Goal: Information Seeking & Learning: Compare options

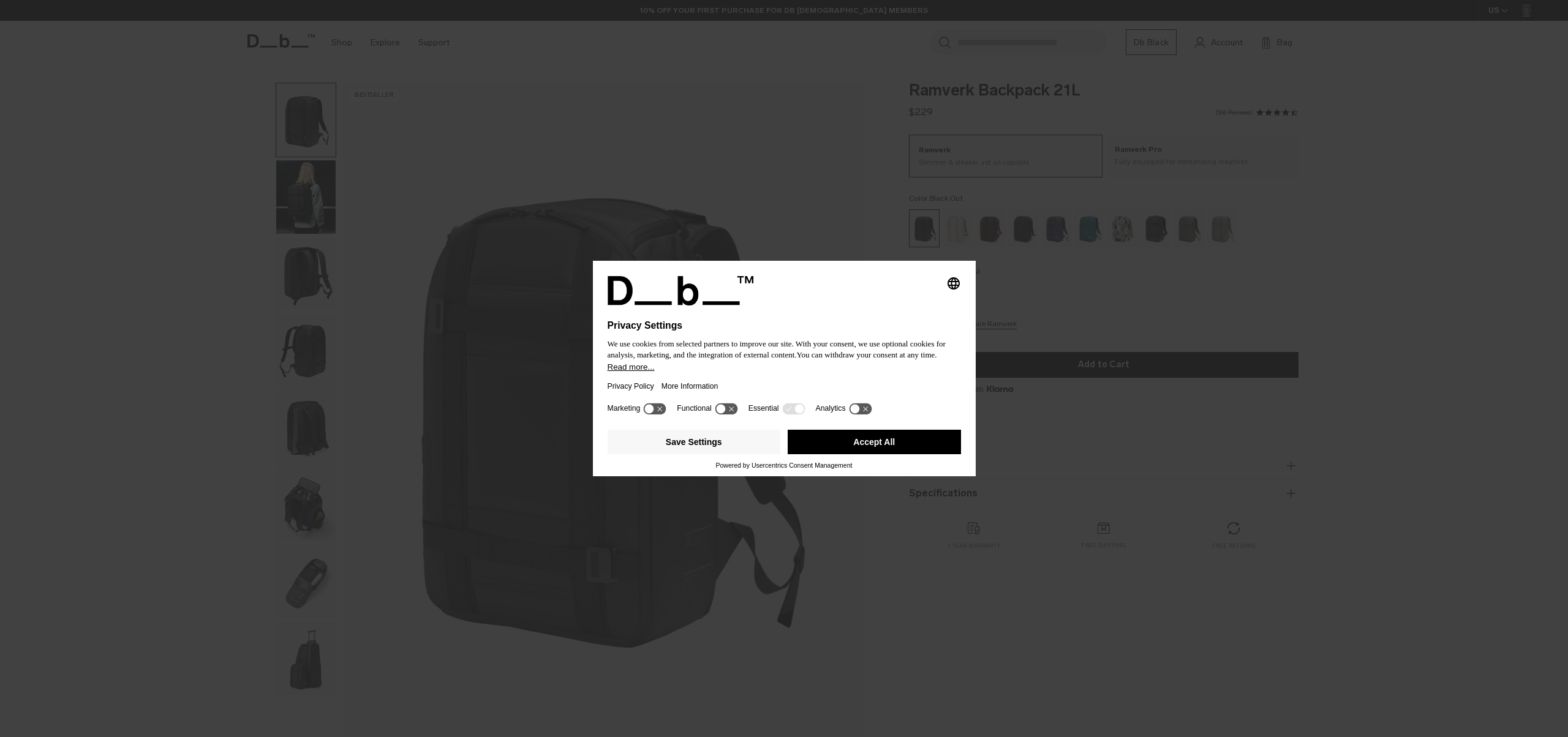
click at [1041, 309] on div "Selecting an option will immediately change the language Privacy Settings We us…" at bounding box center [784, 368] width 1568 height 737
click at [912, 449] on button "Accept All" at bounding box center [875, 442] width 174 height 24
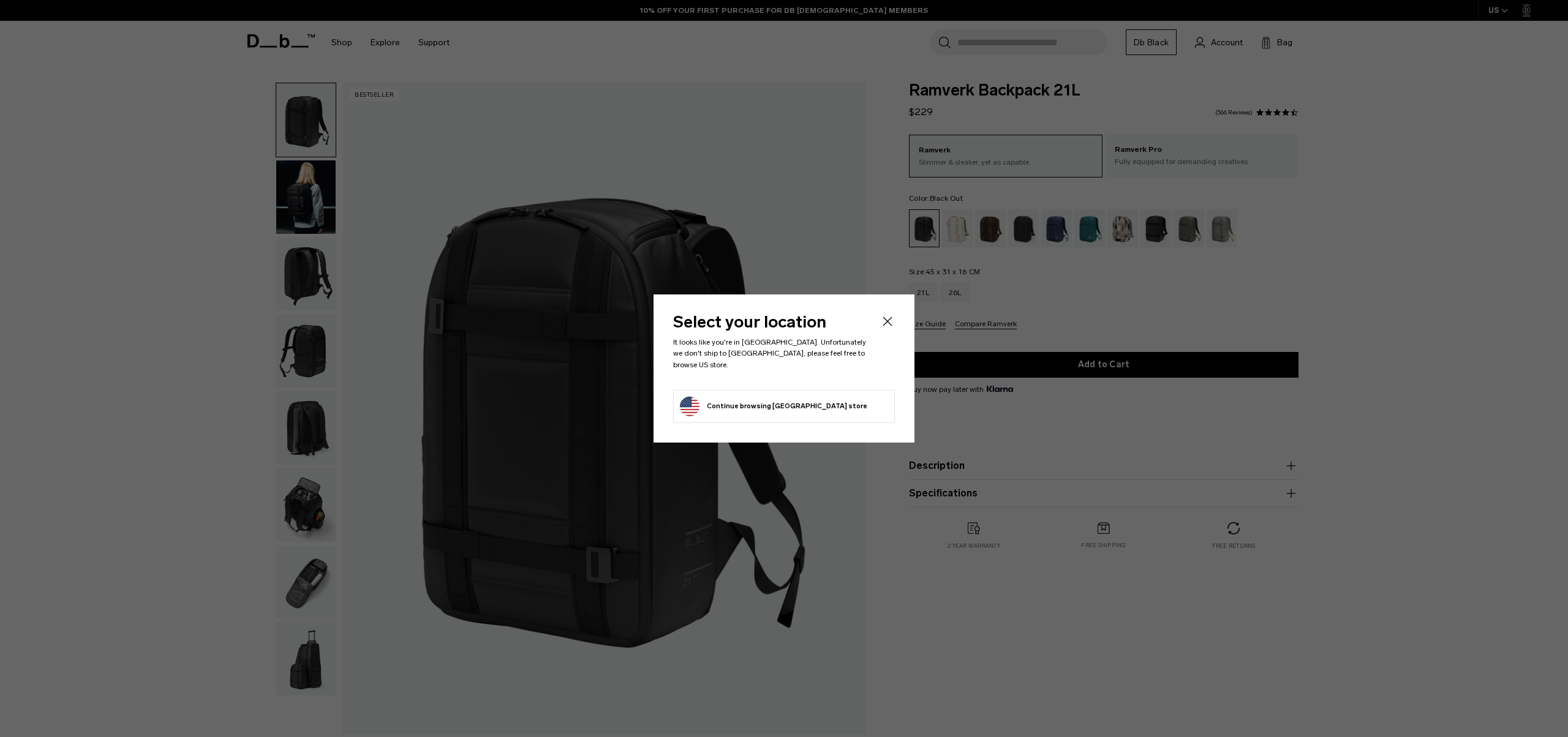
click at [891, 327] on icon "Close" at bounding box center [887, 321] width 15 height 15
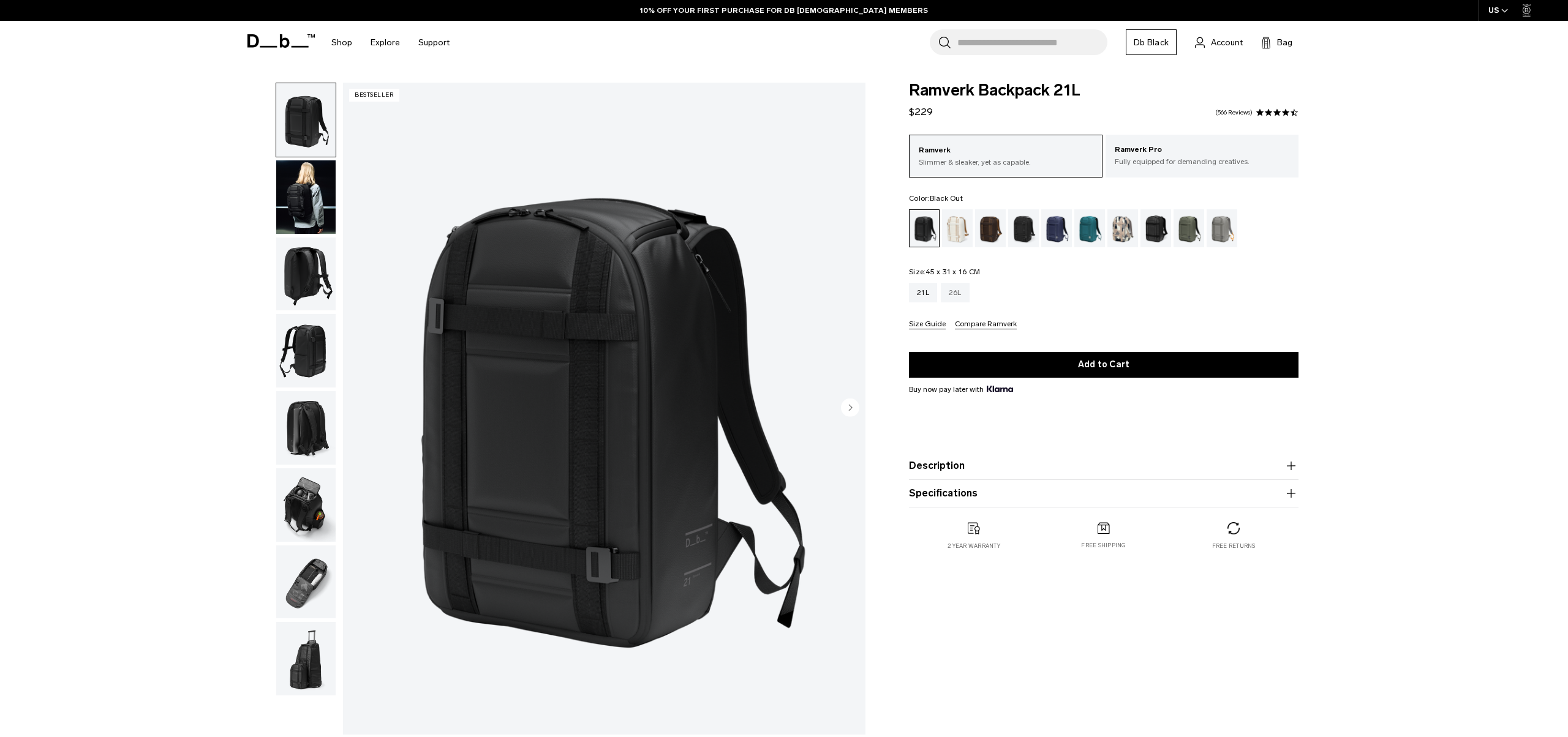
click at [960, 297] on div "26L" at bounding box center [956, 292] width 29 height 19
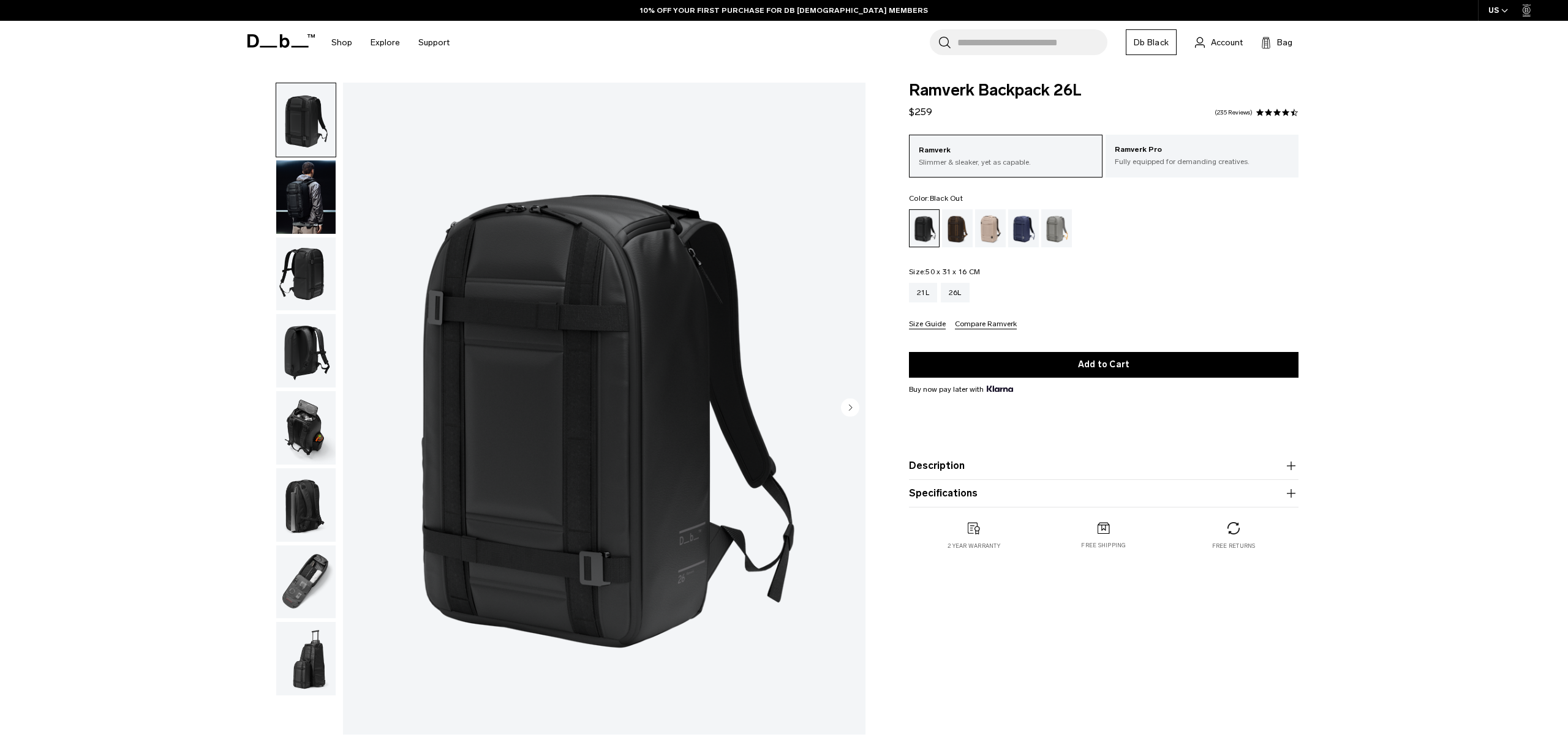
click at [305, 192] on img "button" at bounding box center [305, 197] width 59 height 73
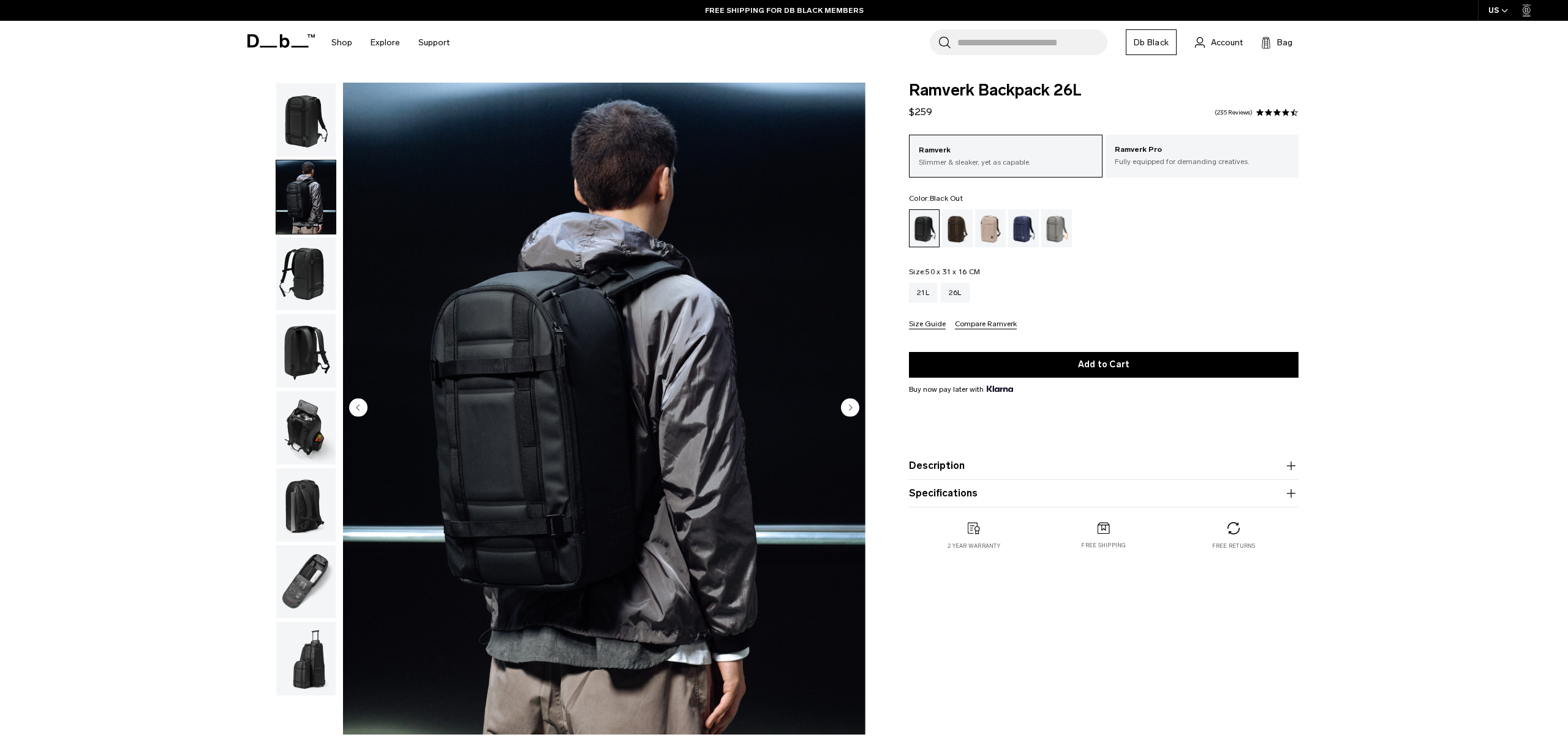
click at [305, 259] on img "button" at bounding box center [305, 274] width 59 height 73
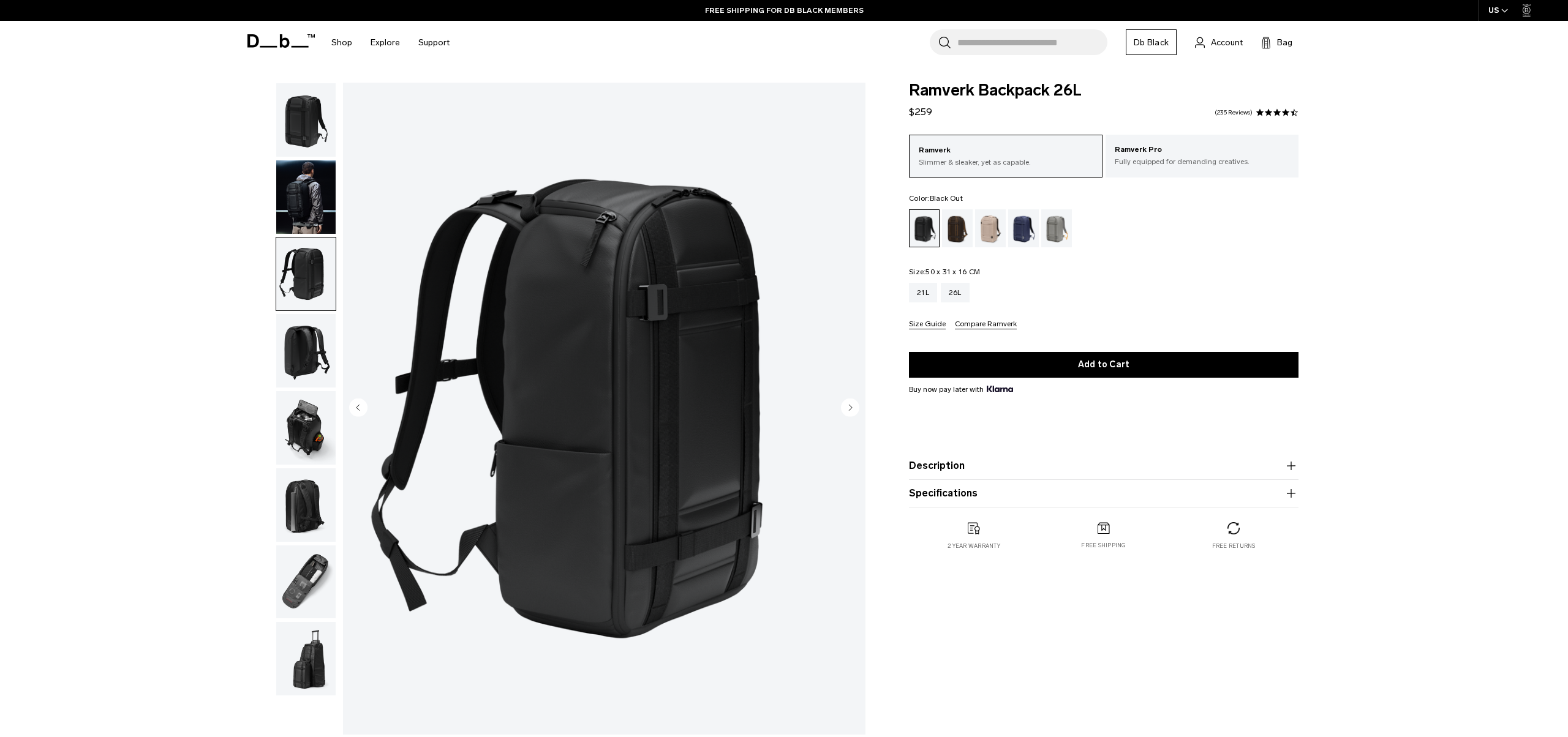
click at [305, 342] on img "button" at bounding box center [305, 350] width 59 height 73
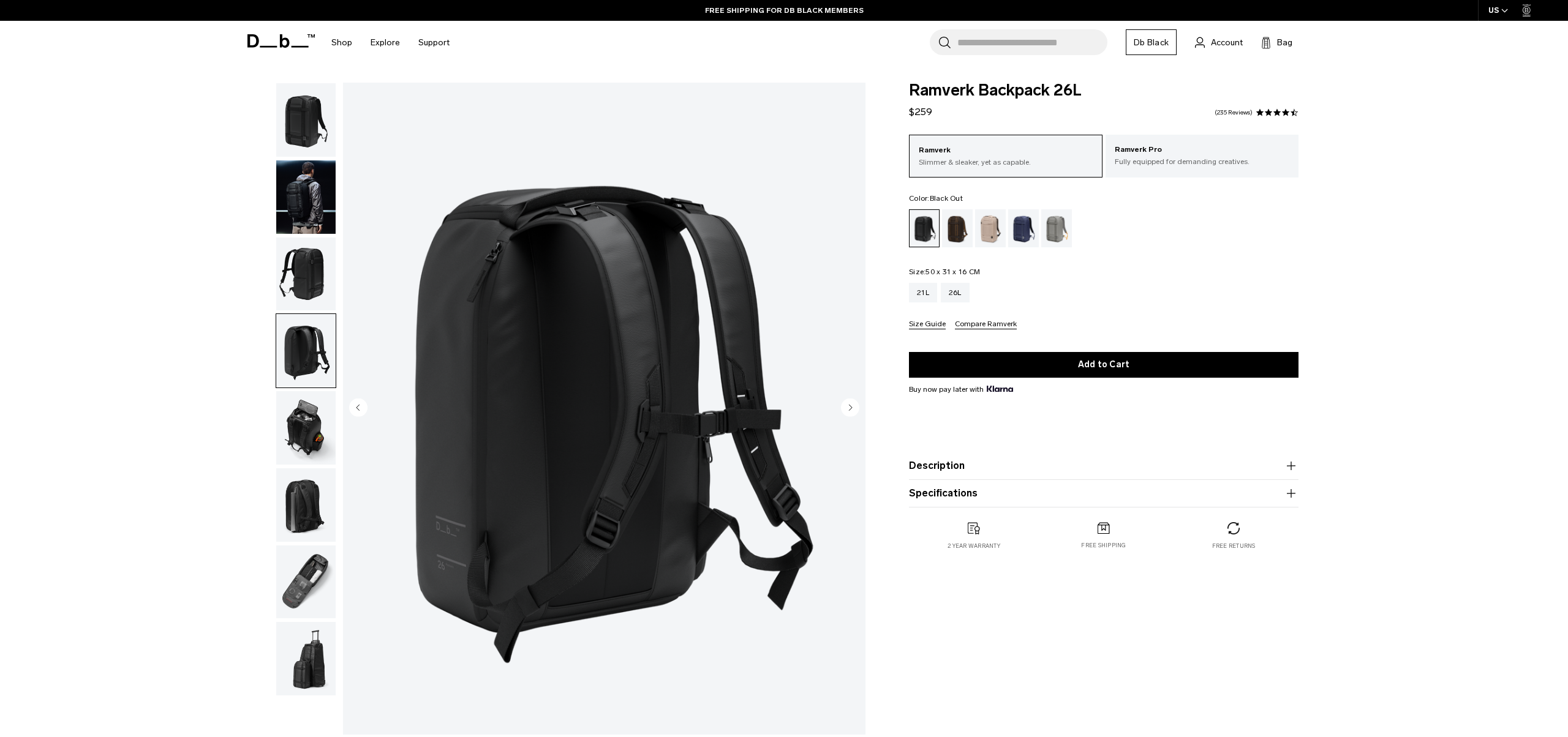
click at [297, 428] on img "button" at bounding box center [305, 427] width 59 height 73
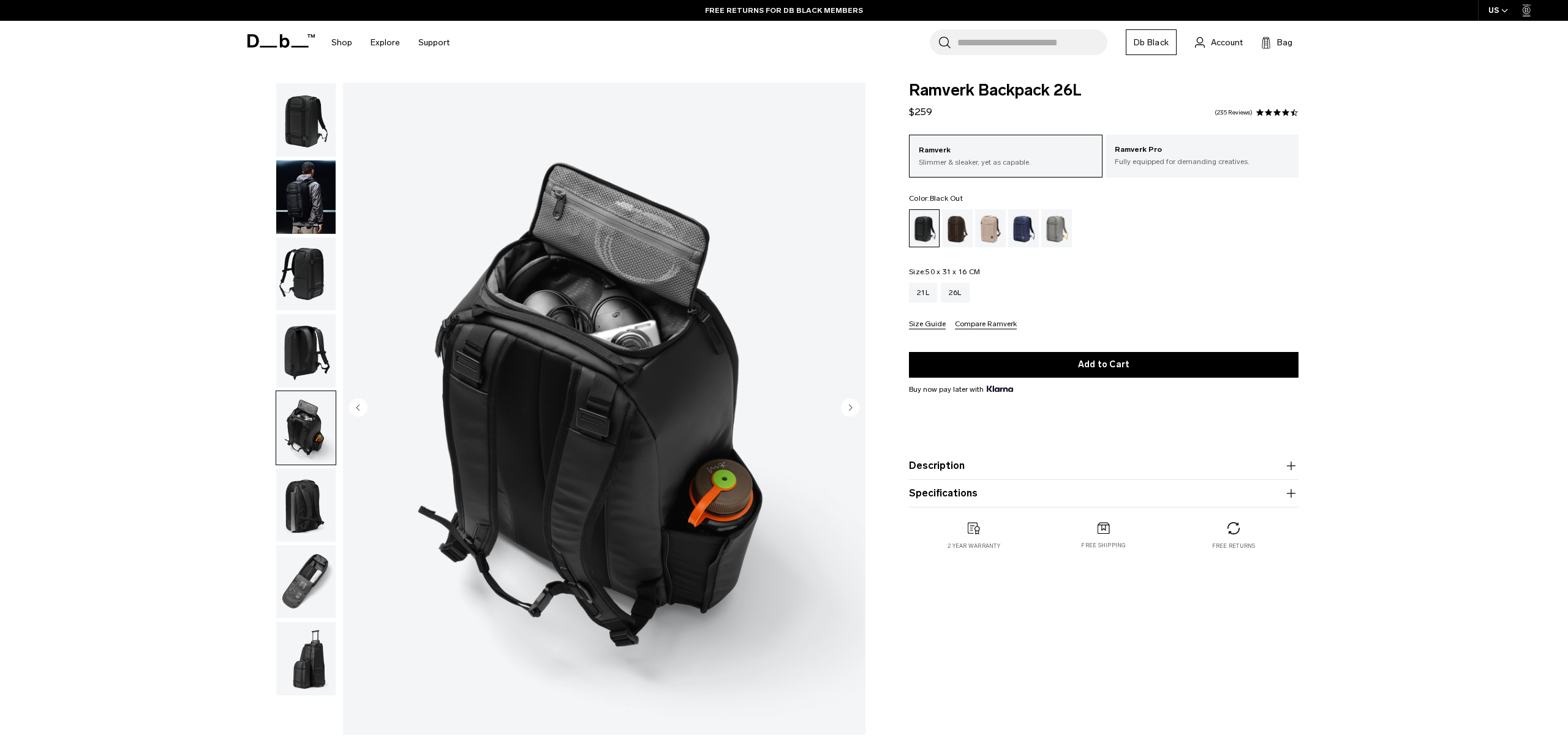
click at [290, 503] on img "button" at bounding box center [305, 504] width 59 height 73
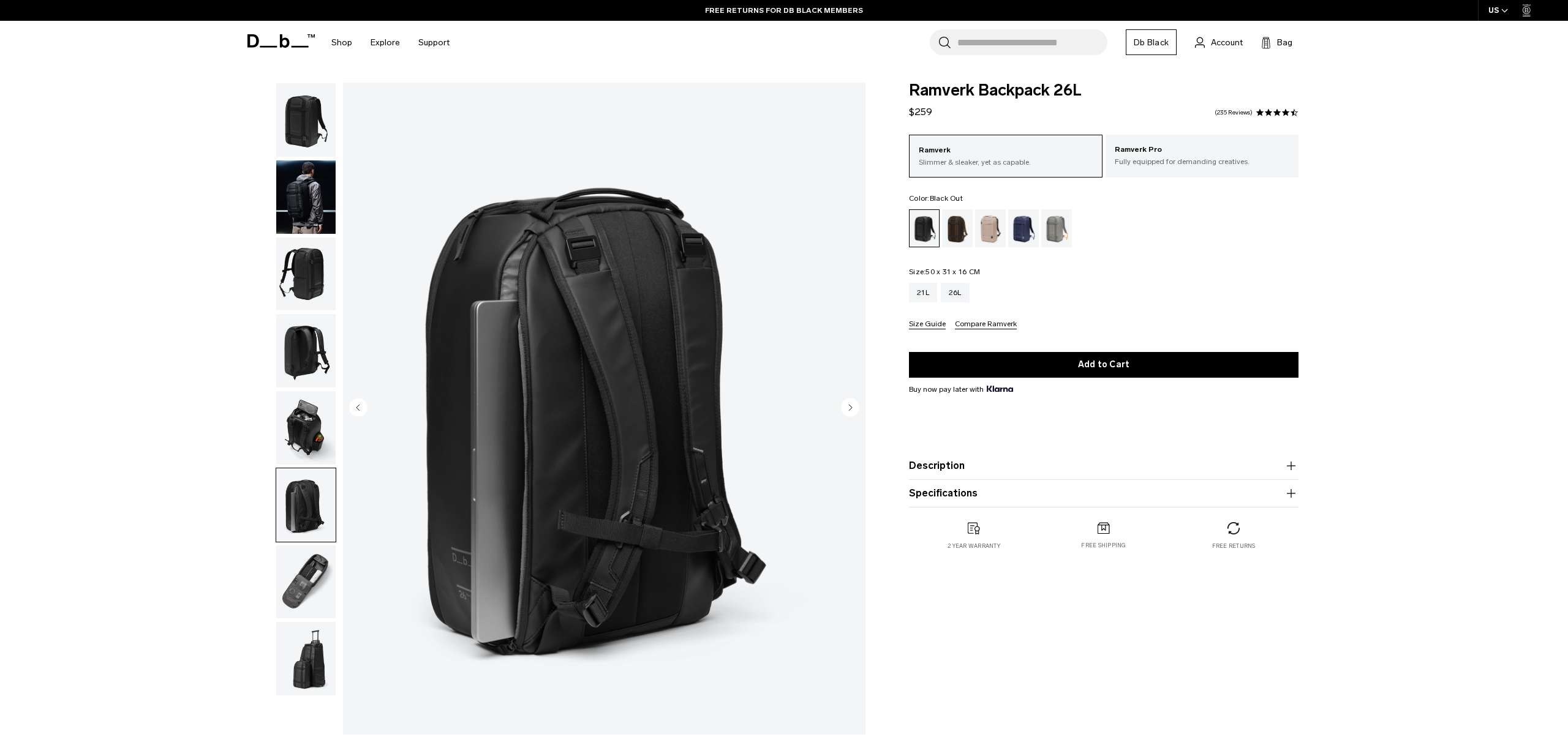
click at [291, 594] on img "button" at bounding box center [305, 582] width 59 height 73
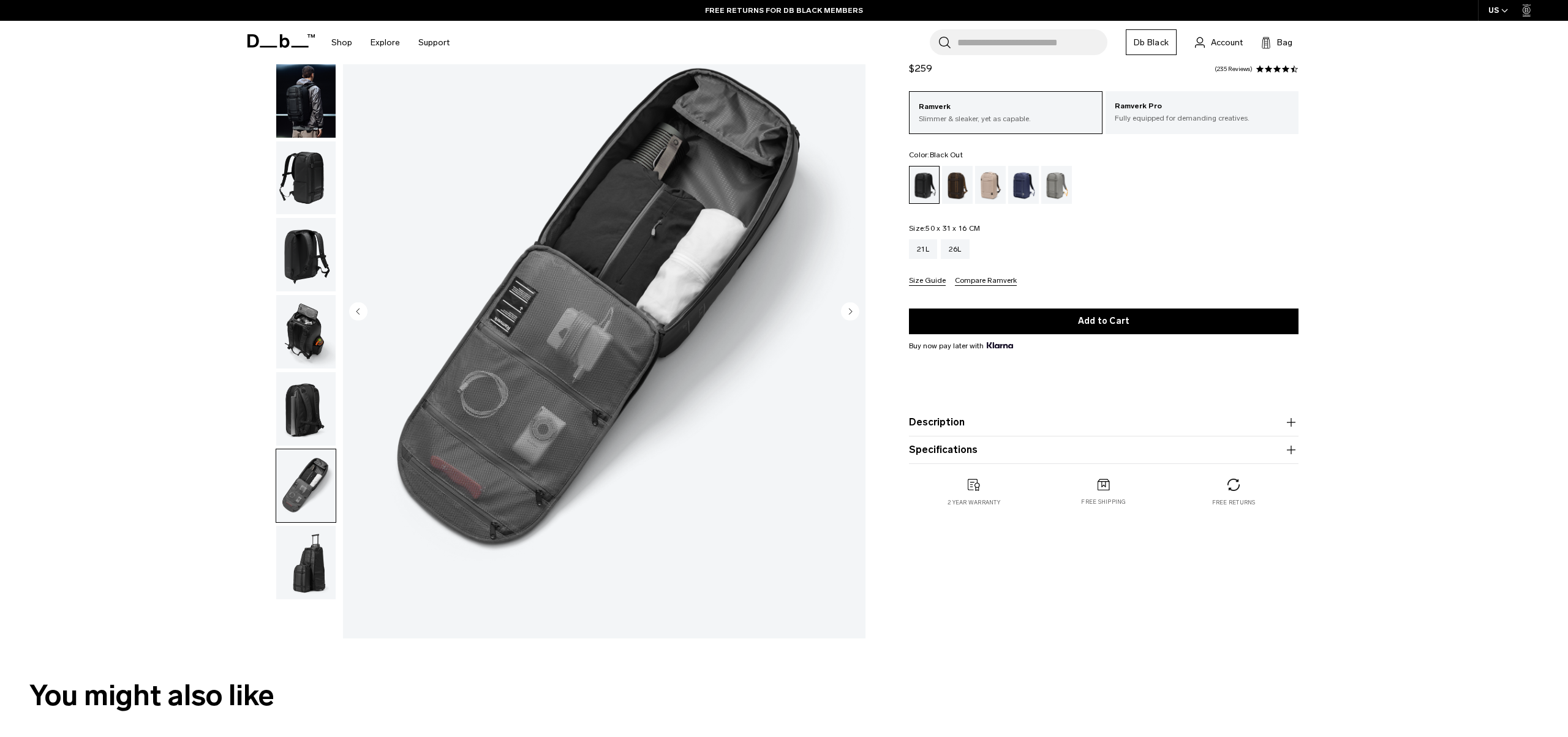
scroll to position [97, 0]
click at [303, 557] on img "button" at bounding box center [305, 562] width 59 height 73
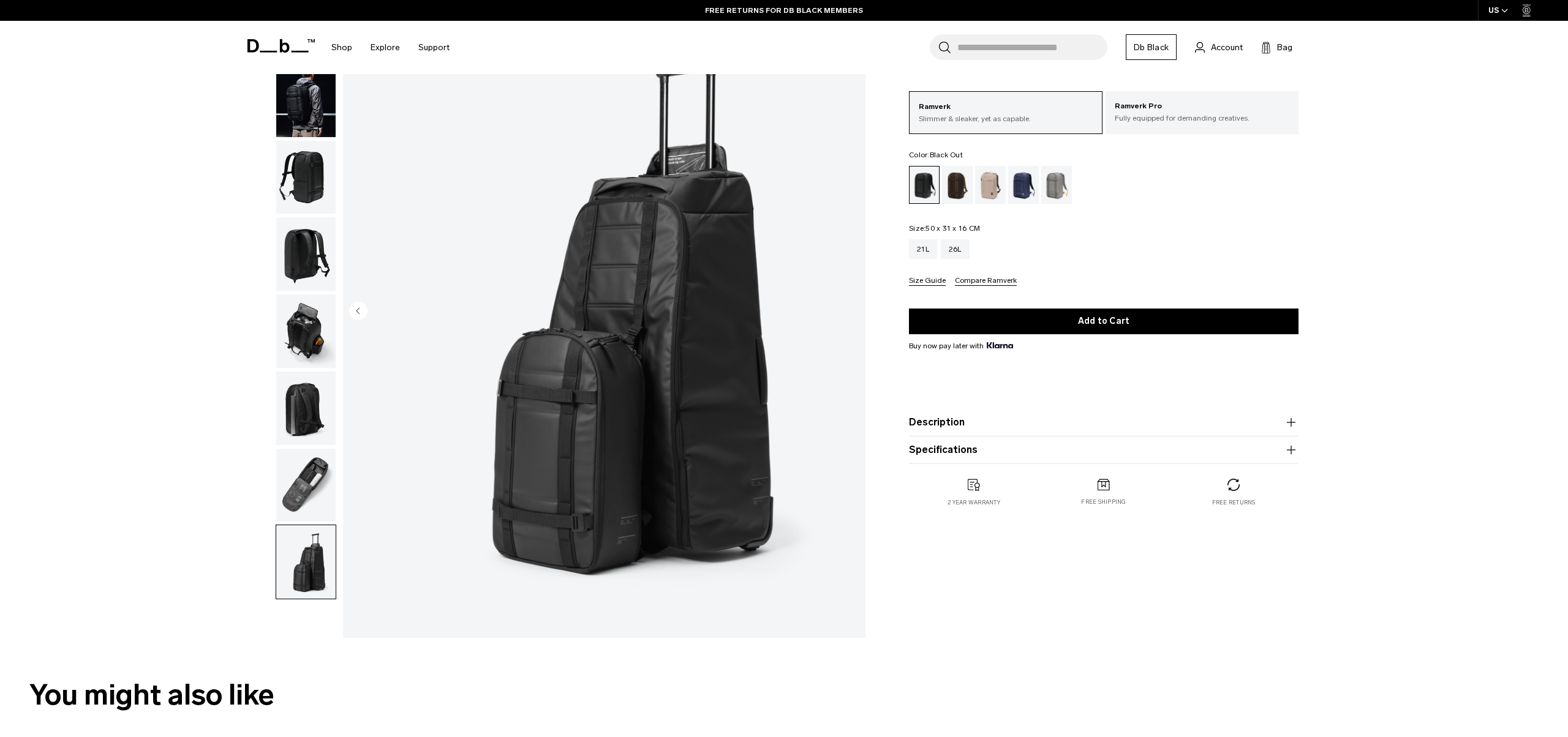
click at [314, 472] on img "button" at bounding box center [305, 485] width 59 height 73
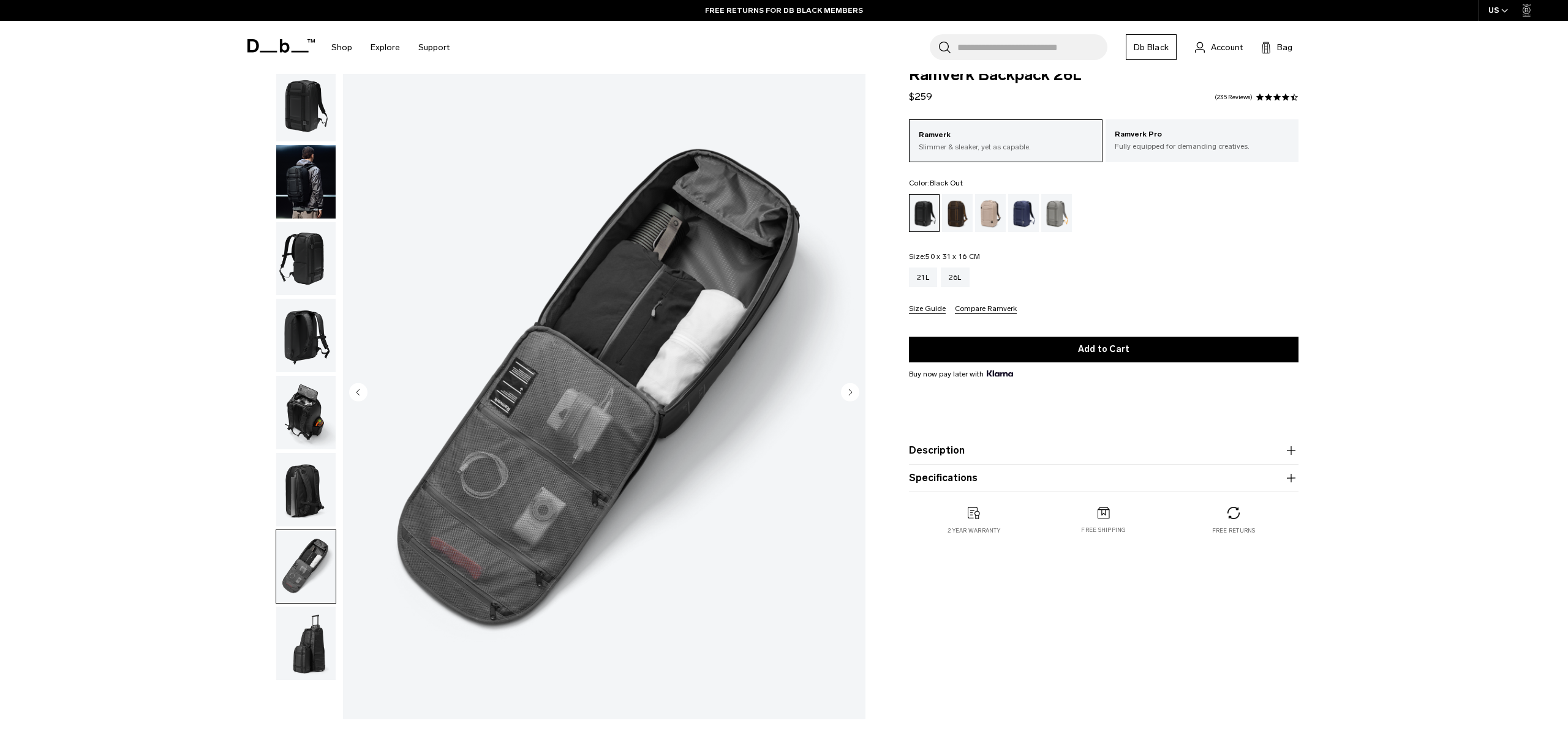
scroll to position [0, 0]
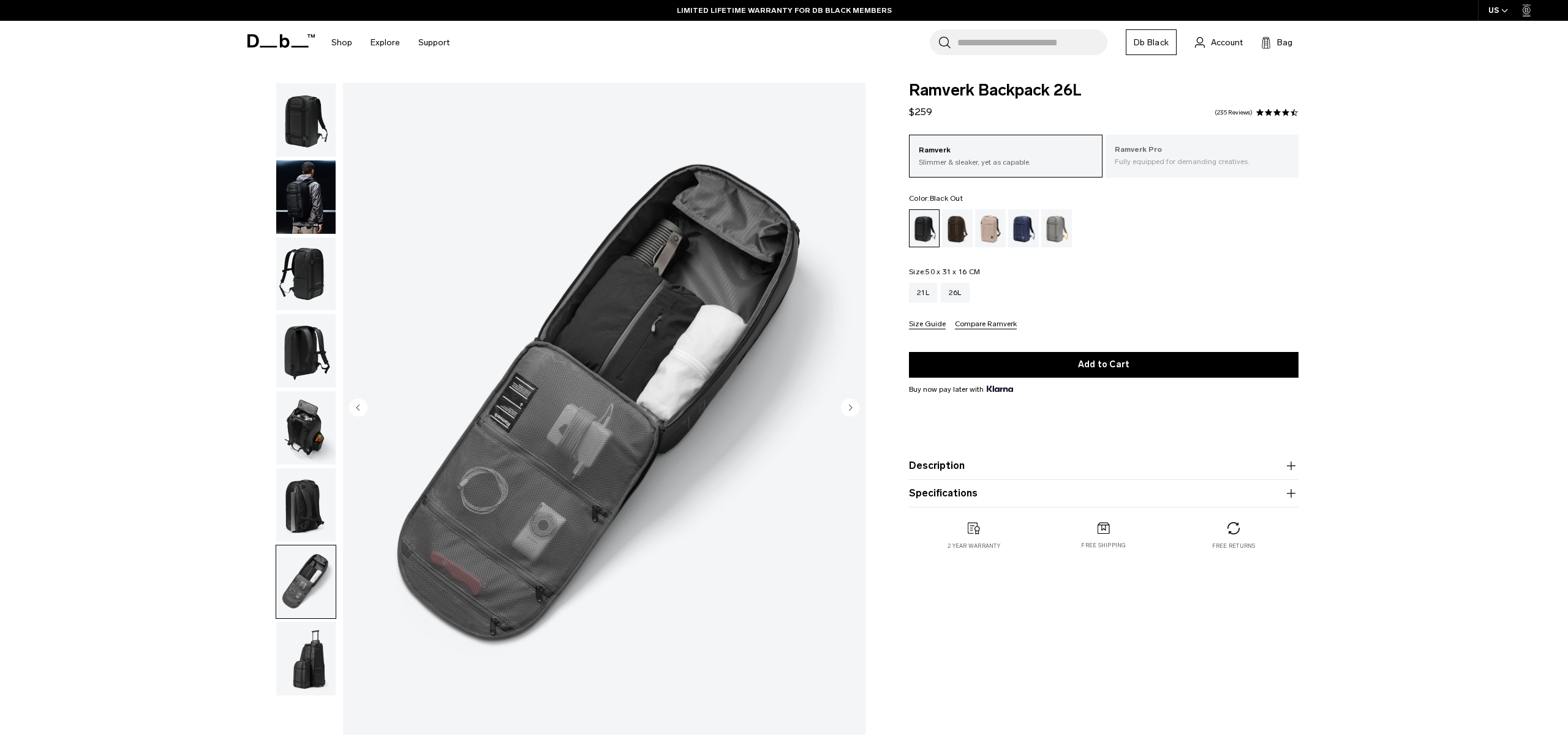
click at [1137, 154] on p "Ramverk Pro" at bounding box center [1202, 150] width 176 height 13
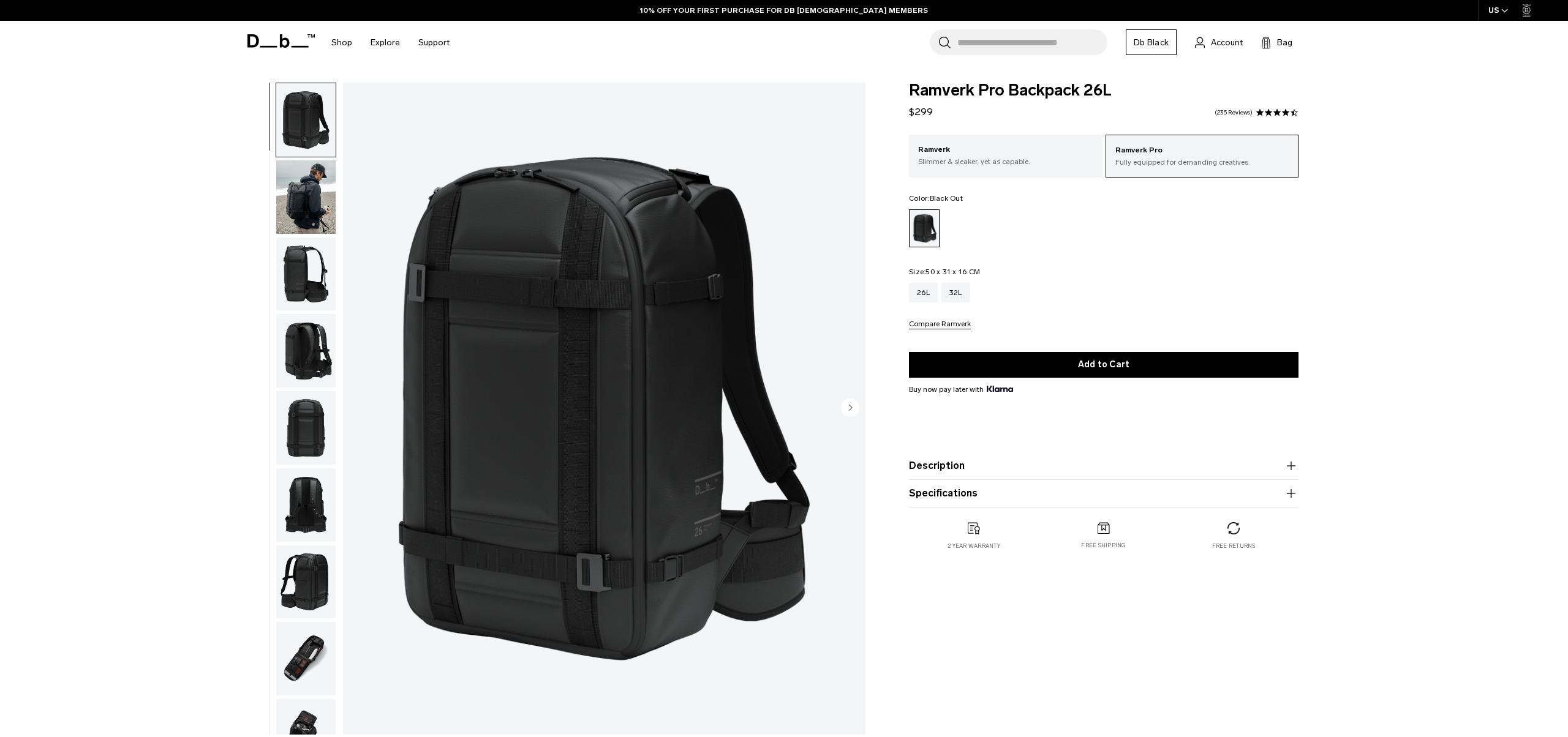
click at [315, 197] on img "button" at bounding box center [305, 197] width 59 height 73
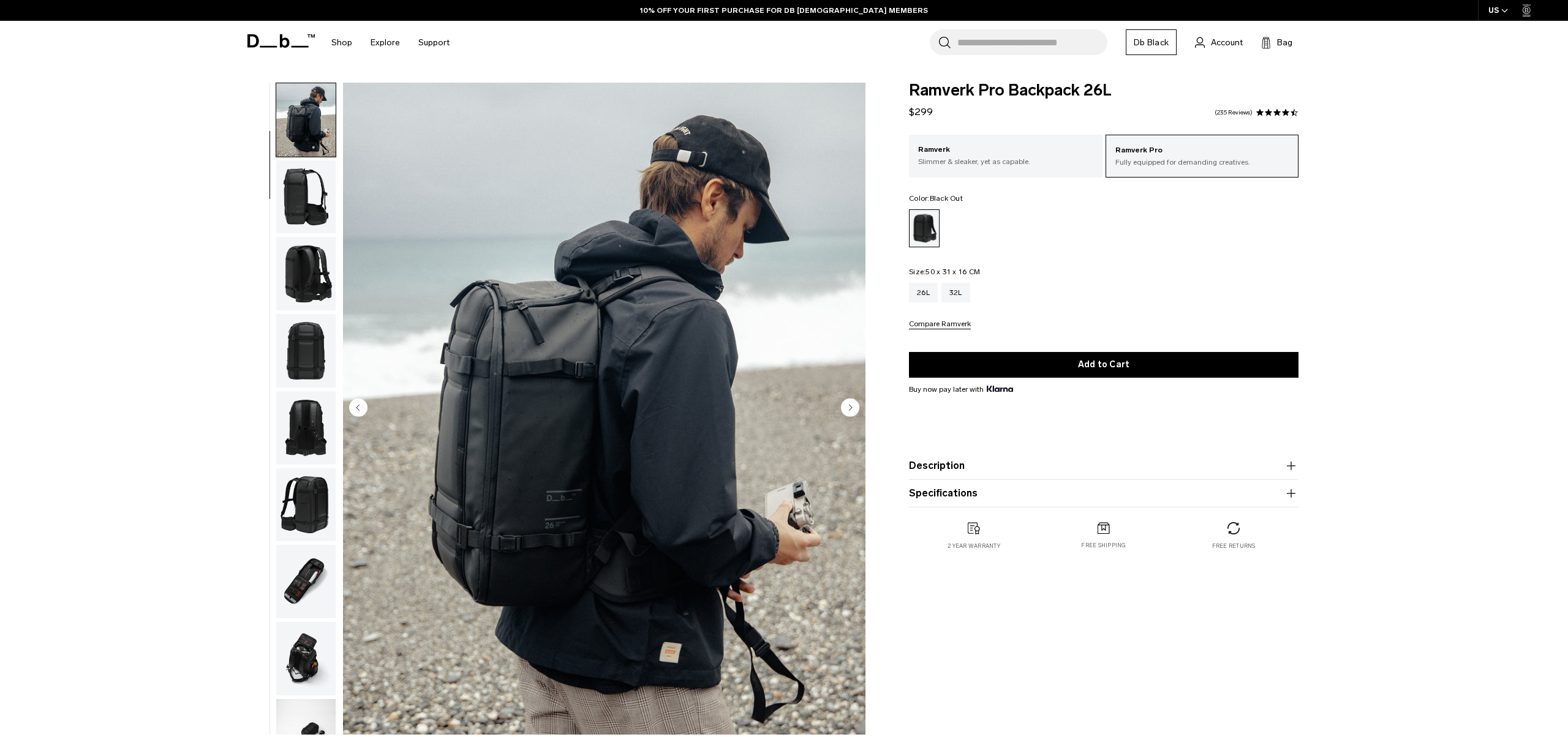
click at [315, 198] on img "button" at bounding box center [305, 197] width 59 height 73
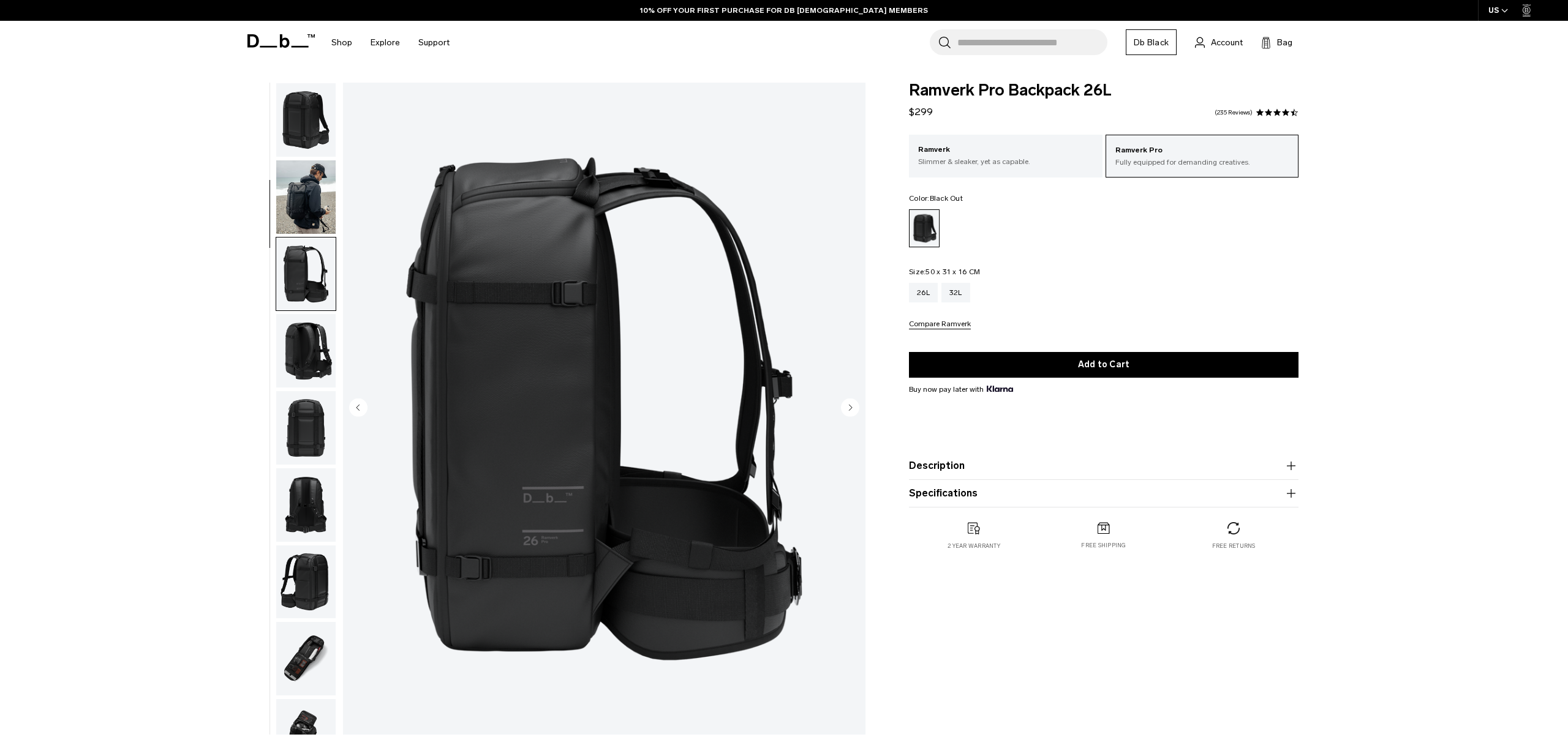
click at [315, 197] on img "button" at bounding box center [305, 197] width 59 height 73
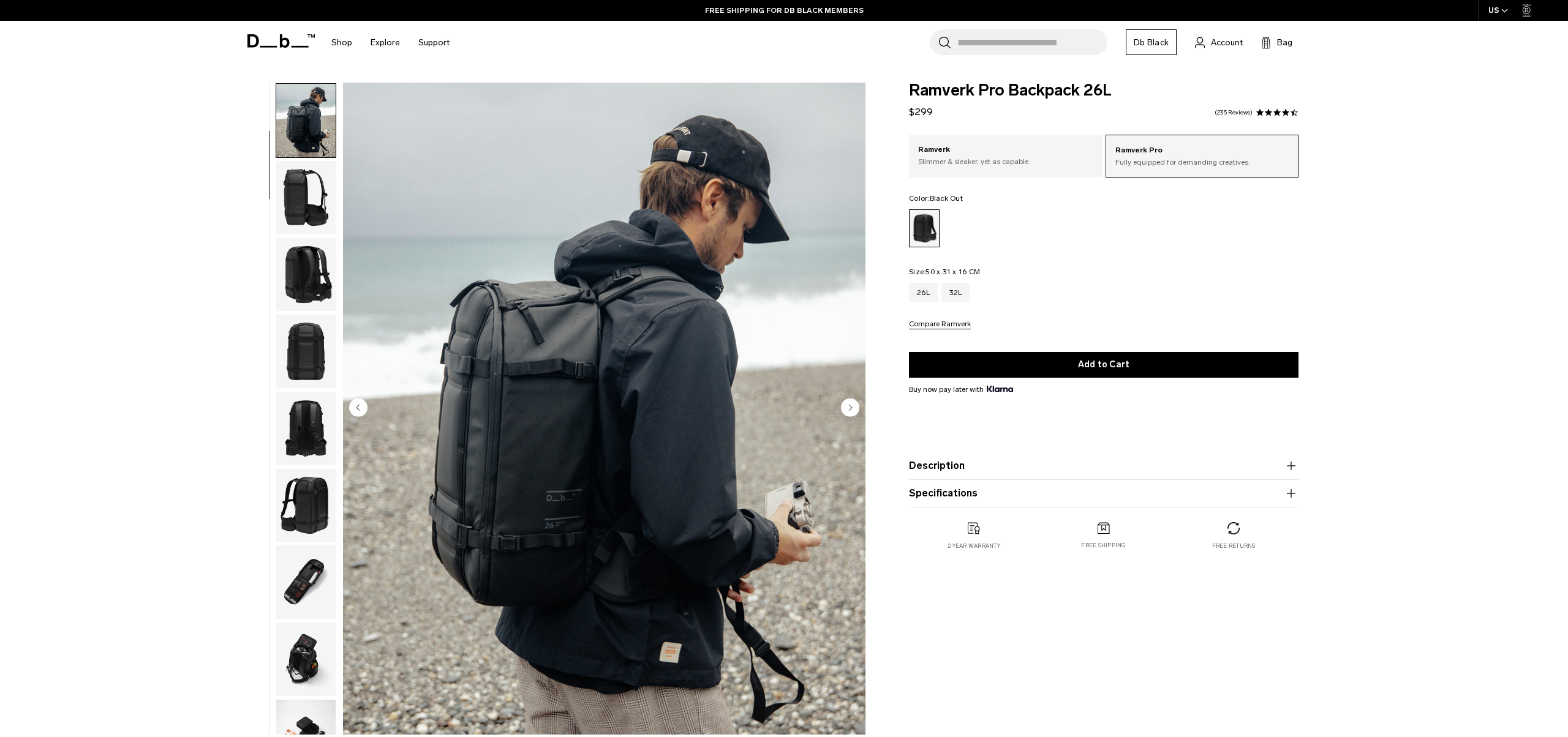
scroll to position [77, 0]
click at [315, 197] on img "button" at bounding box center [305, 197] width 59 height 73
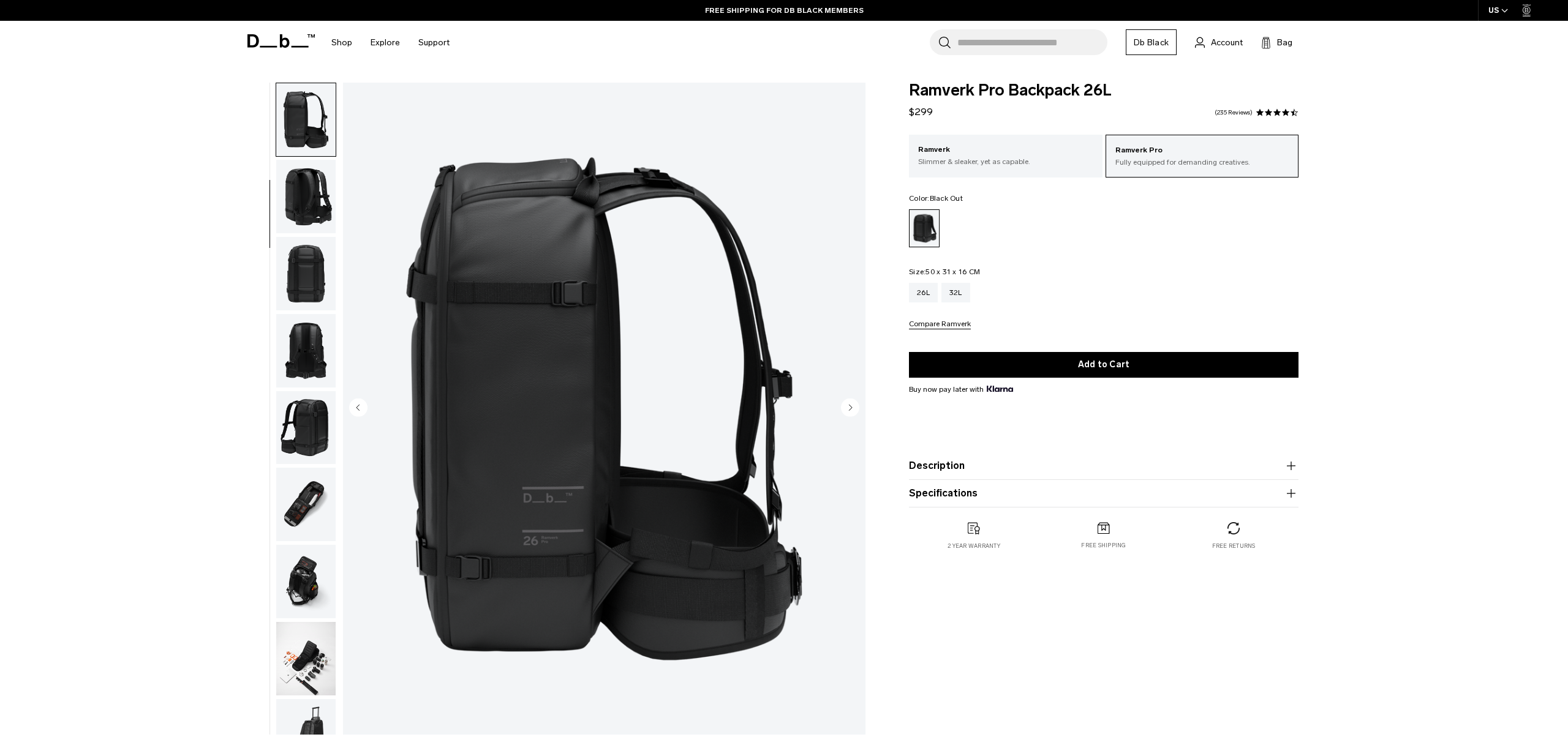
click at [315, 197] on img "button" at bounding box center [305, 196] width 59 height 73
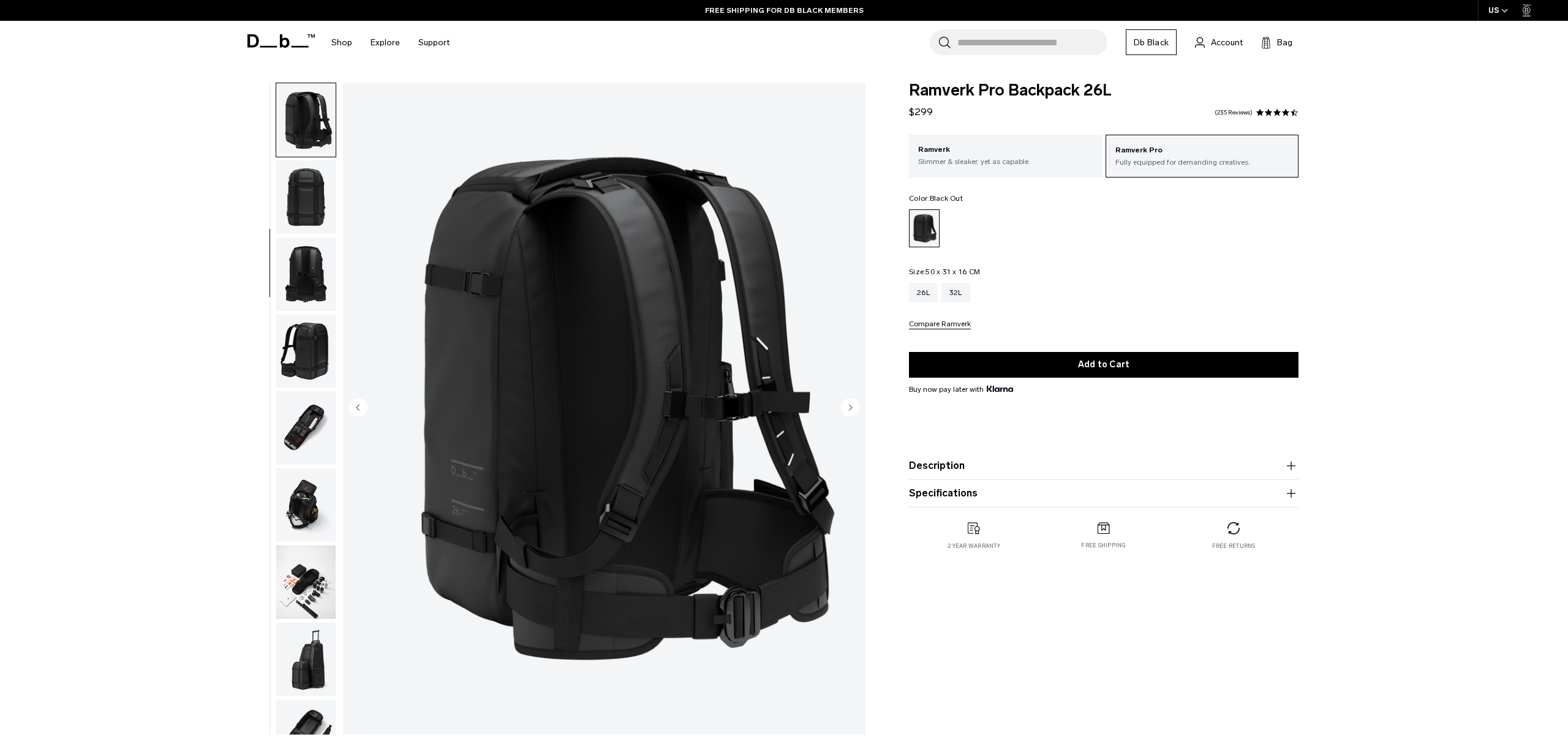
click at [315, 197] on img "button" at bounding box center [305, 197] width 59 height 73
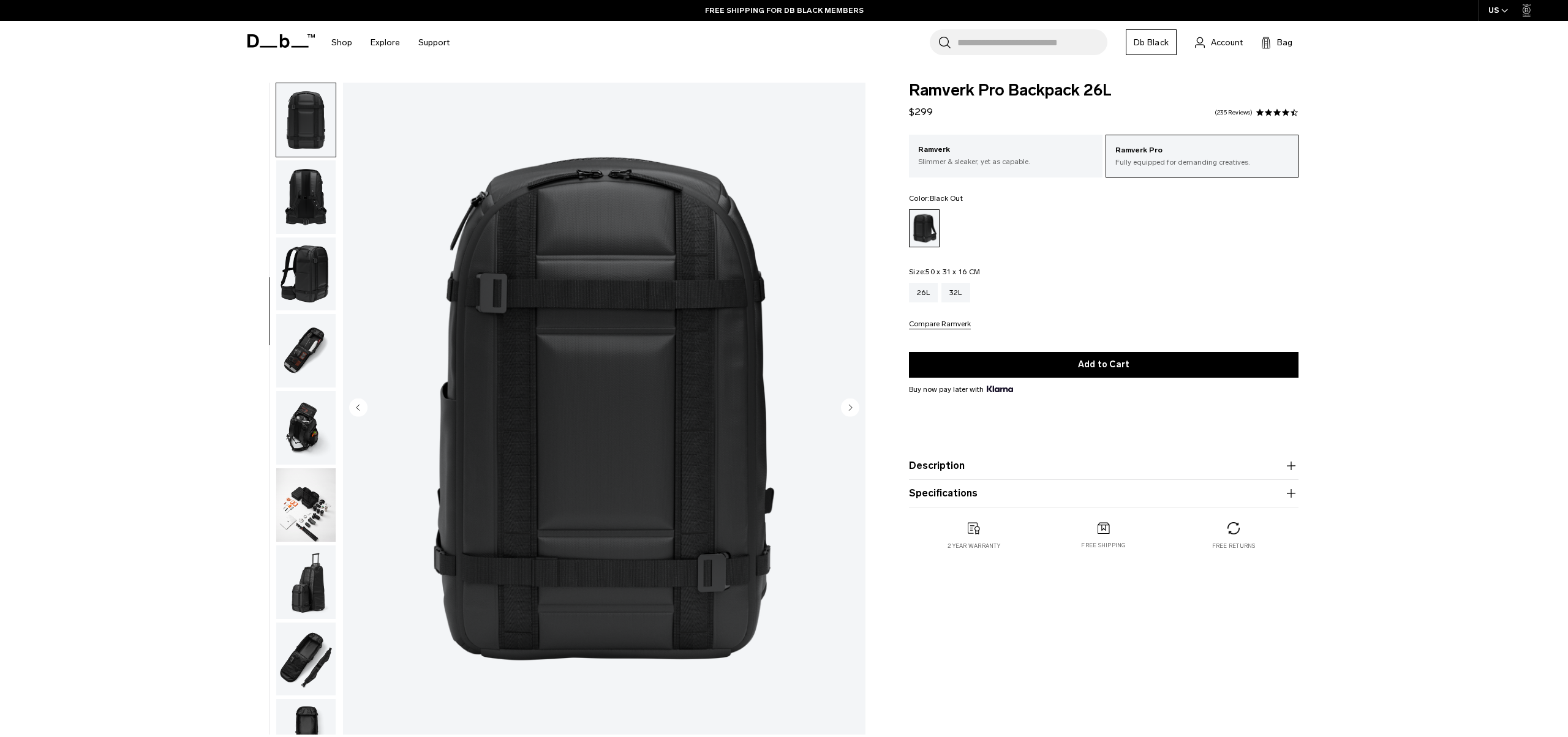
click at [315, 197] on img "button" at bounding box center [305, 197] width 59 height 73
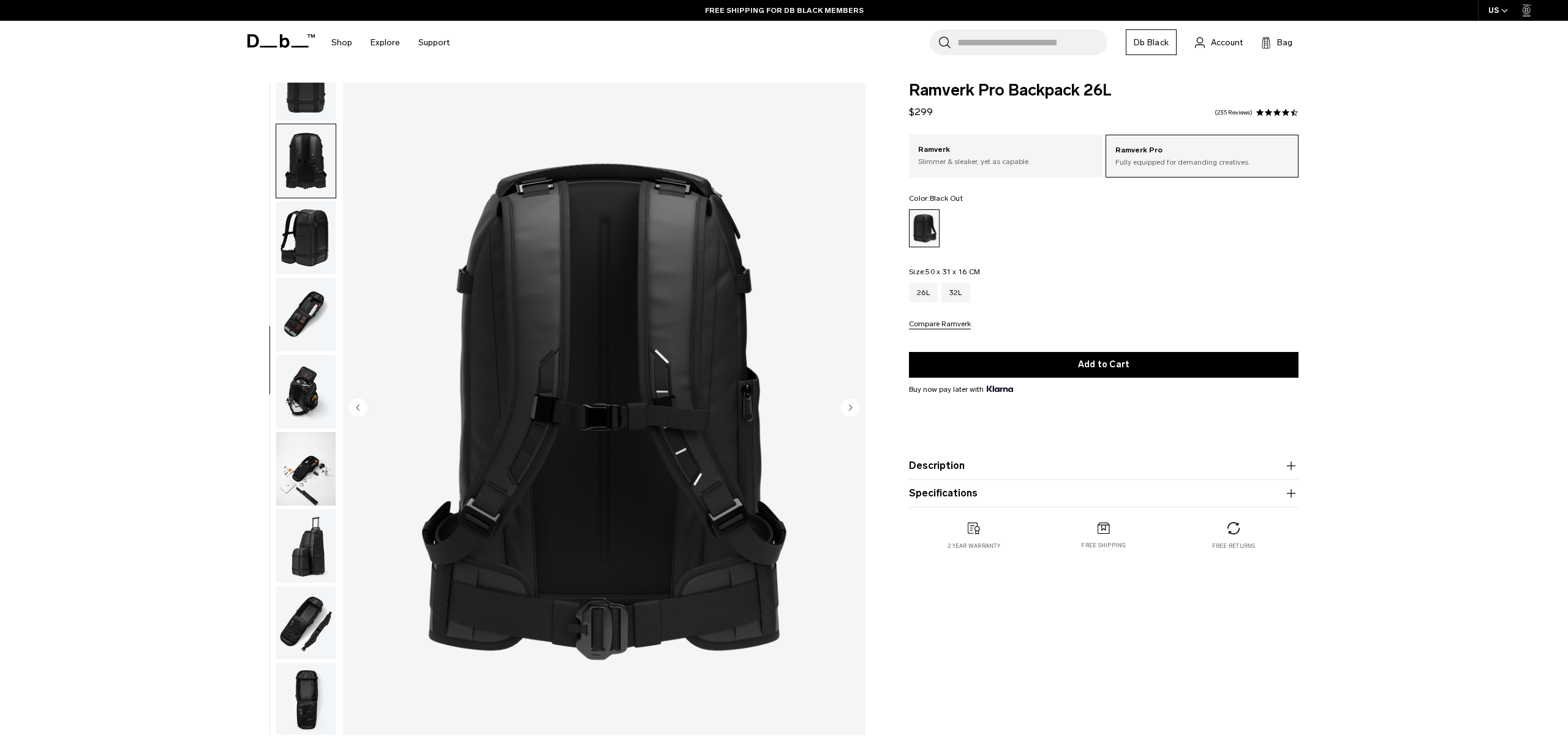
scroll to position [346, 0]
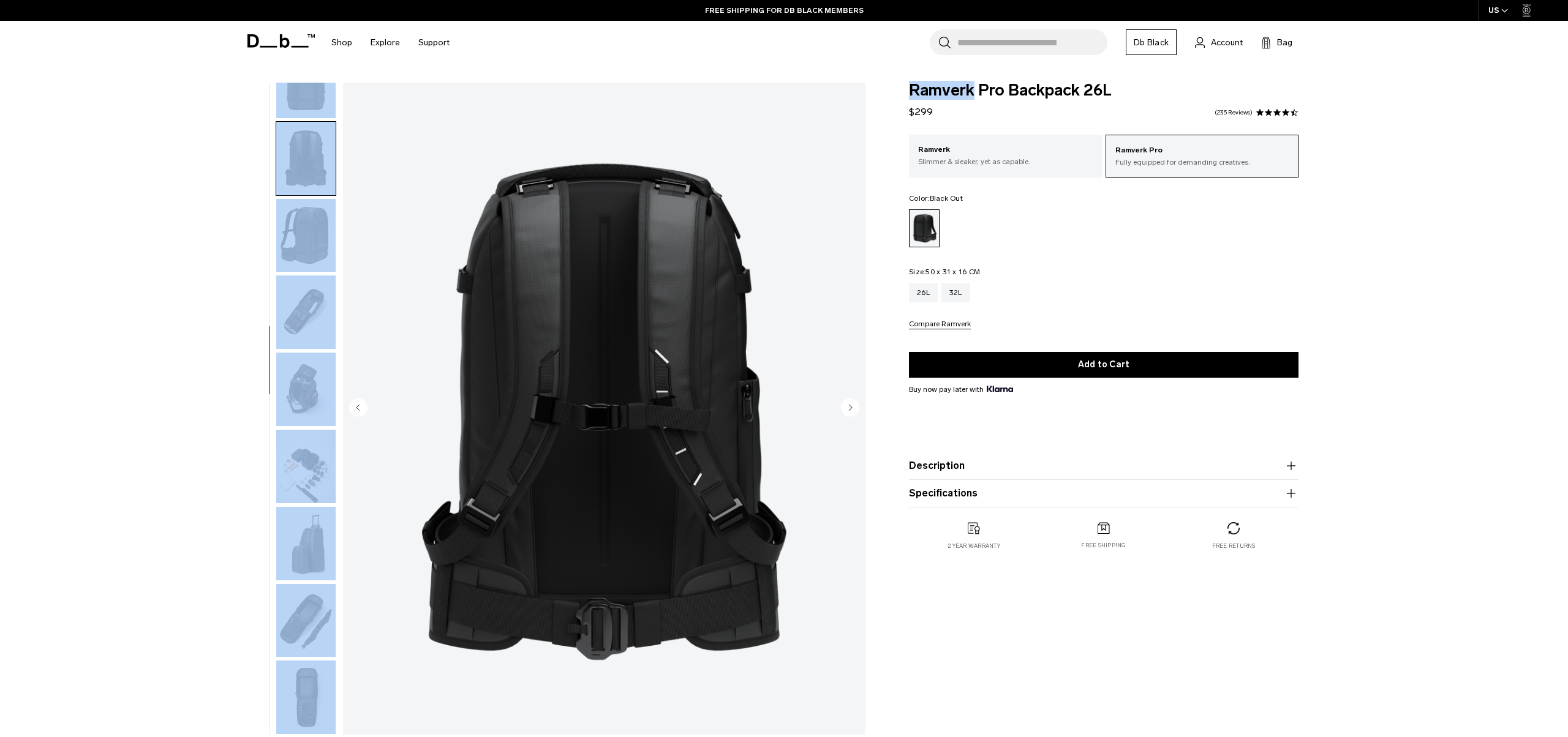
click at [315, 197] on ul at bounding box center [306, 408] width 60 height 652
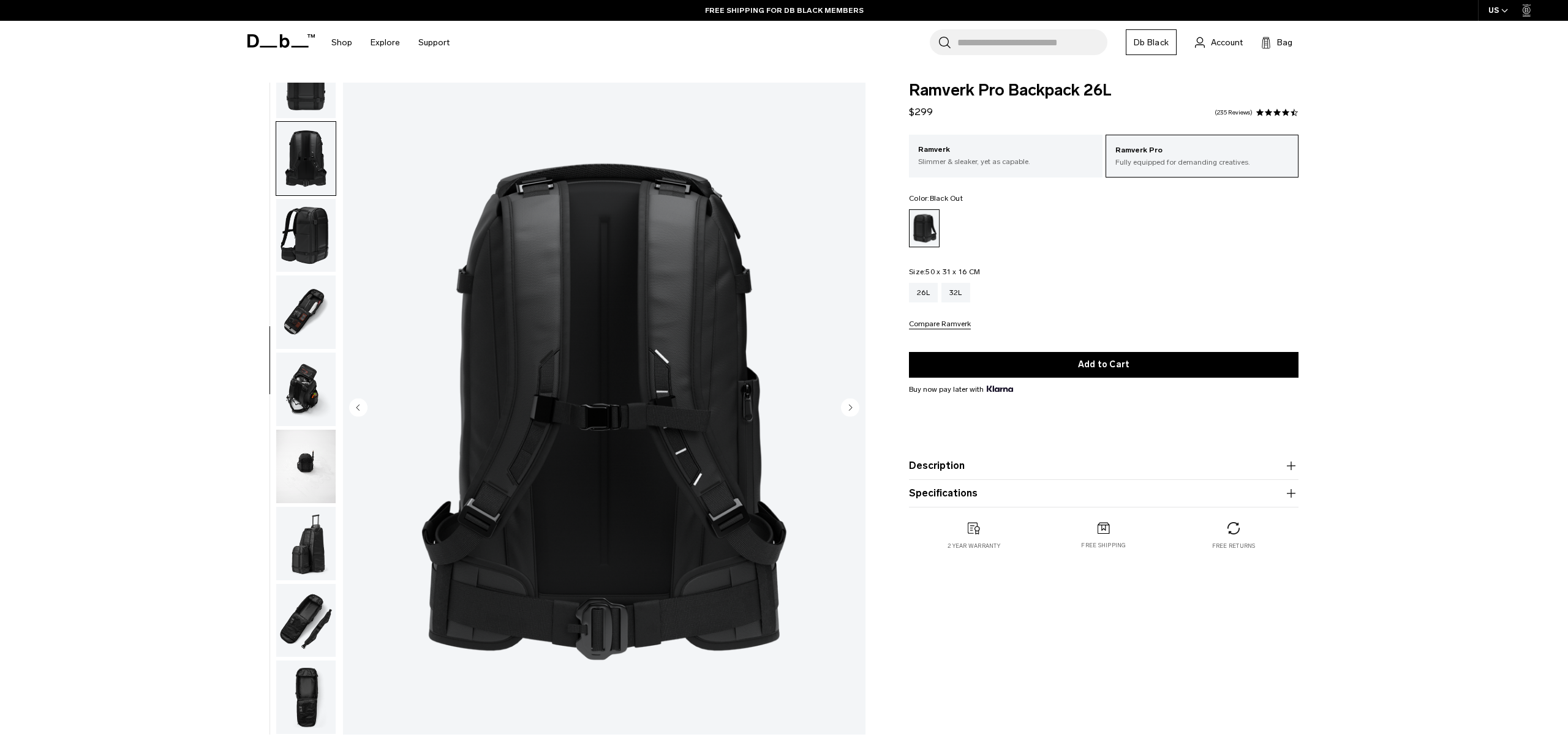
click at [23, 348] on div "Ramverk Pro Backpack 26L Black Out Ramverk Pro Backpack 26L $299 4.5 star ratin…" at bounding box center [784, 411] width 1568 height 658
click at [299, 319] on img "button" at bounding box center [305, 312] width 59 height 73
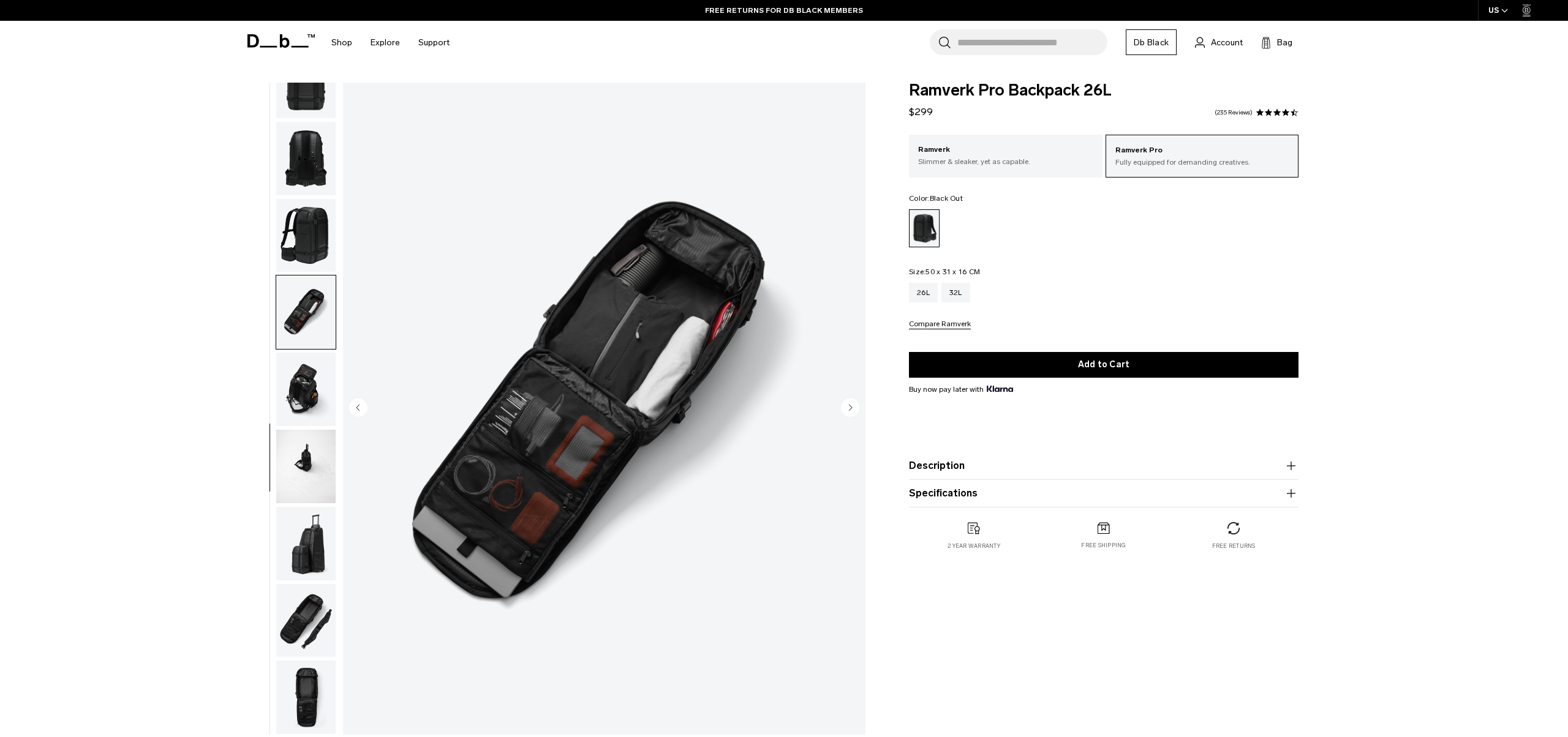
click at [294, 386] on img "button" at bounding box center [305, 389] width 59 height 73
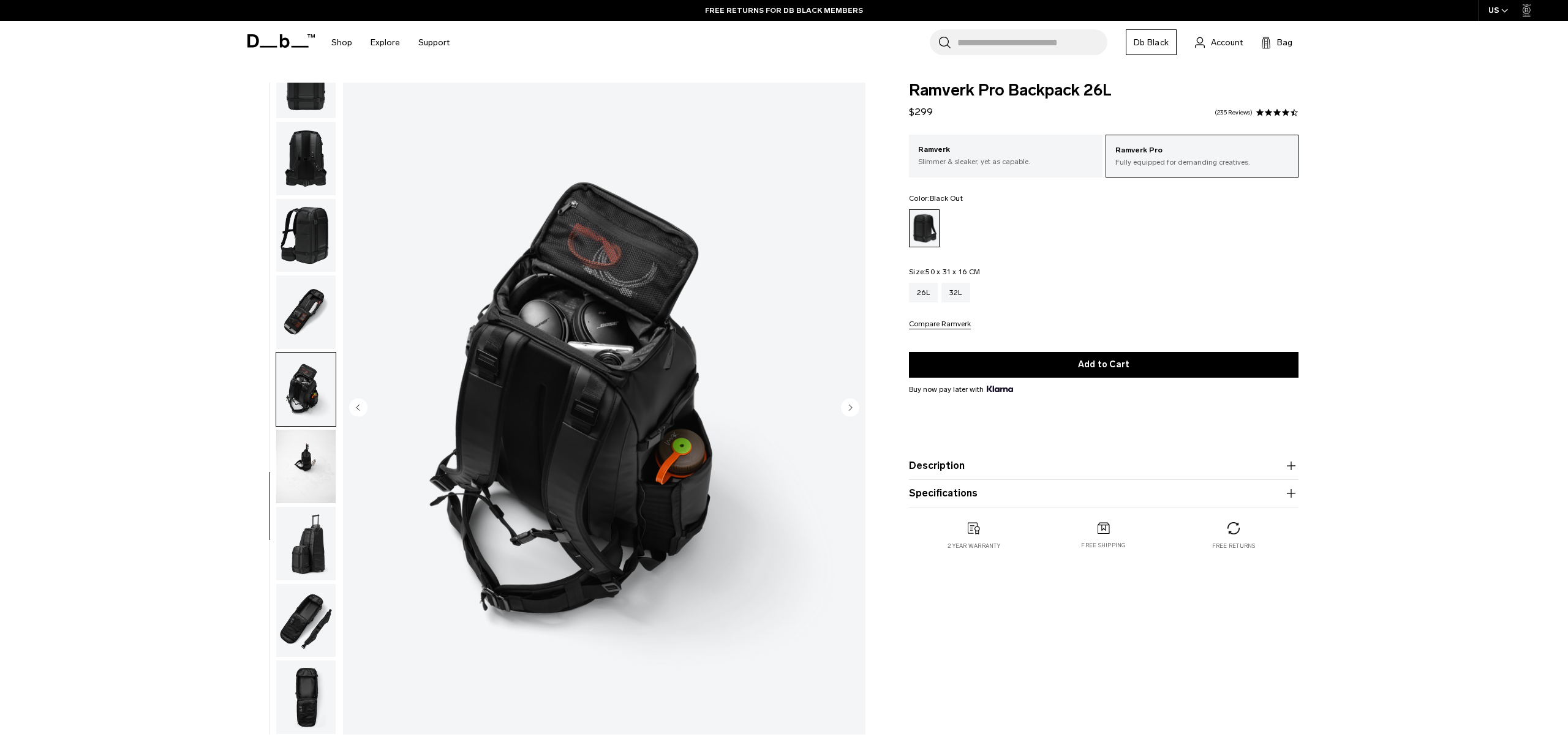
click at [304, 485] on img "button" at bounding box center [305, 466] width 59 height 73
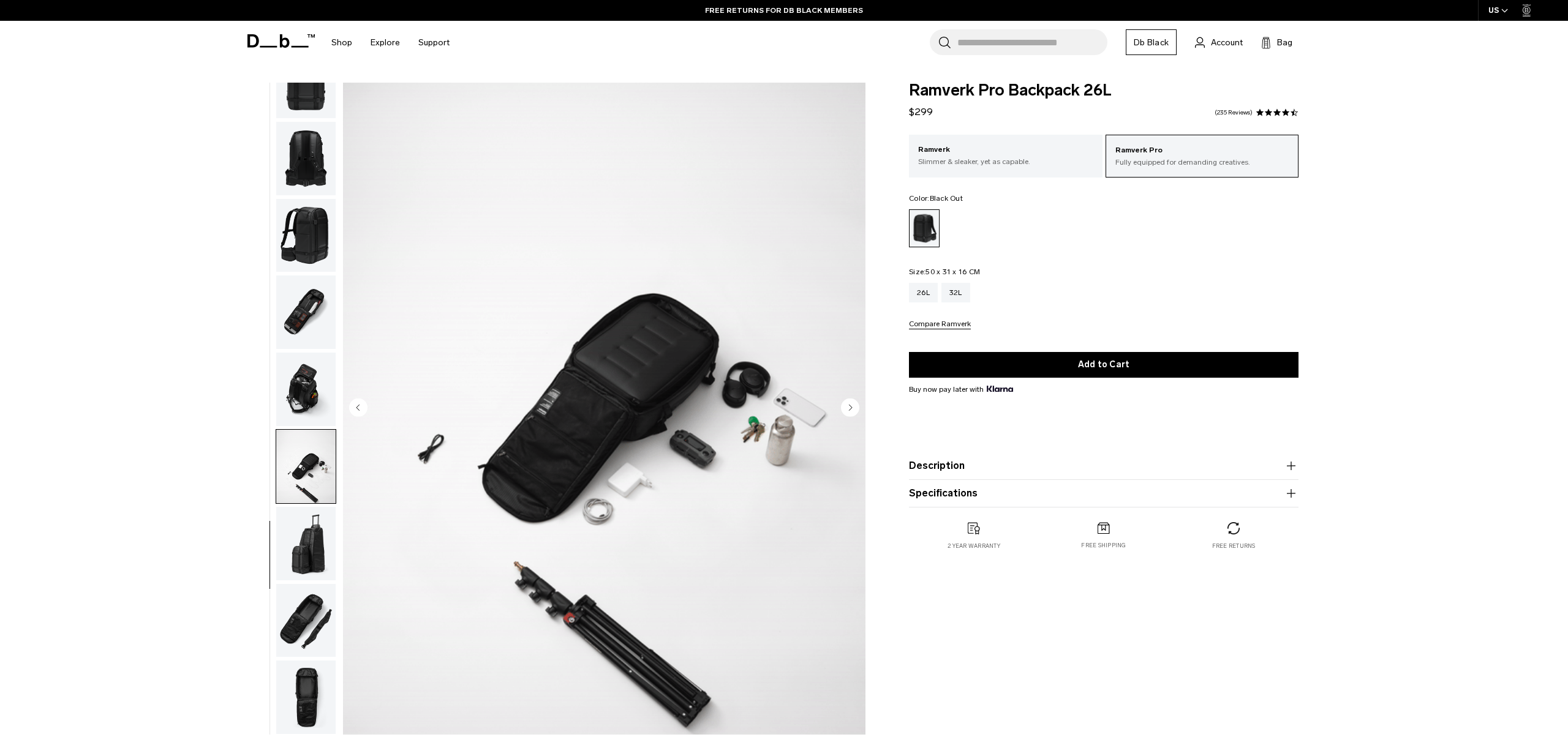
click at [297, 582] on ul at bounding box center [306, 408] width 60 height 652
click at [303, 527] on img "button" at bounding box center [305, 543] width 59 height 73
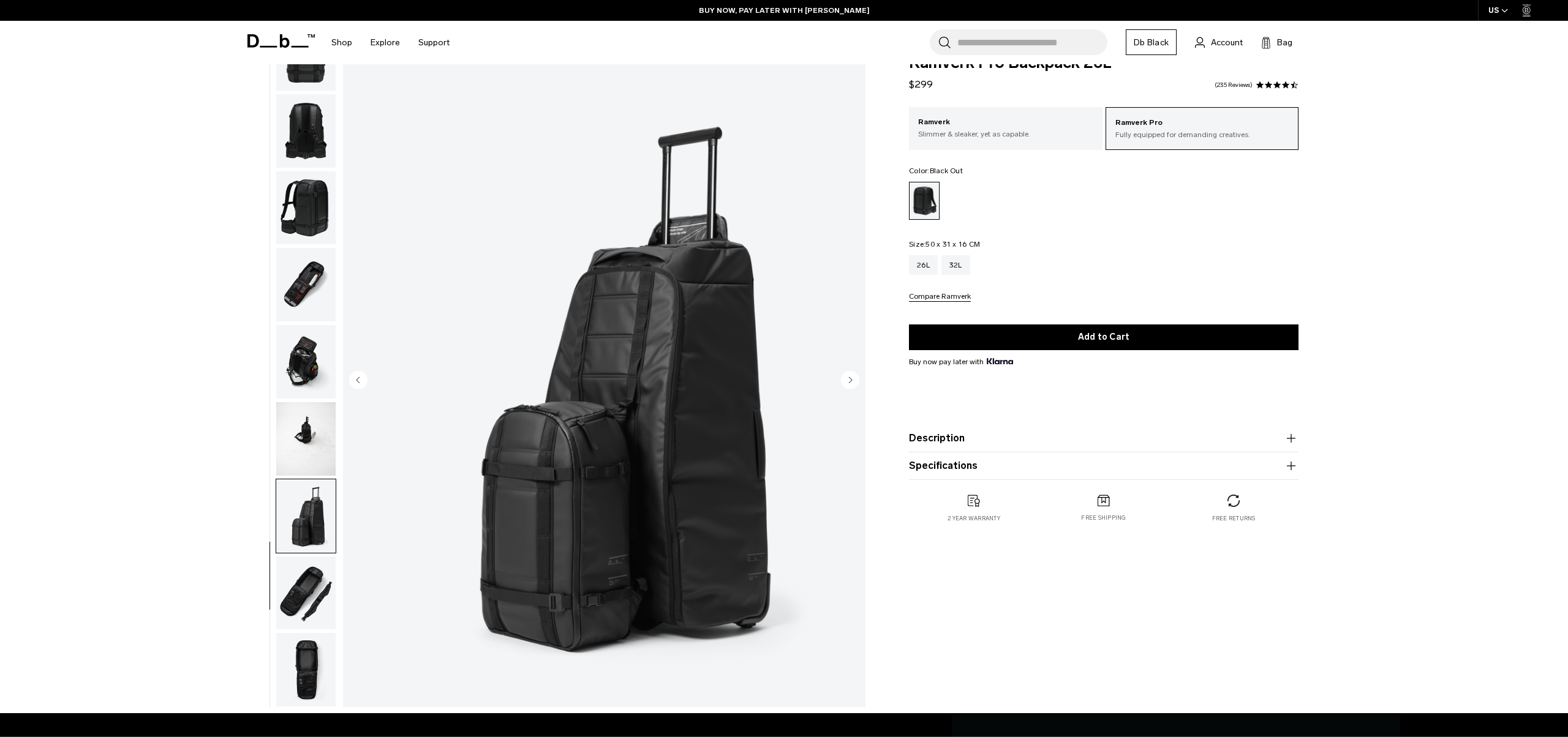
scroll to position [88, 0]
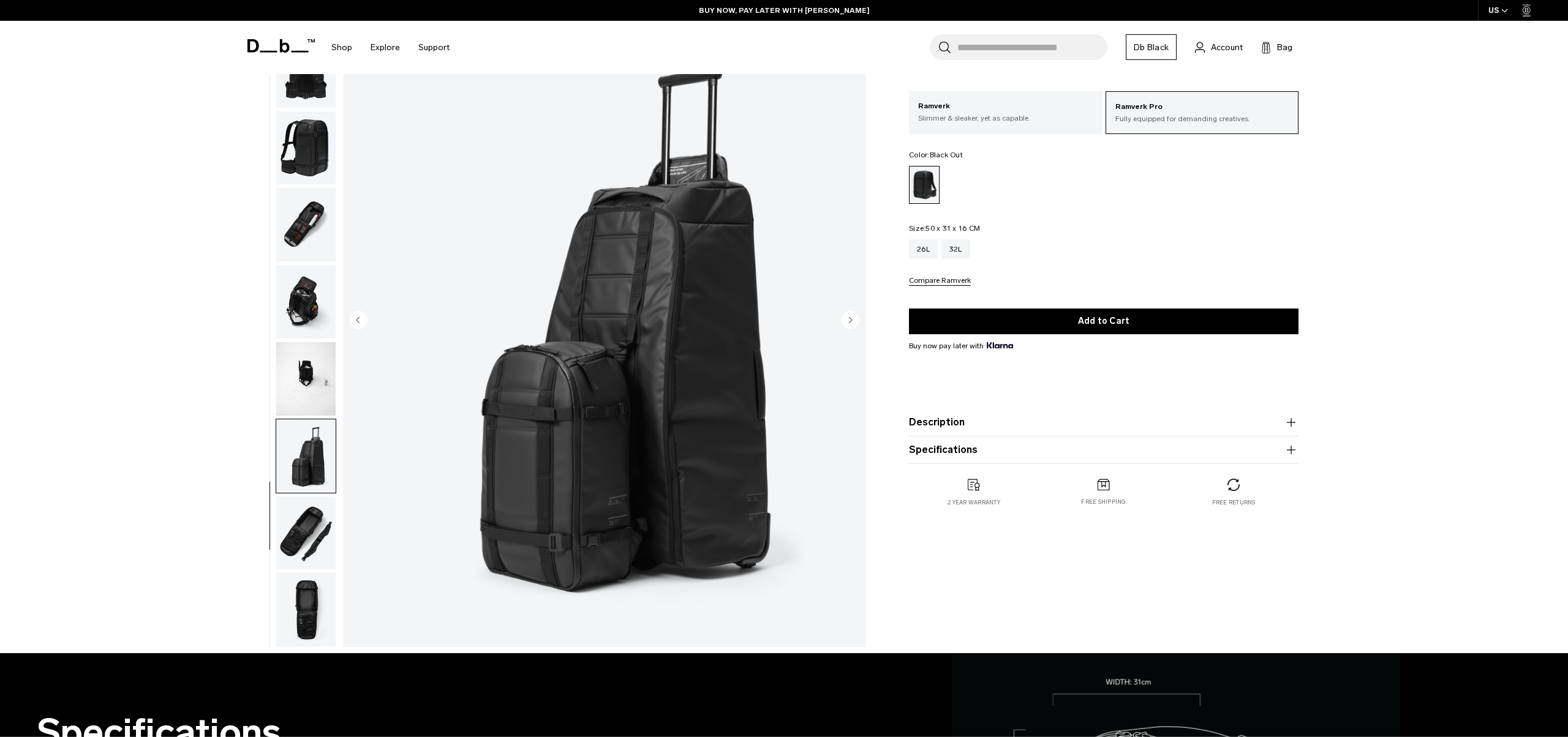
click at [303, 527] on img "button" at bounding box center [305, 532] width 59 height 73
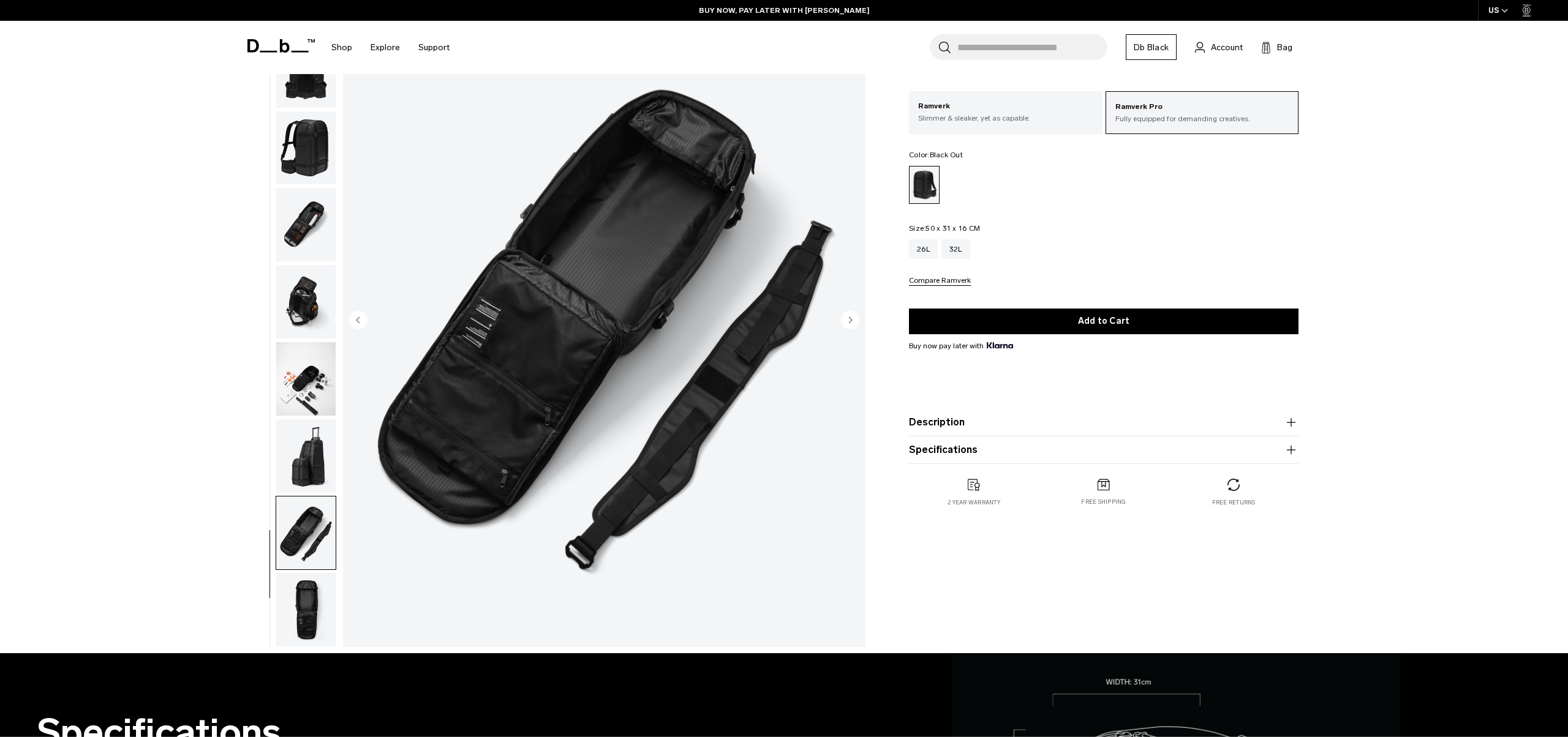
click at [307, 584] on img "button" at bounding box center [305, 609] width 59 height 73
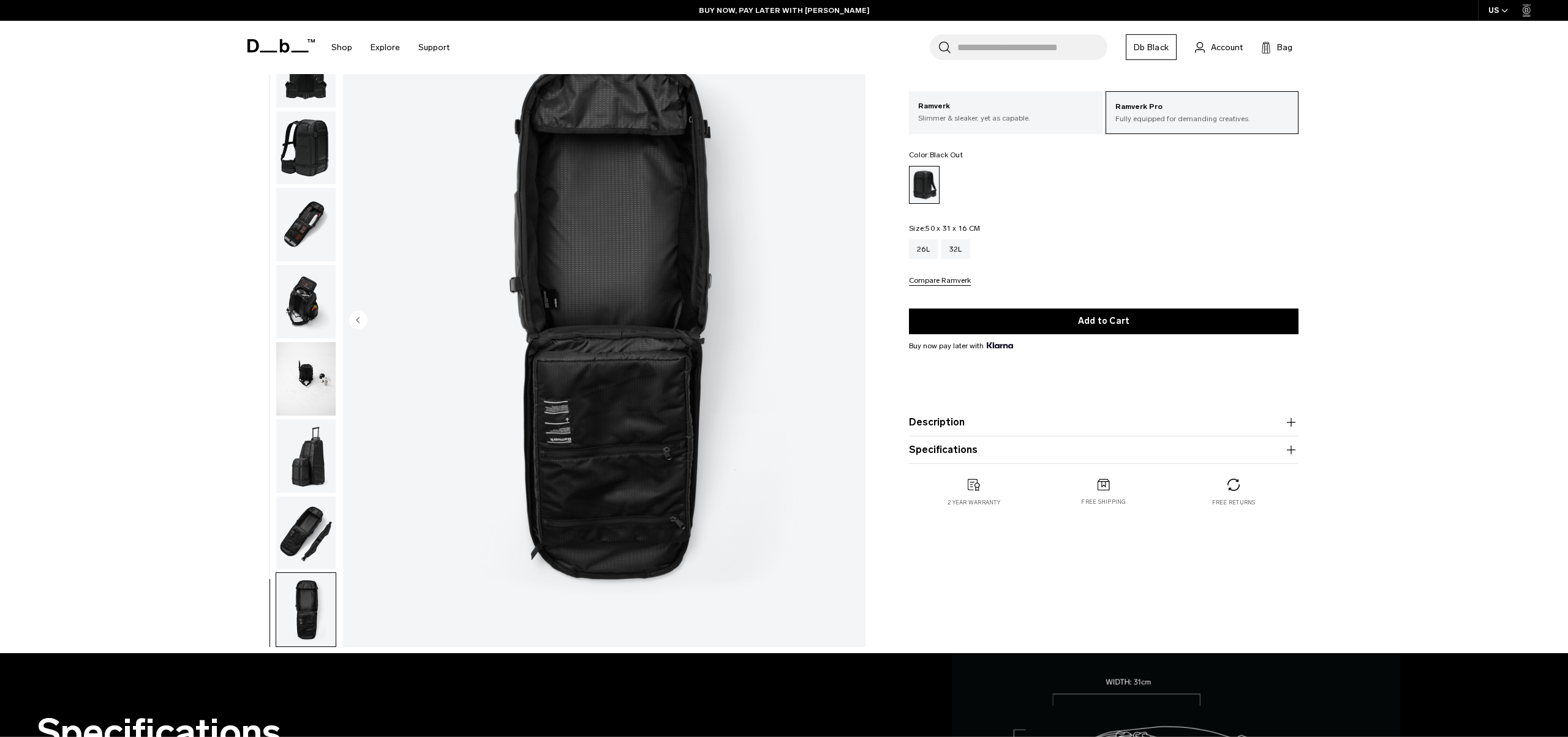
click at [292, 484] on img "button" at bounding box center [305, 455] width 59 height 73
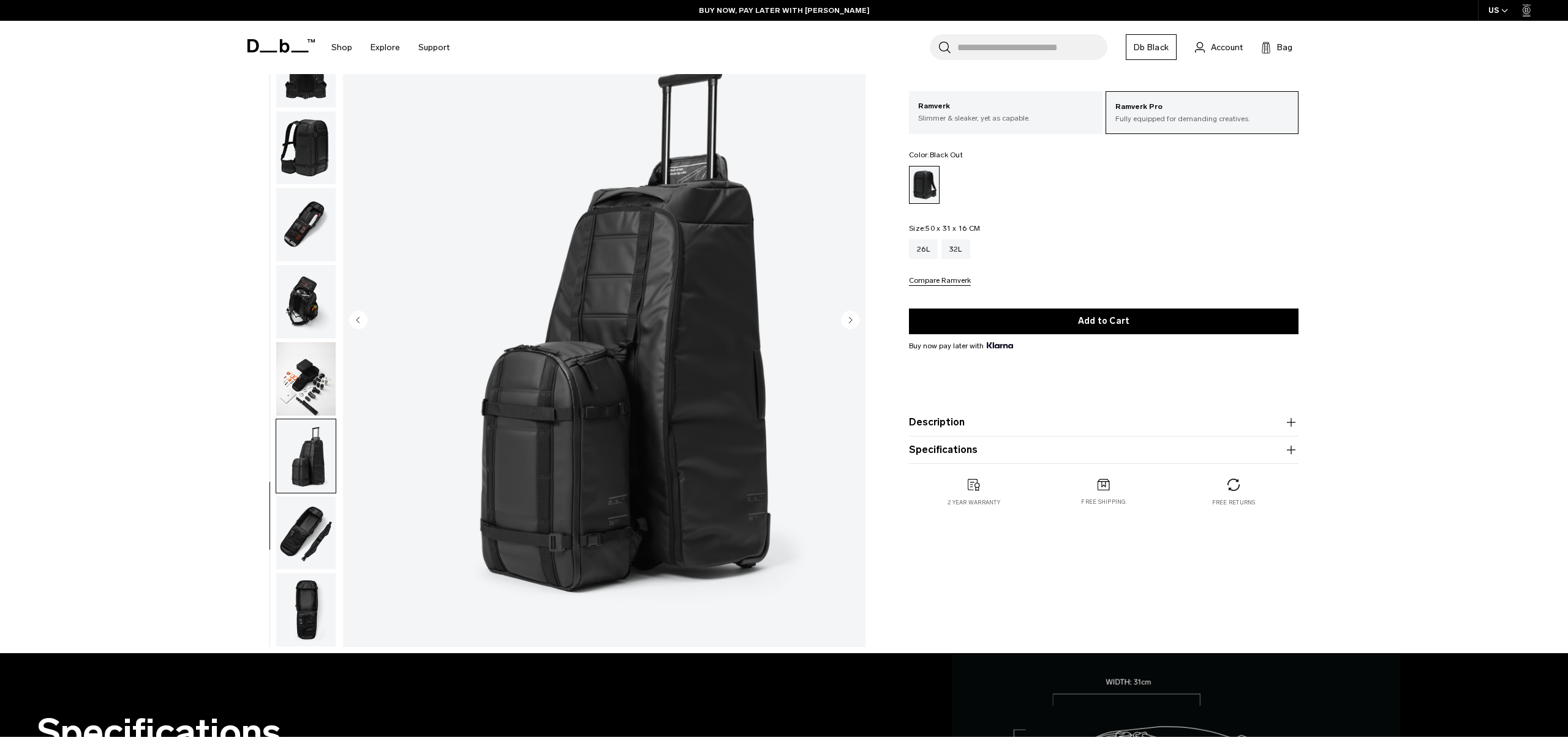
click at [312, 540] on img "button" at bounding box center [305, 532] width 59 height 73
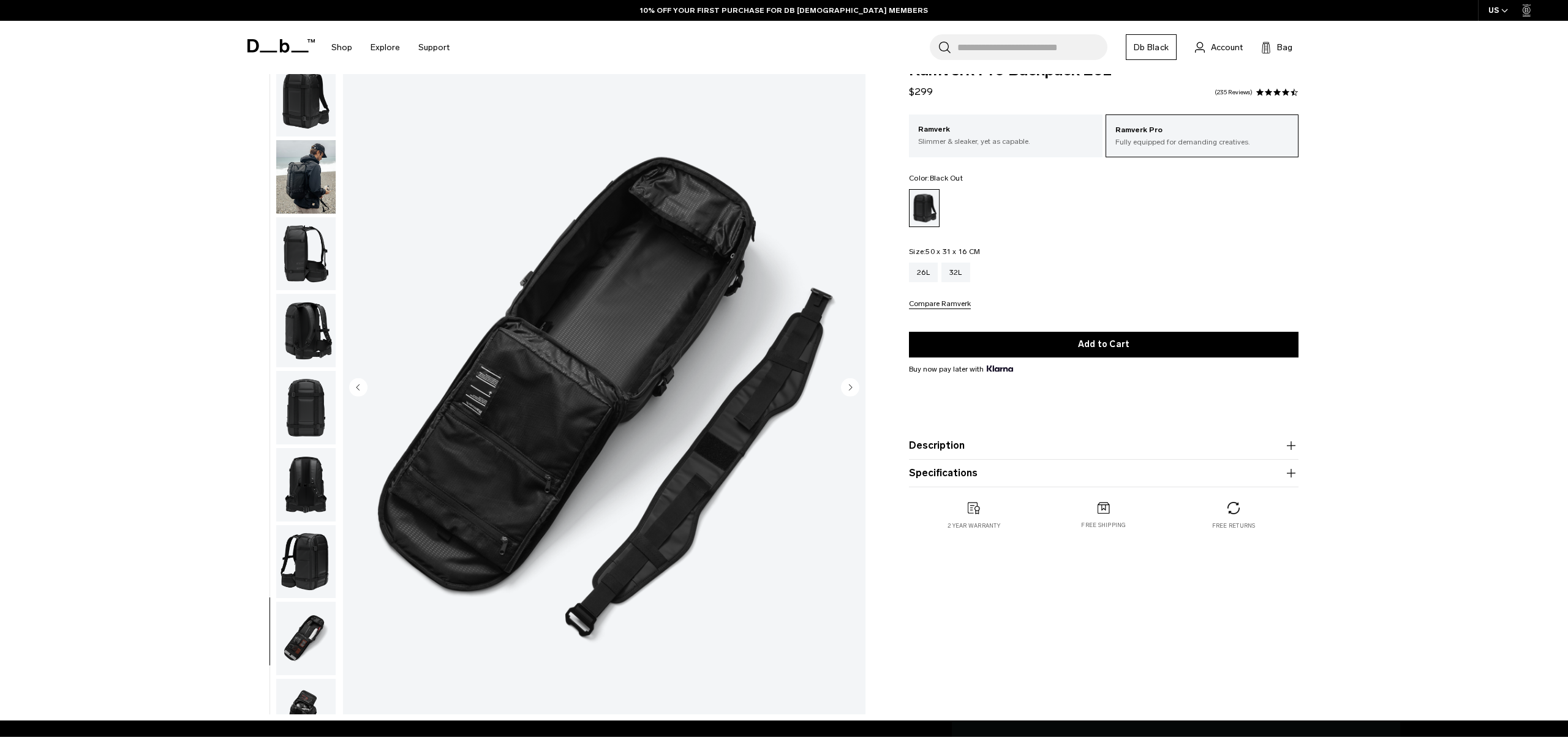
scroll to position [0, 0]
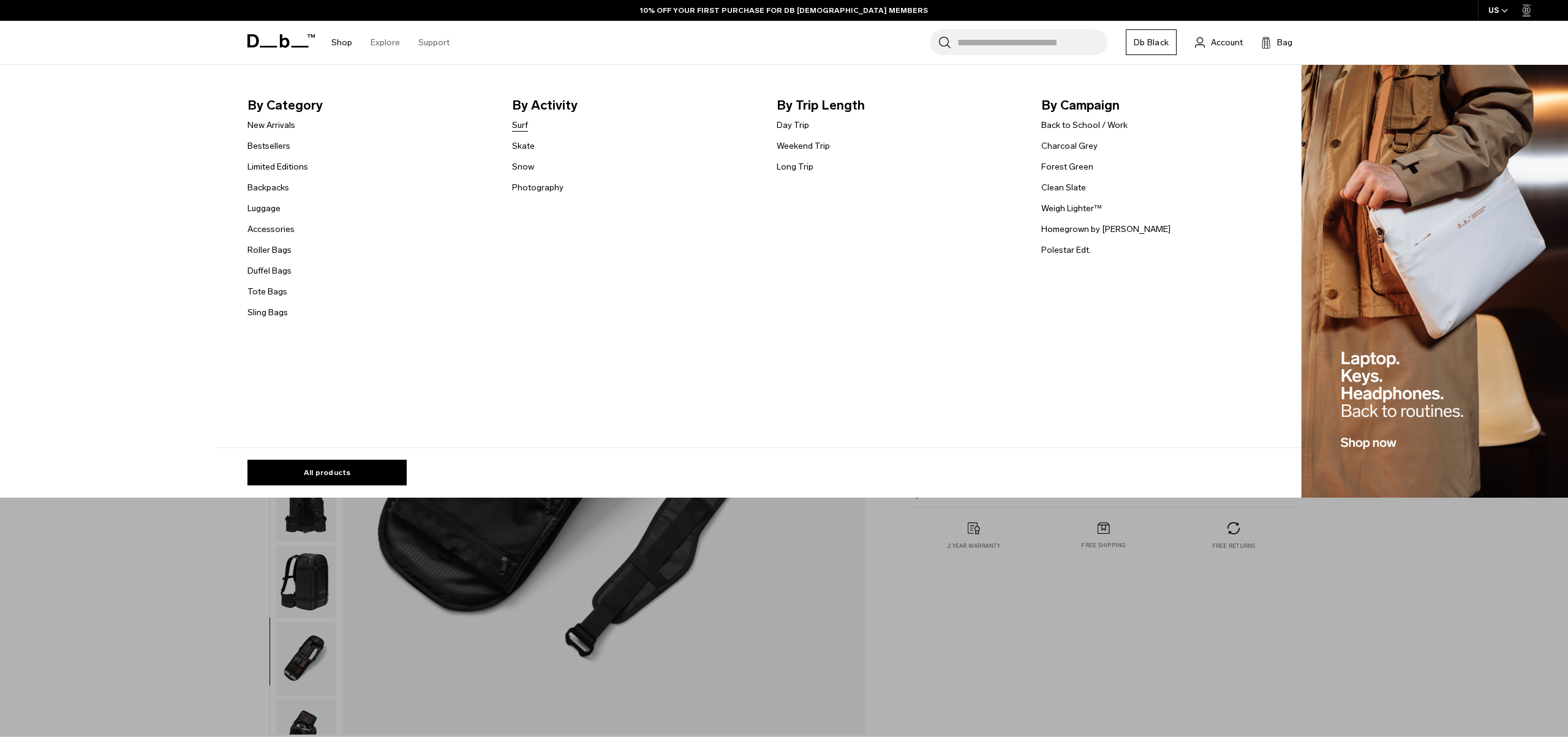
click at [521, 131] on link "Surf" at bounding box center [520, 125] width 16 height 13
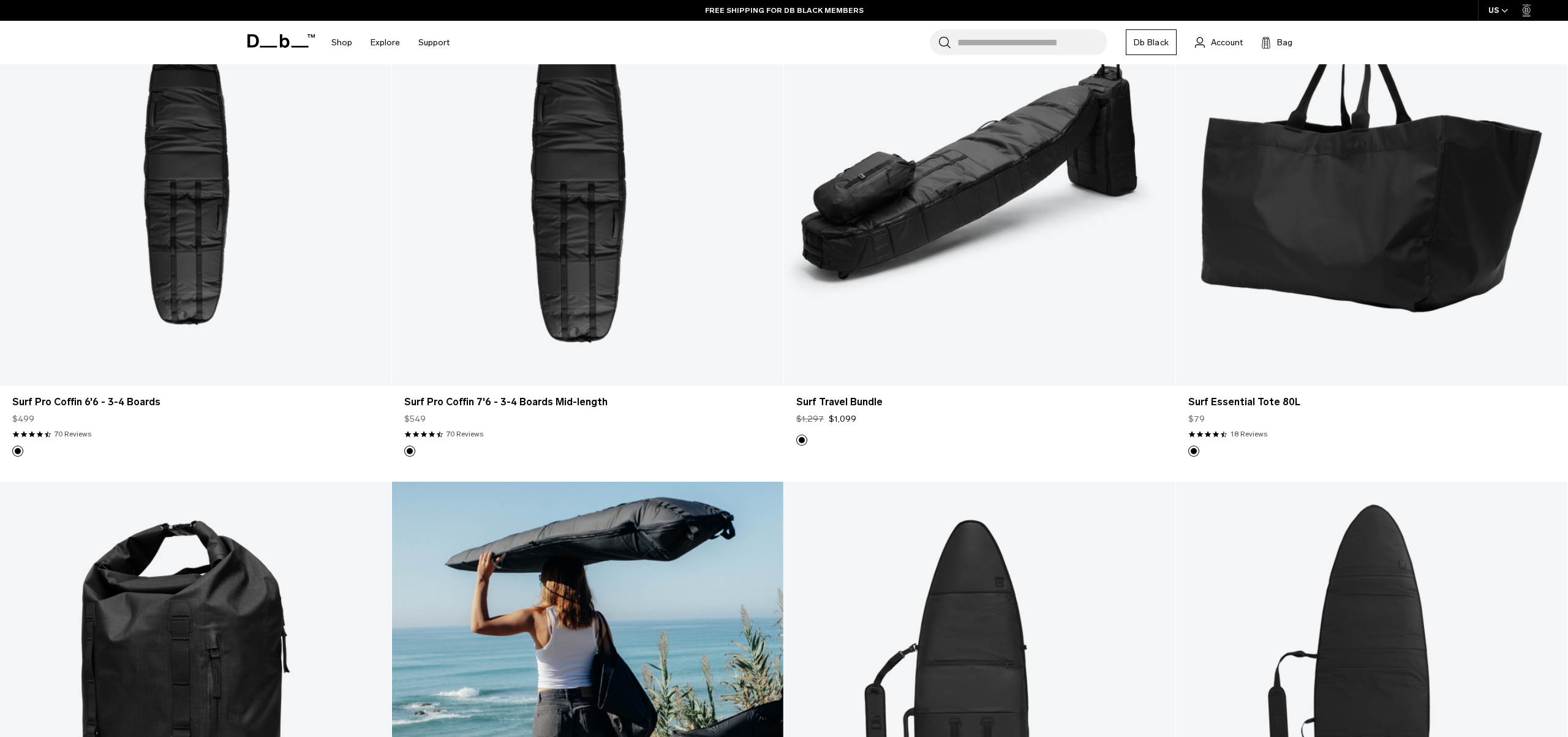
scroll to position [292, 0]
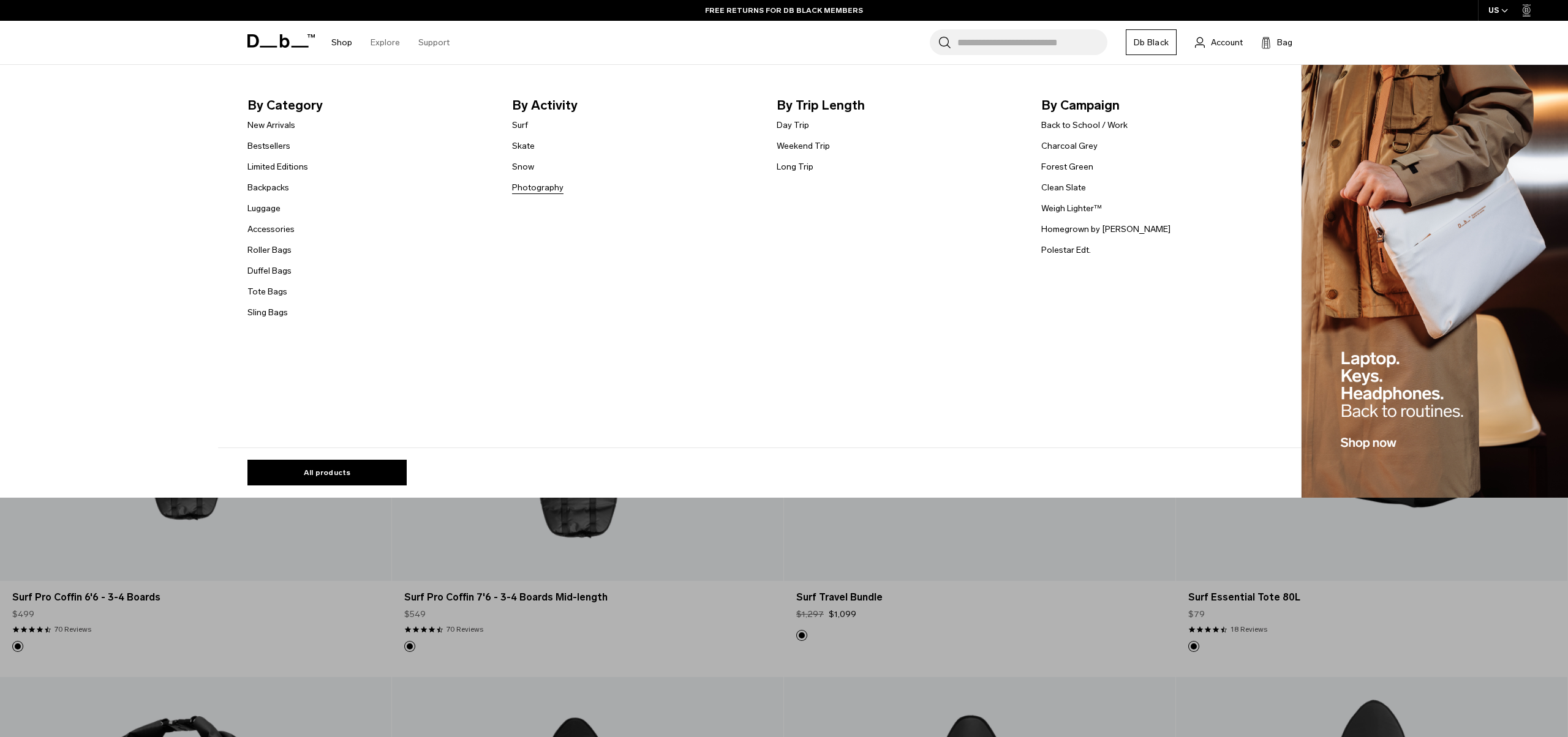
click at [556, 187] on link "Photography" at bounding box center [537, 187] width 52 height 13
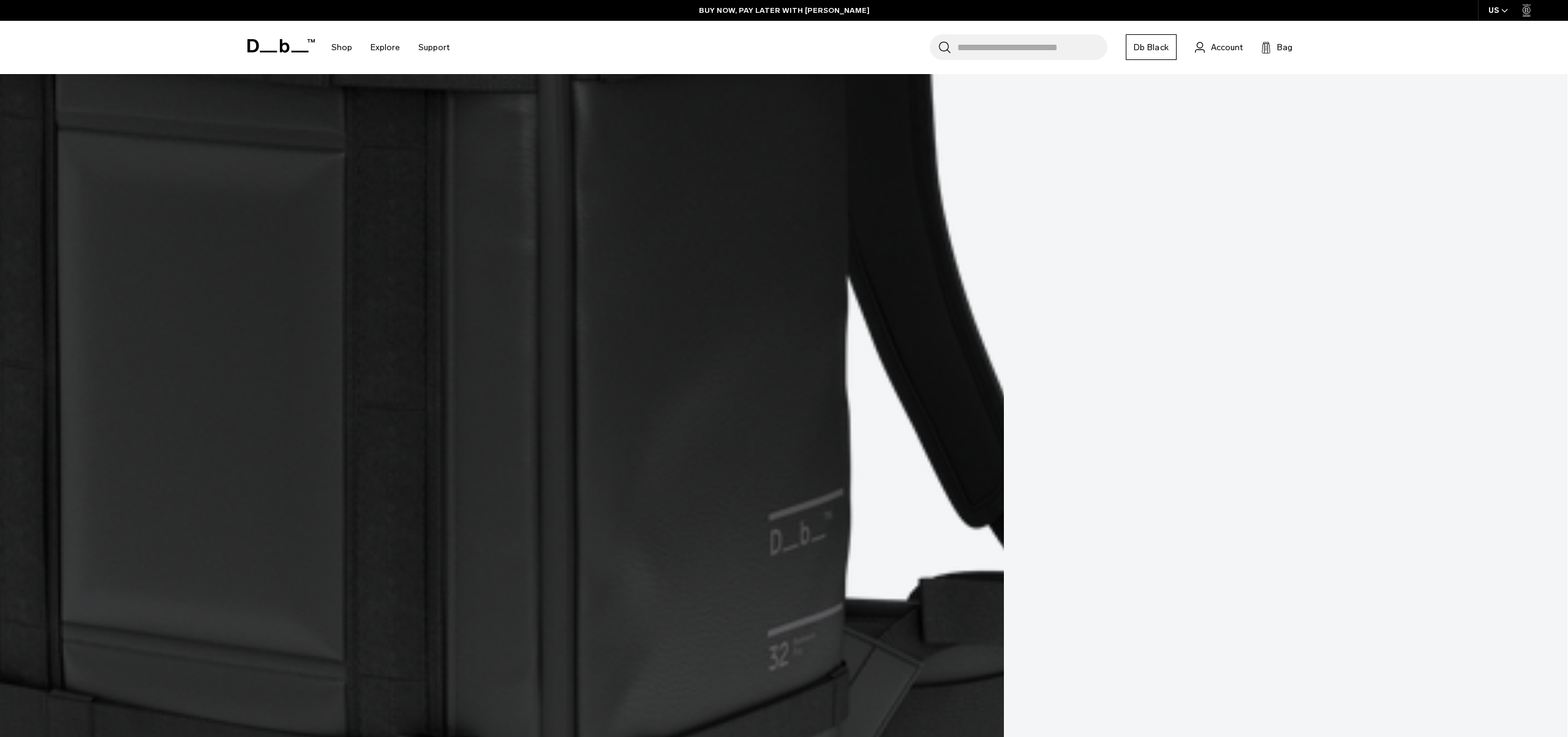
scroll to position [2878, 0]
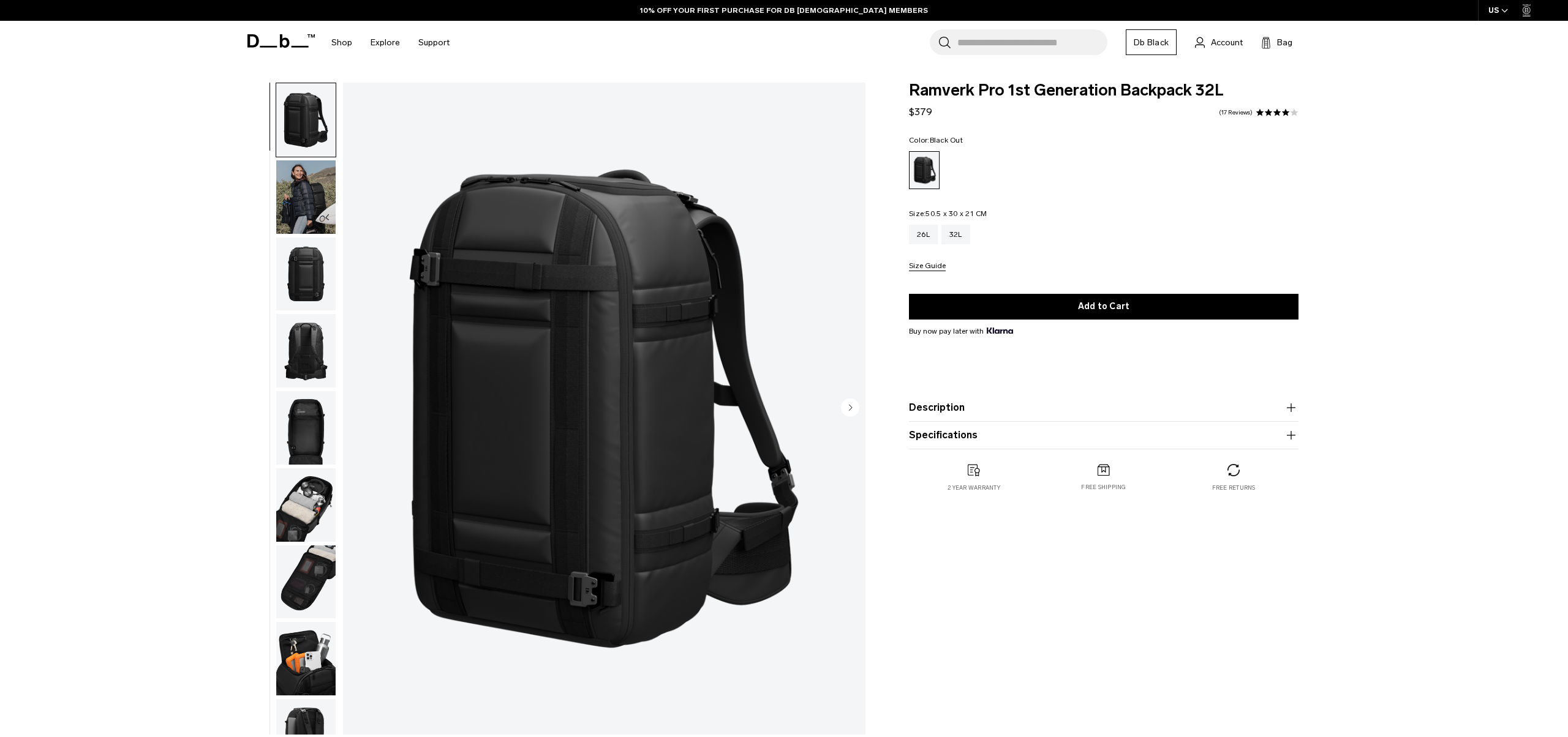
click at [300, 216] on img "button" at bounding box center [305, 197] width 59 height 73
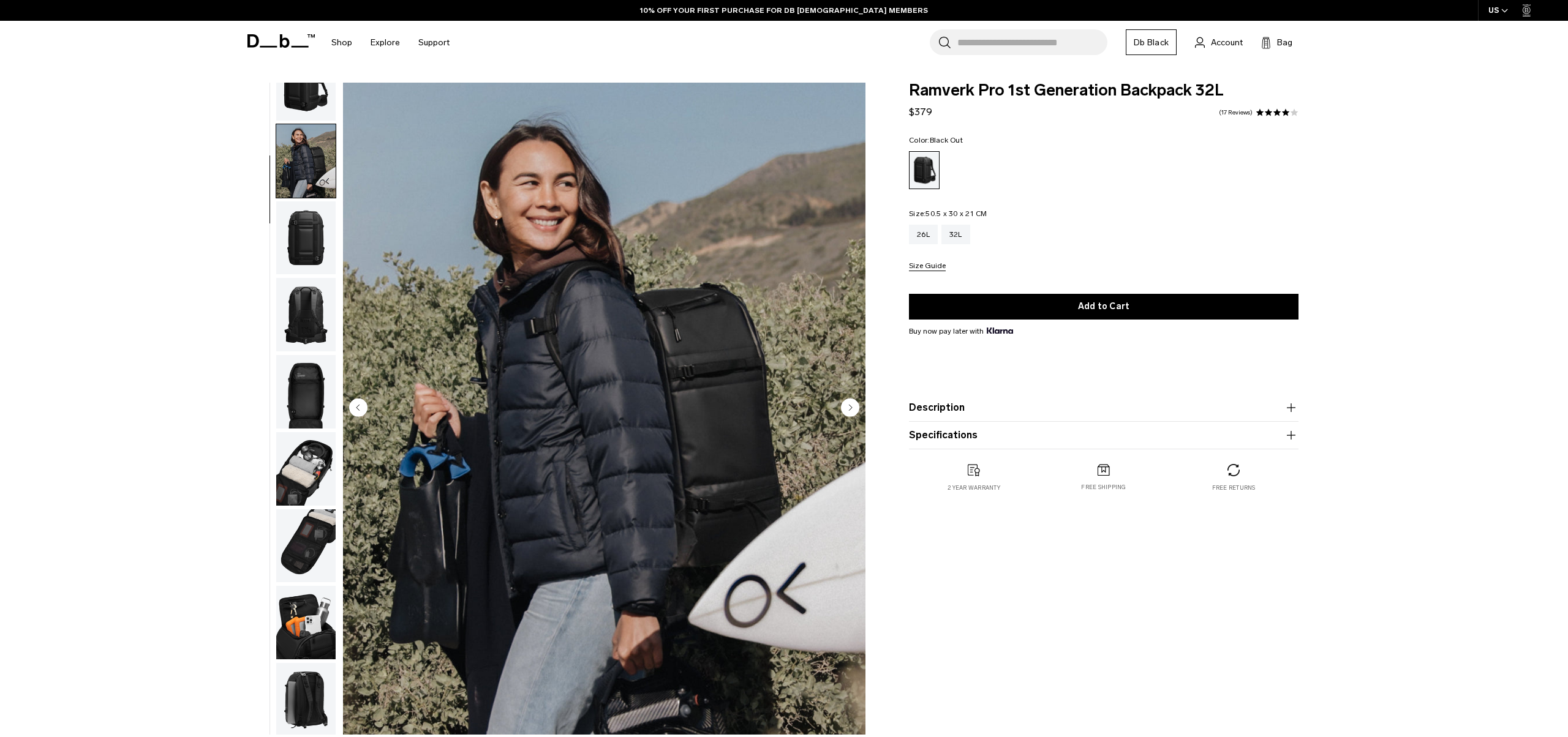
scroll to position [39, 0]
click at [985, 419] on product-accordion "Description Meet the beefed up version of our bestselling backpack. This will b…" at bounding box center [1103, 407] width 389 height 27
click at [970, 406] on button "Description" at bounding box center [1103, 407] width 389 height 15
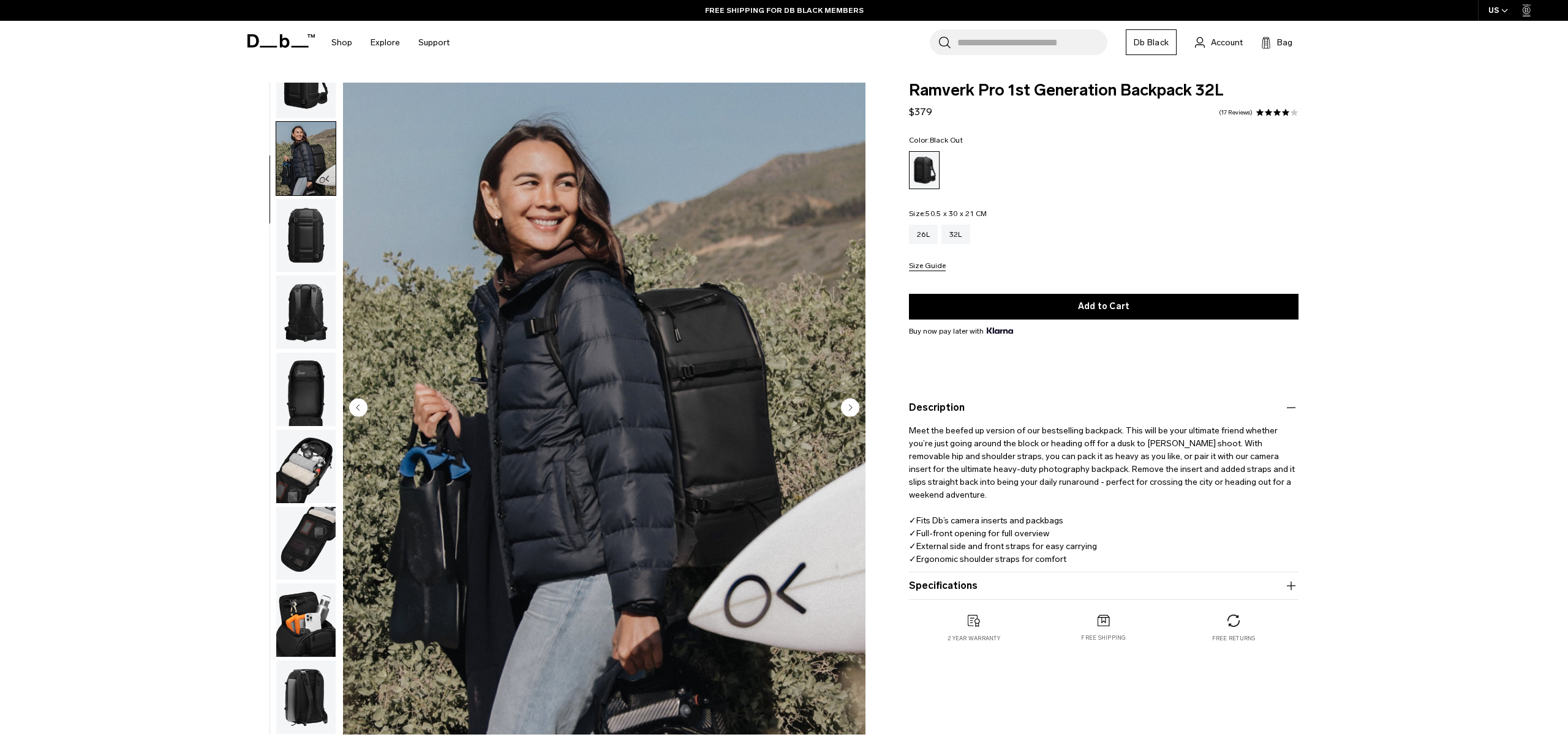
scroll to position [0, 0]
click at [967, 578] on product-accordion "Specifications Volume 32 Litres Dimensions 50.5 x 30 x 21 (H x W x D) Weight 1.…" at bounding box center [1103, 586] width 389 height 27
click at [964, 592] on button "Specifications" at bounding box center [1103, 586] width 389 height 15
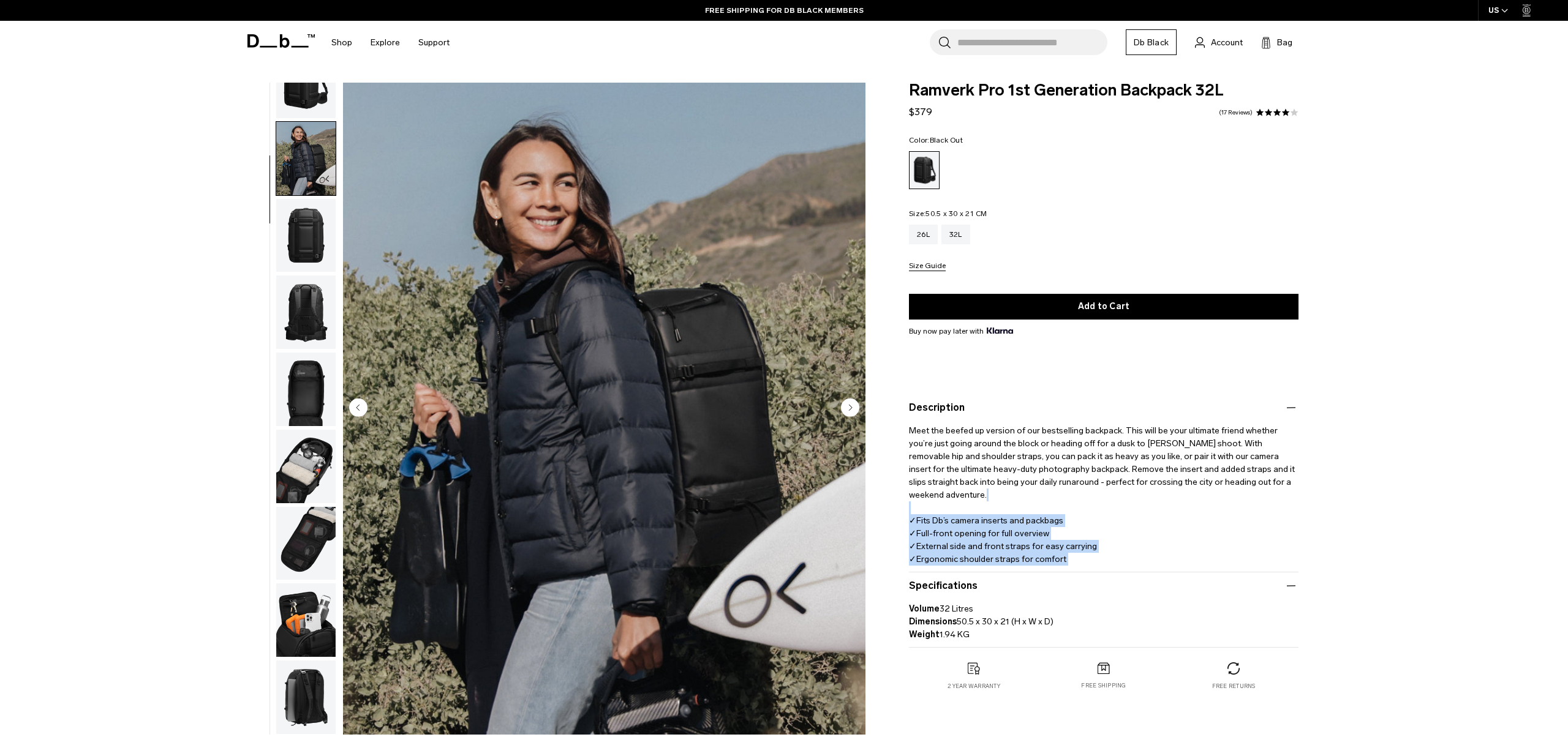
drag, startPoint x: 974, startPoint y: 518, endPoint x: 1097, endPoint y: 563, distance: 131.0
click at [1097, 563] on p "Meet the beefed up version of our bestselling backpack. This will be your ultim…" at bounding box center [1103, 497] width 389 height 164
drag, startPoint x: 1099, startPoint y: 561, endPoint x: 920, endPoint y: 514, distance: 185.1
click at [920, 514] on p "Meet the beefed up version of our bestselling backpack. This will be your ultim…" at bounding box center [1103, 497] width 389 height 164
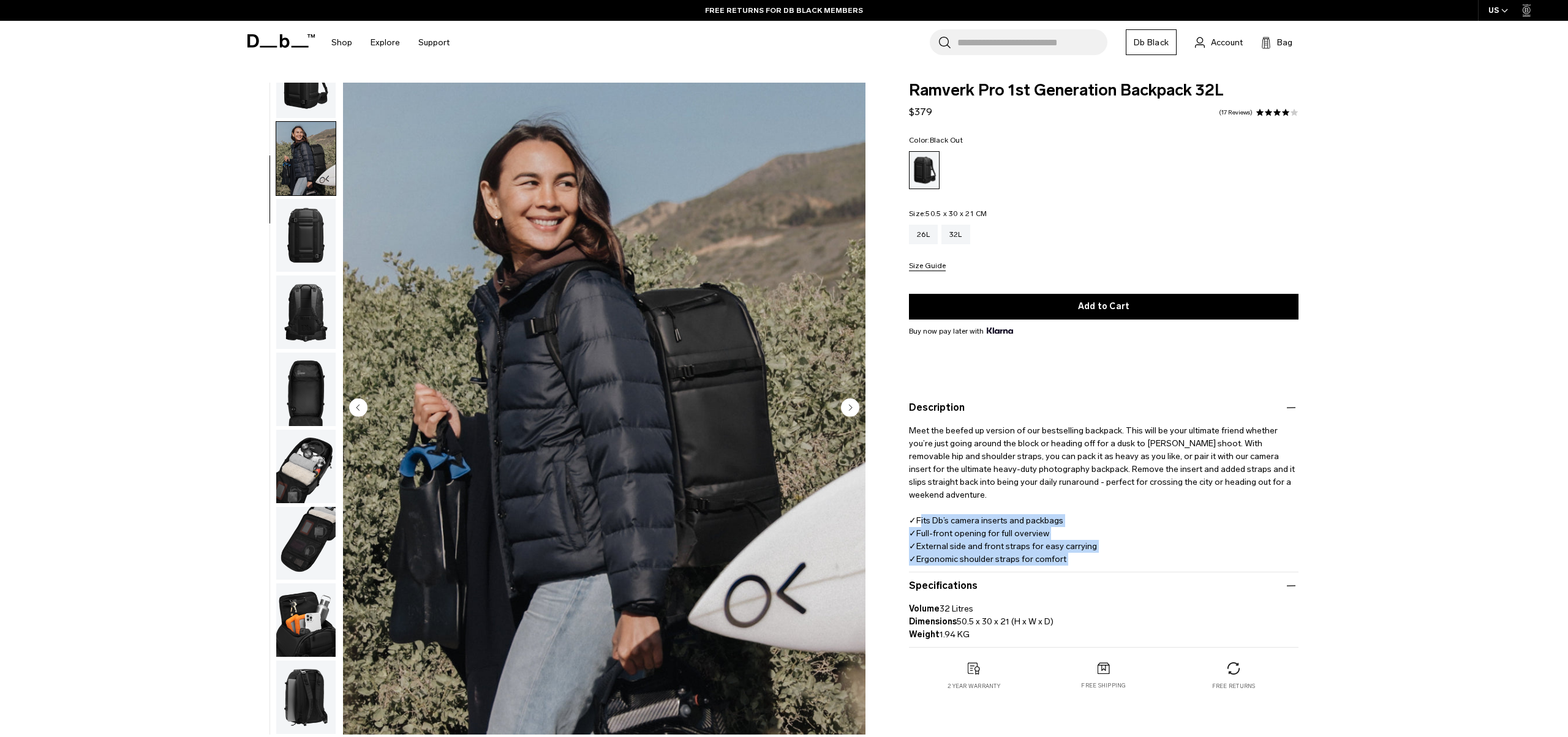
click at [293, 249] on img "button" at bounding box center [305, 235] width 59 height 73
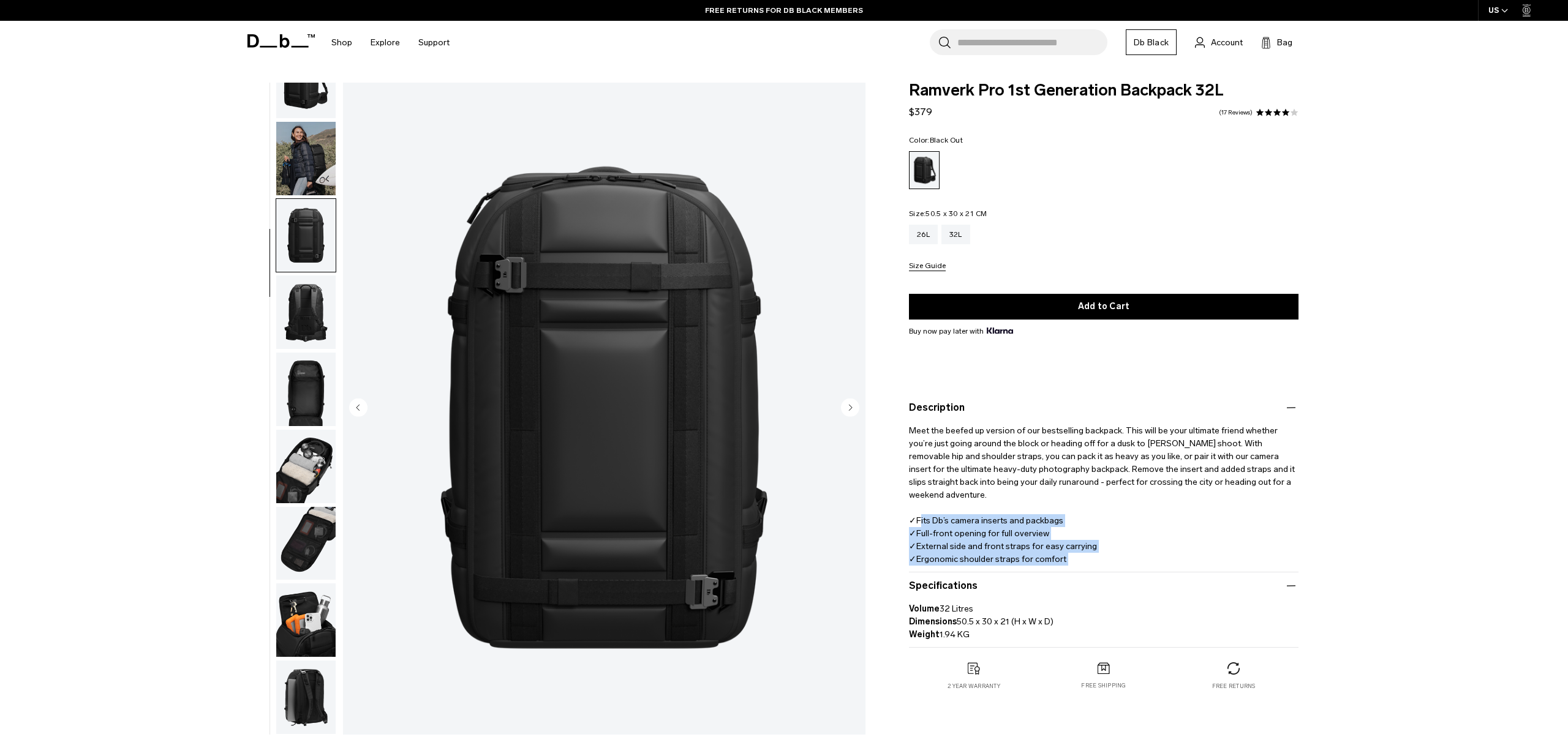
click at [300, 177] on img "button" at bounding box center [305, 158] width 59 height 73
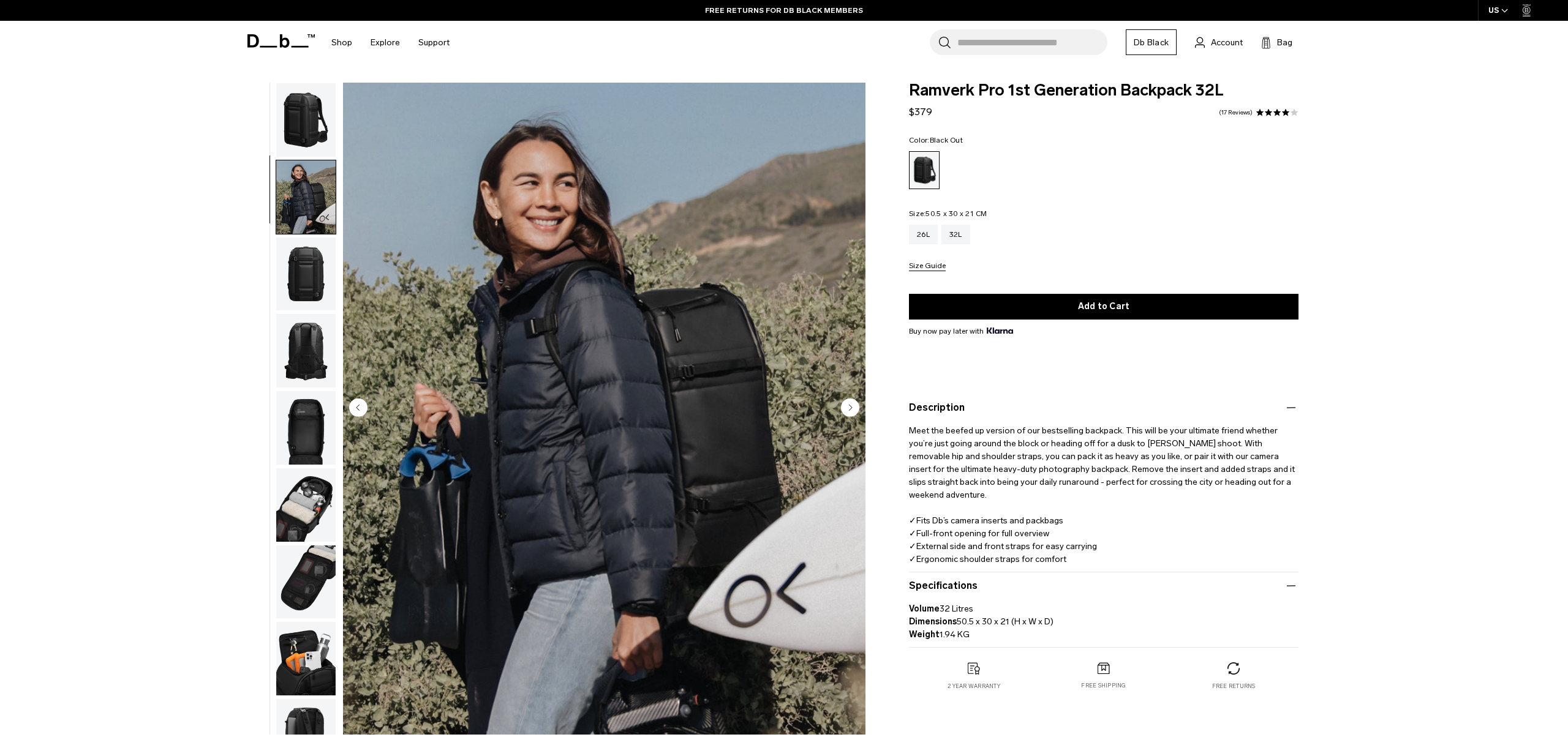
click at [336, 312] on div "02 / 09" at bounding box center [553, 411] width 640 height 658
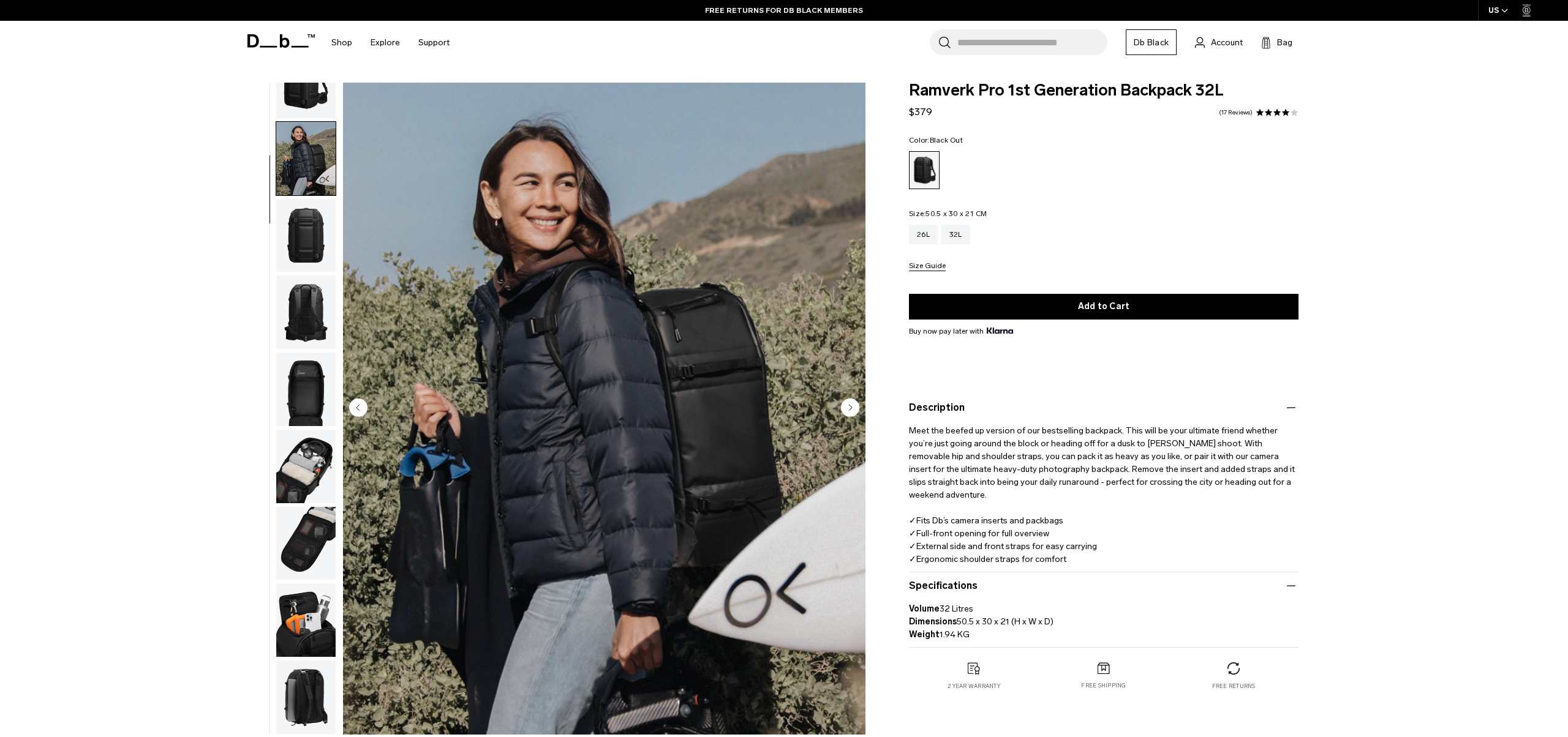
click at [303, 470] on img "button" at bounding box center [305, 466] width 59 height 73
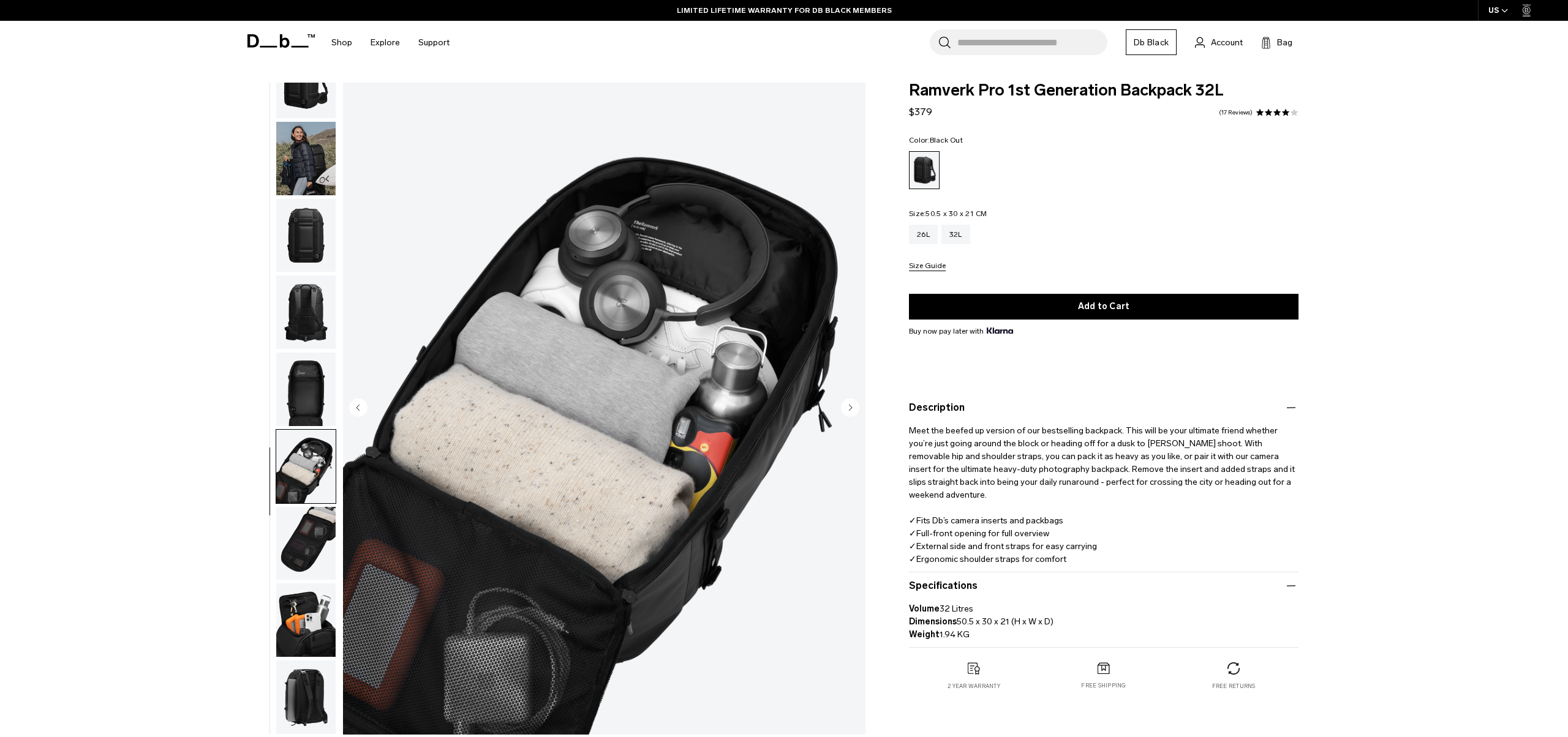
click at [302, 541] on img "button" at bounding box center [305, 543] width 59 height 73
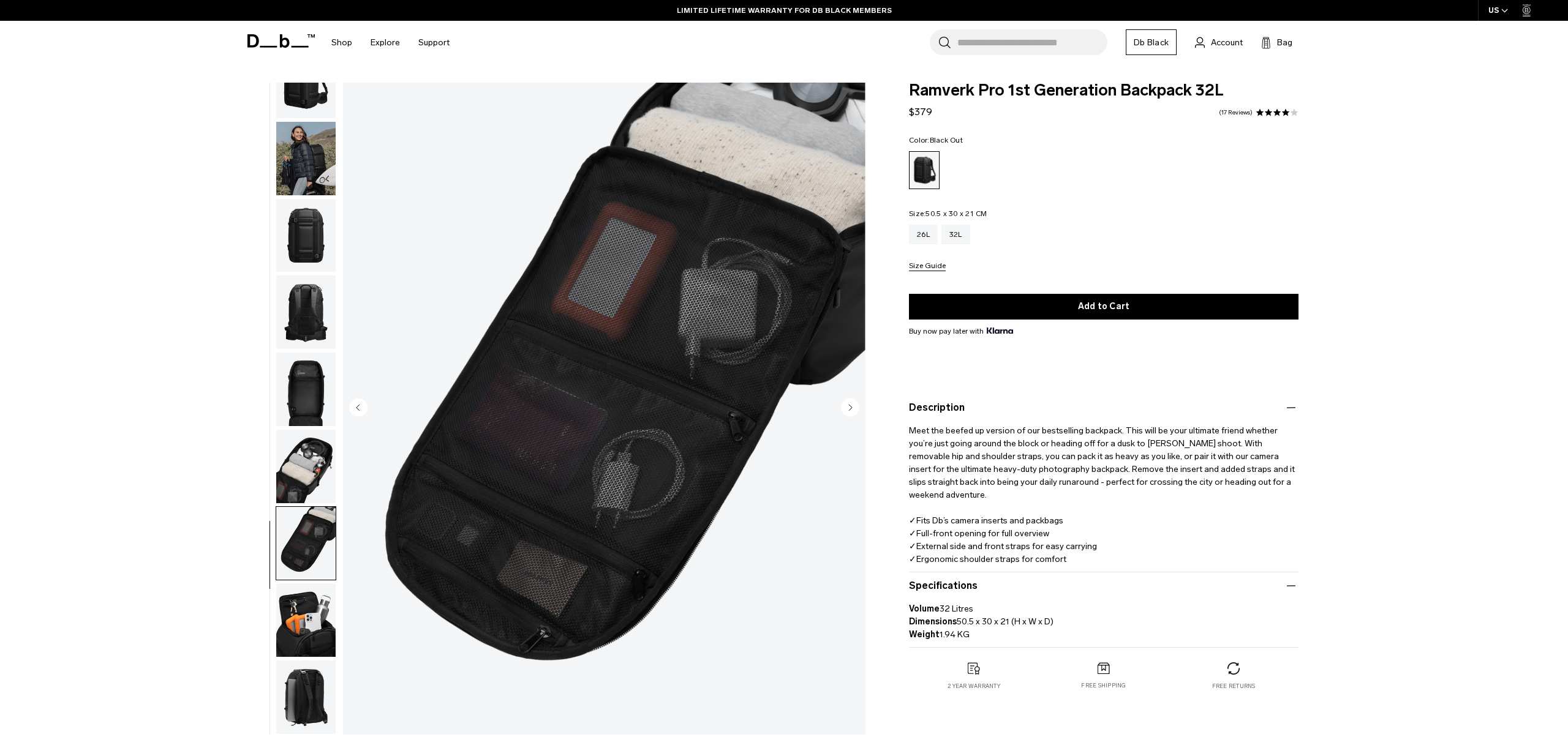
click at [309, 639] on img "button" at bounding box center [305, 620] width 59 height 73
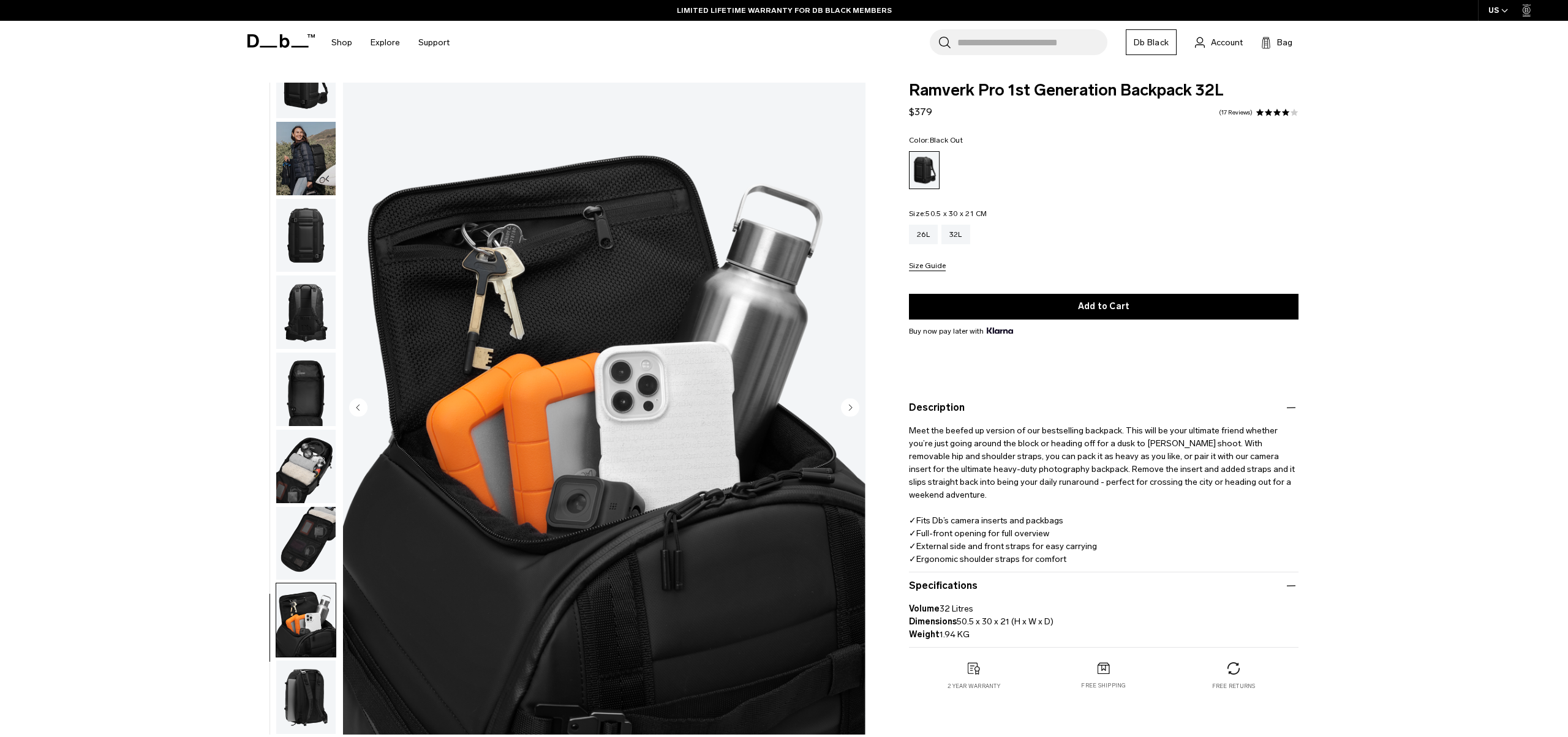
click at [309, 687] on img "button" at bounding box center [305, 697] width 59 height 73
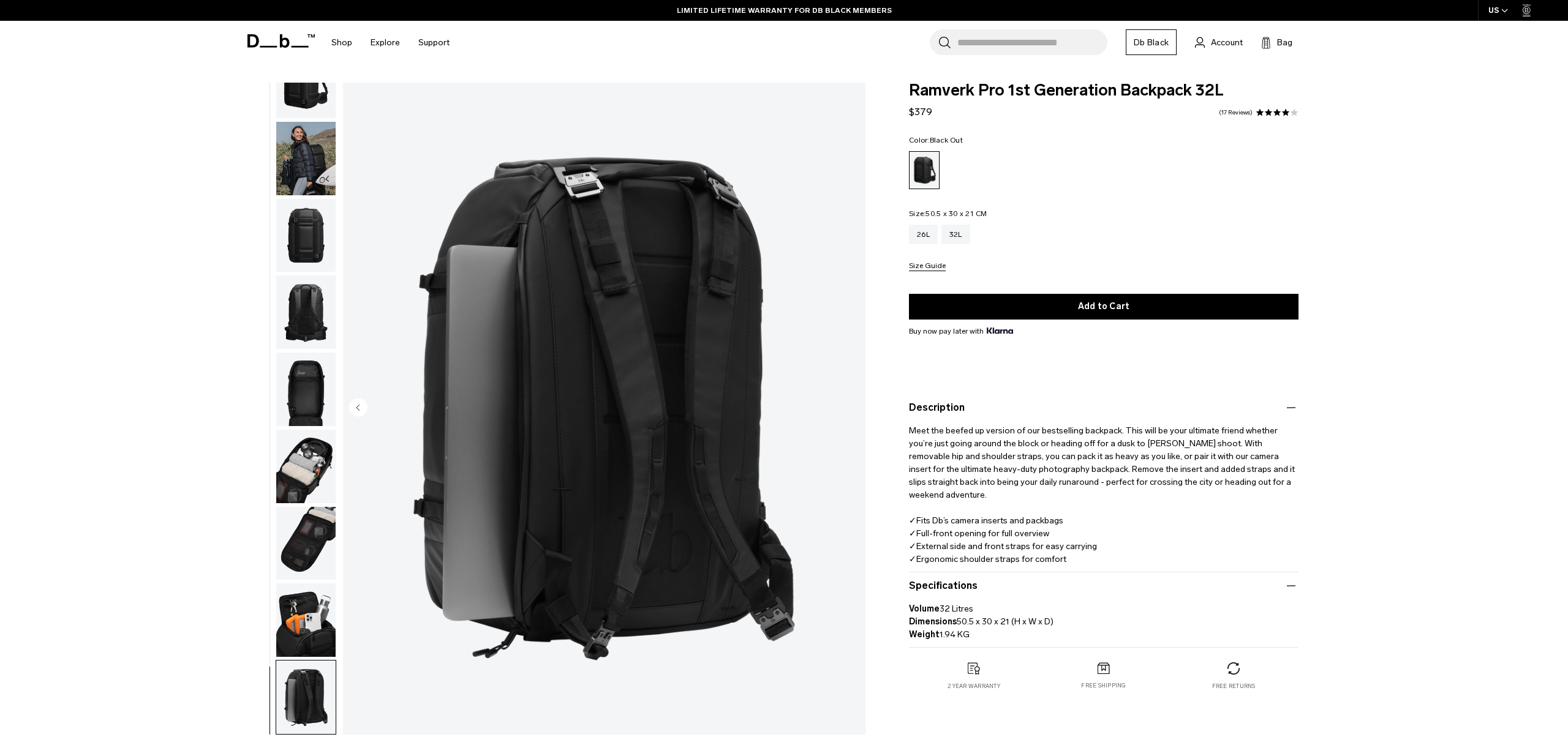
click at [315, 621] on img "button" at bounding box center [305, 620] width 59 height 73
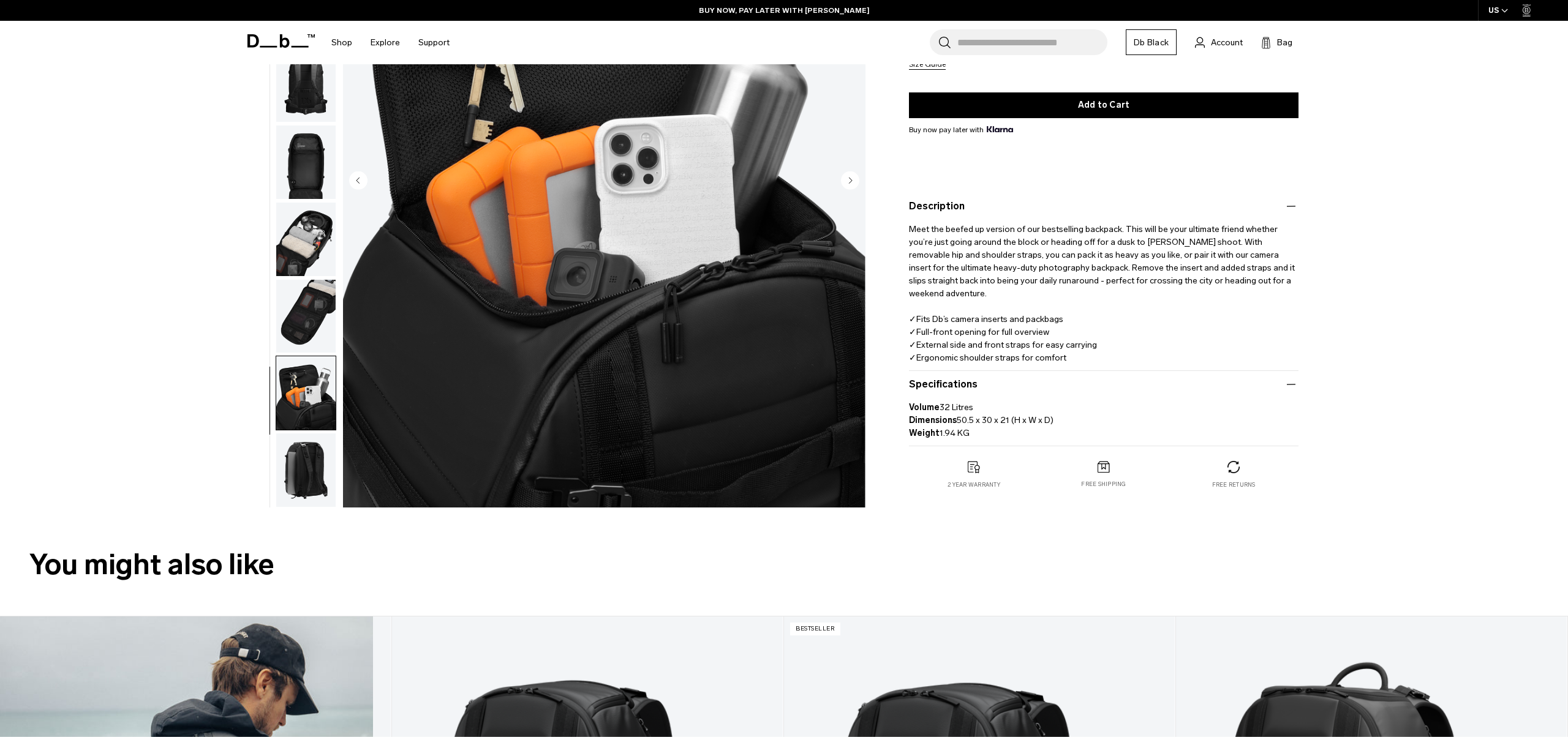
scroll to position [0, 0]
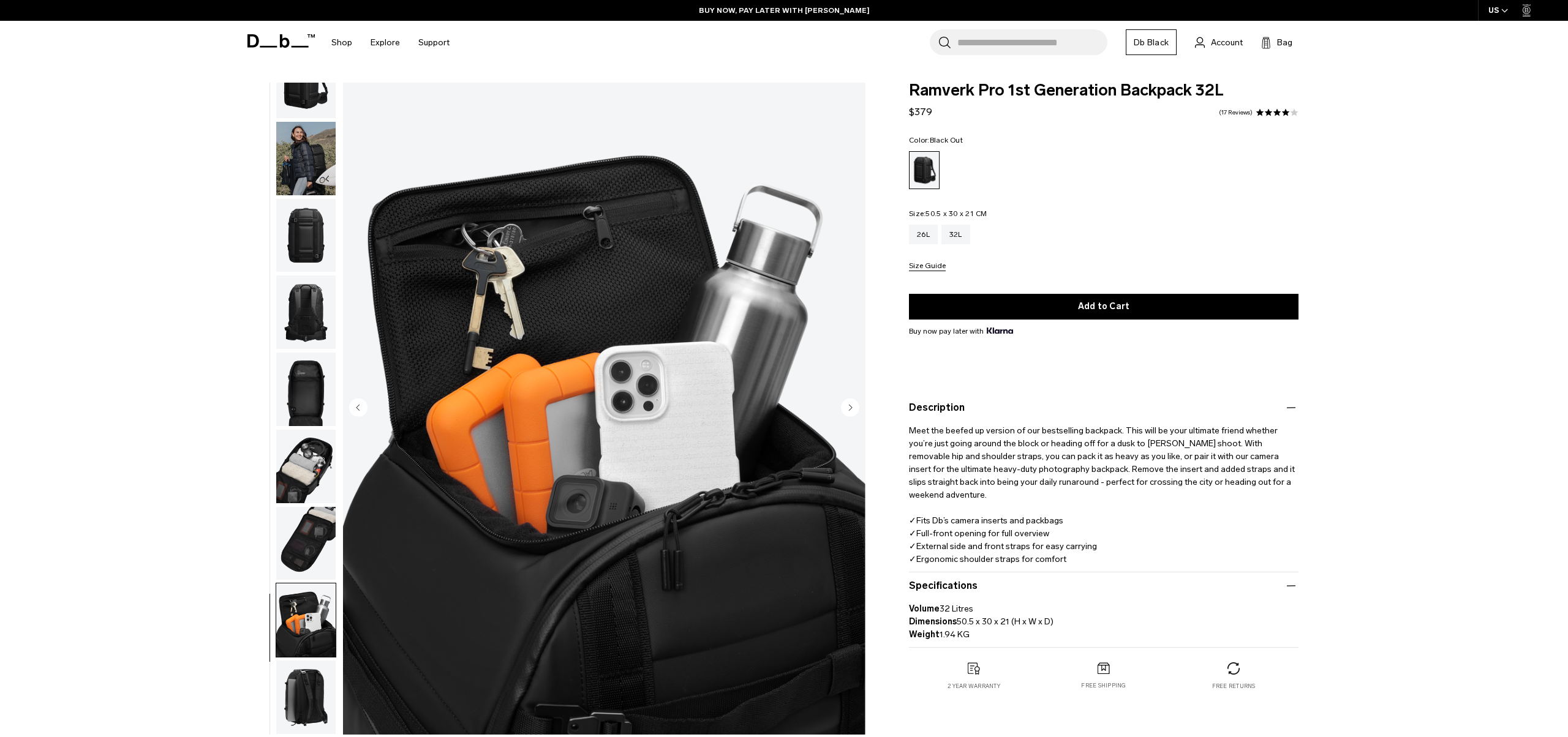
click at [325, 182] on img "button" at bounding box center [305, 158] width 59 height 73
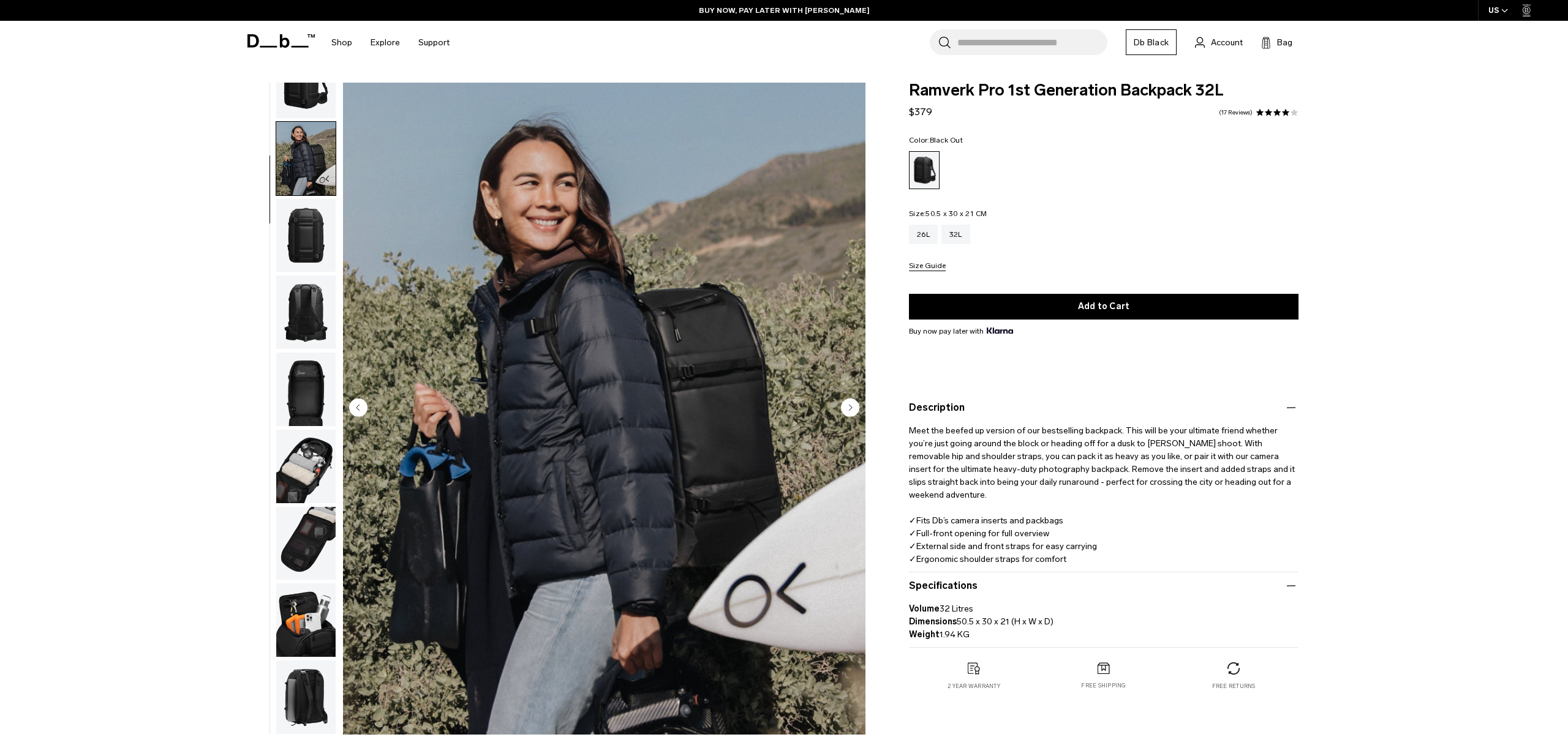
click at [302, 87] on img "button" at bounding box center [305, 81] width 59 height 73
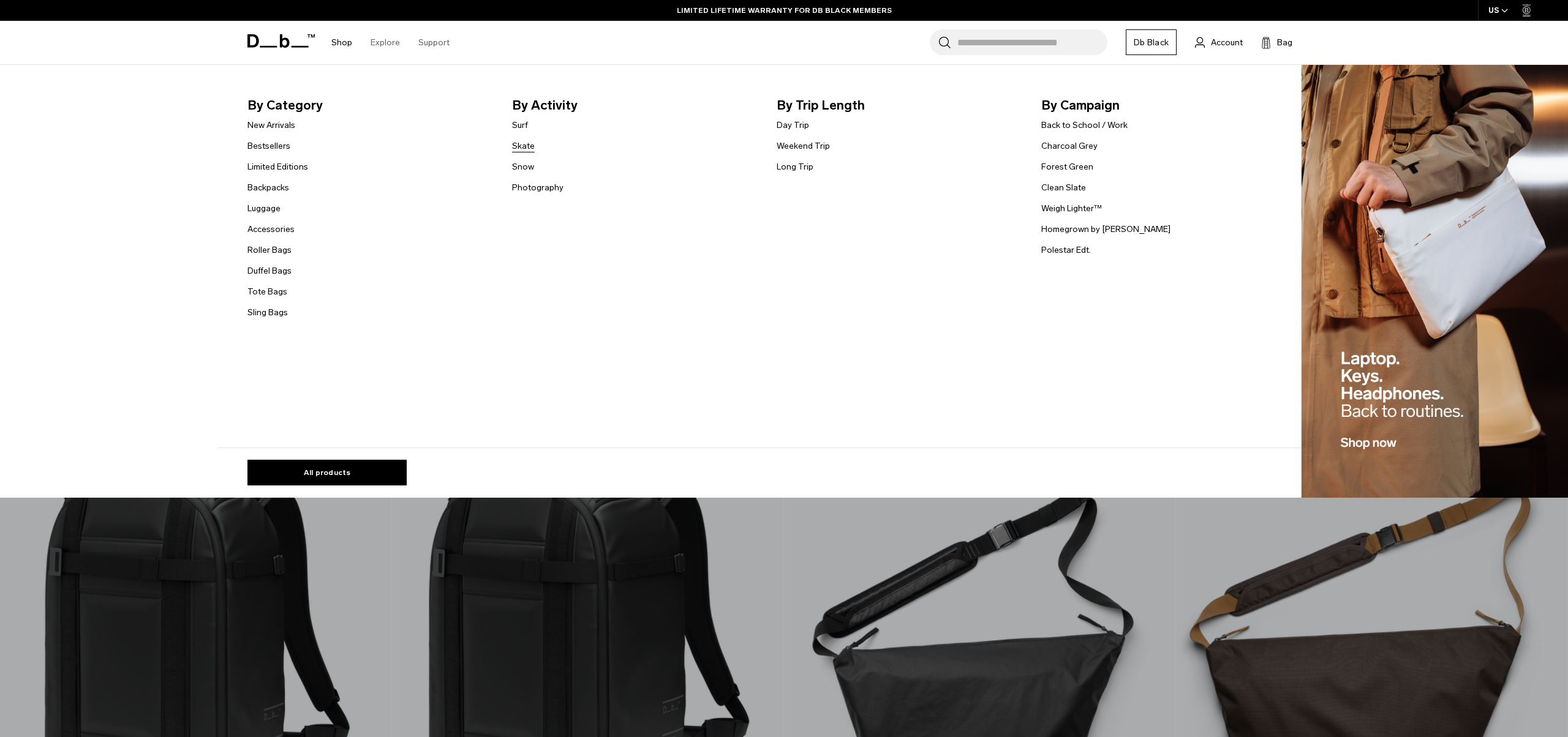
click at [532, 151] on link "Skate" at bounding box center [523, 145] width 22 height 13
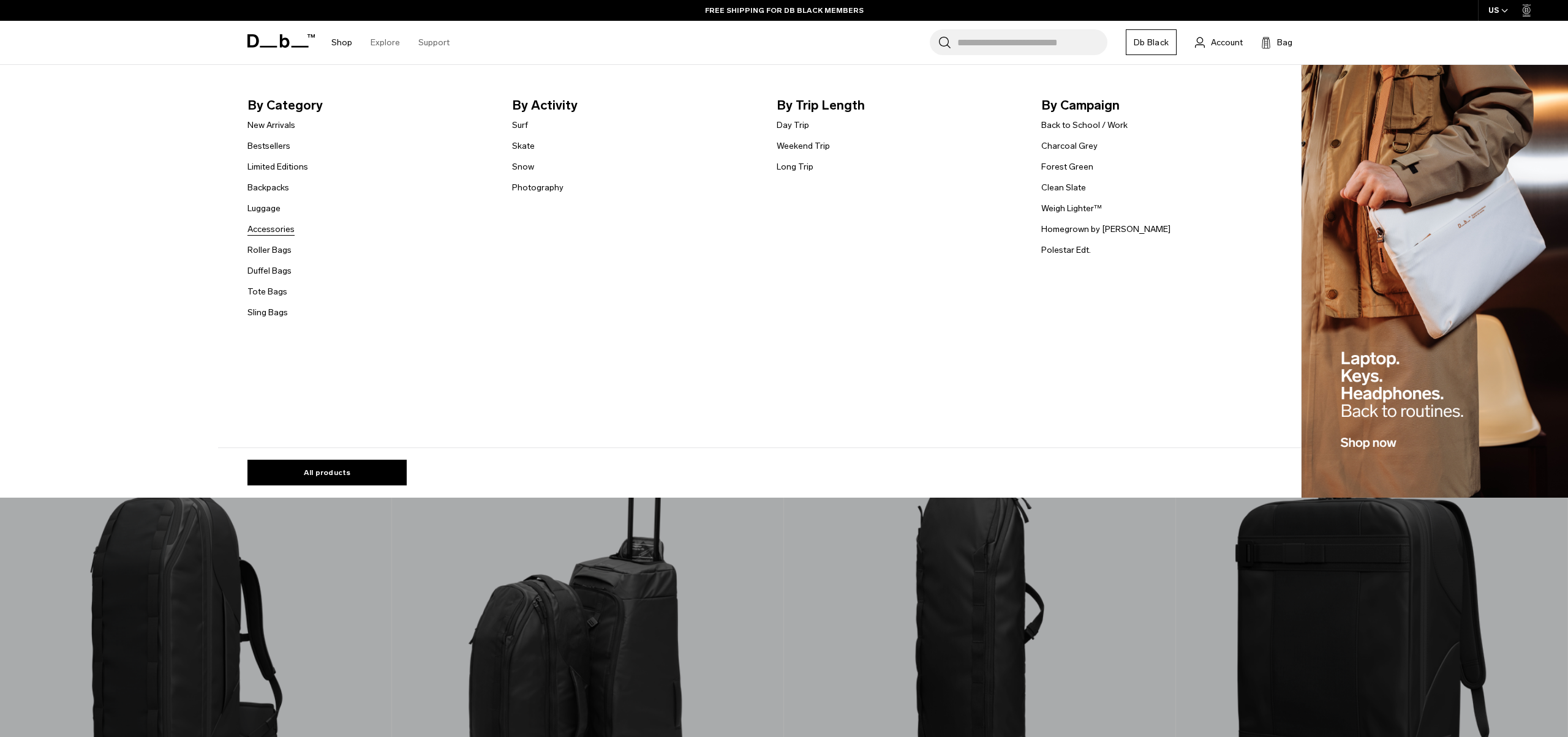
click at [279, 229] on link "Accessories" at bounding box center [271, 229] width 47 height 13
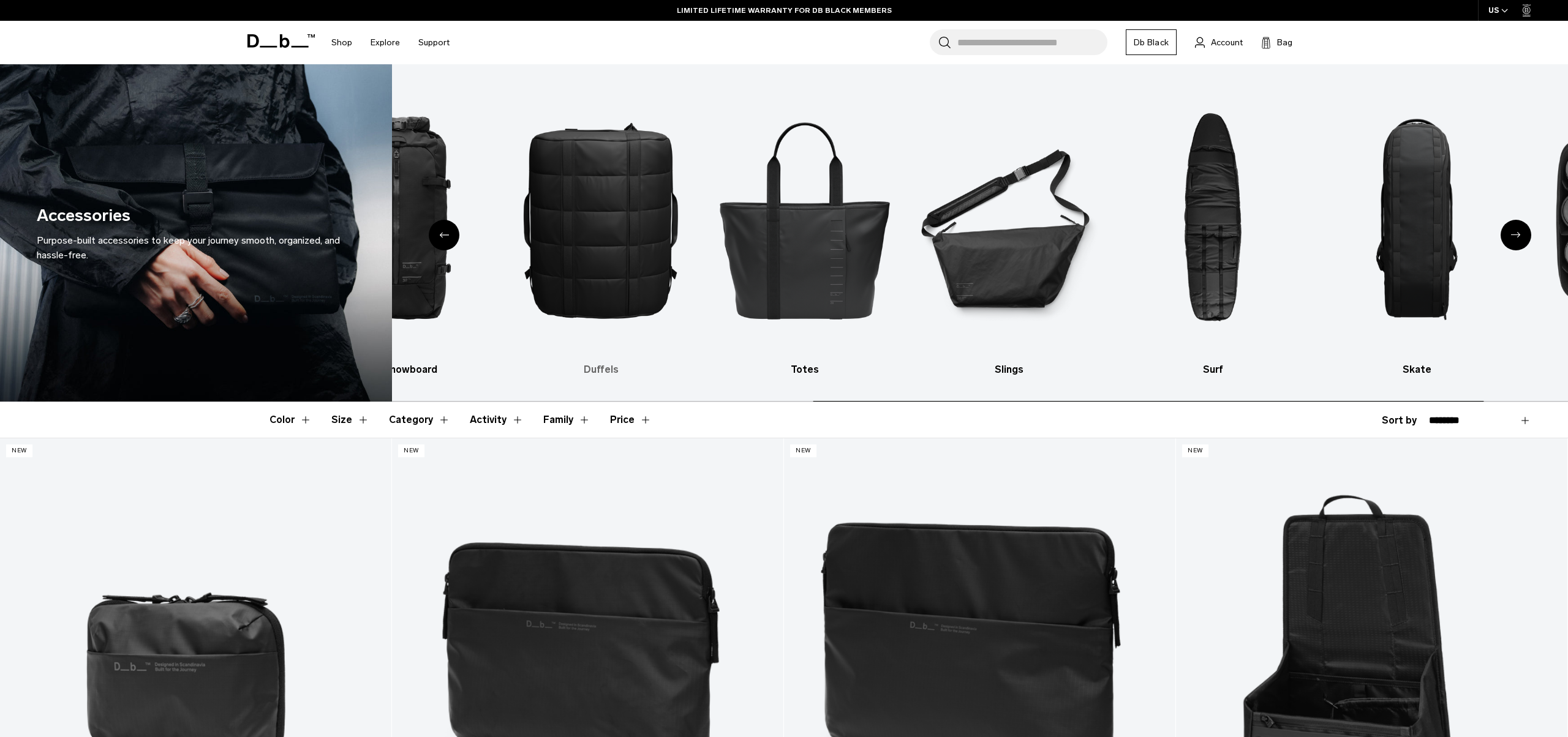
click at [631, 309] on img "5 / 10" at bounding box center [601, 219] width 182 height 274
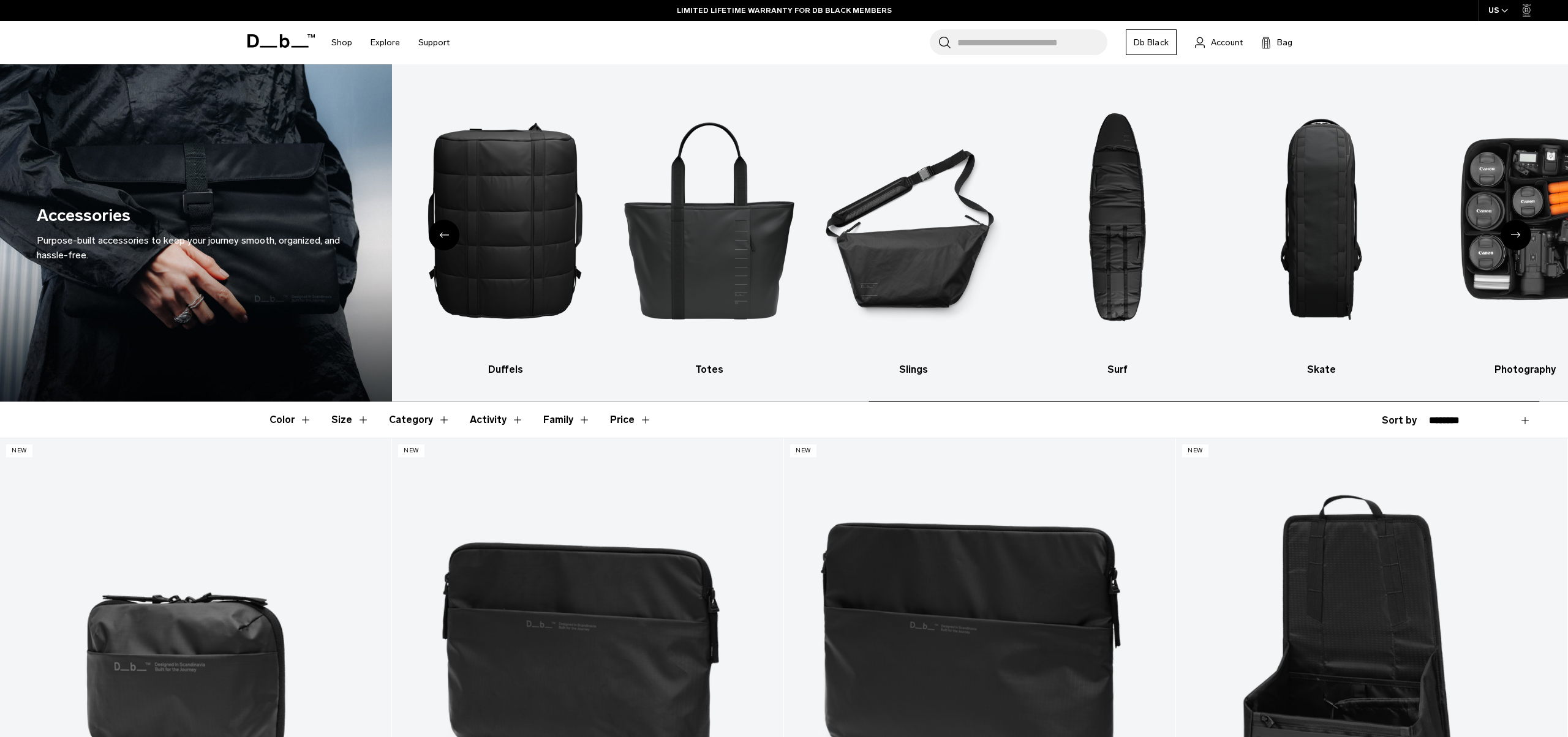
drag, startPoint x: 915, startPoint y: 298, endPoint x: 1709, endPoint y: 291, distance: 794.0
click at [1567, 291] on html "Skip to content BUY NOW, PAY LATER WITH KLARNA 10% OFF YOUR FIRST PURCHASE FOR …" at bounding box center [784, 368] width 1568 height 737
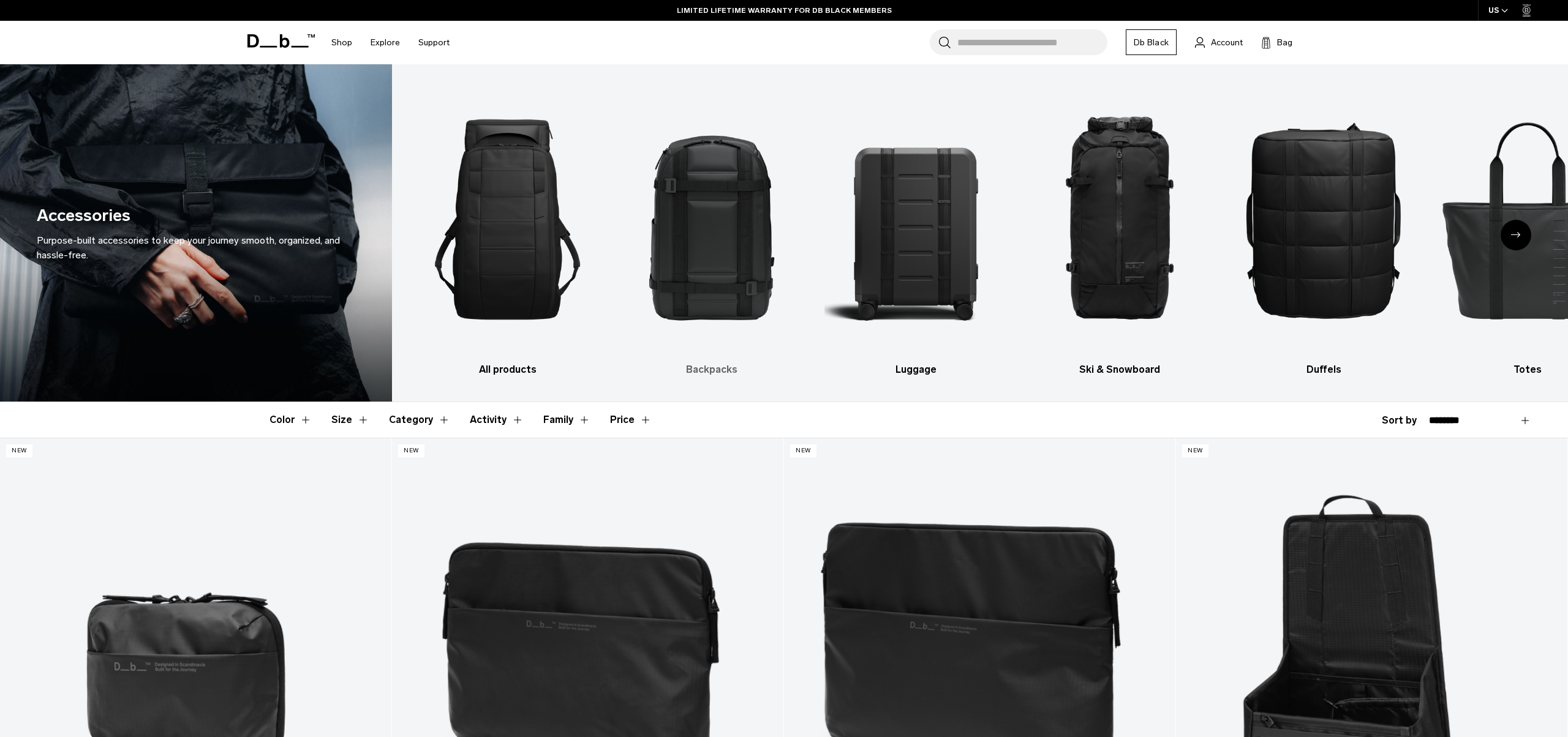
click at [702, 287] on img "2 / 10" at bounding box center [711, 219] width 182 height 274
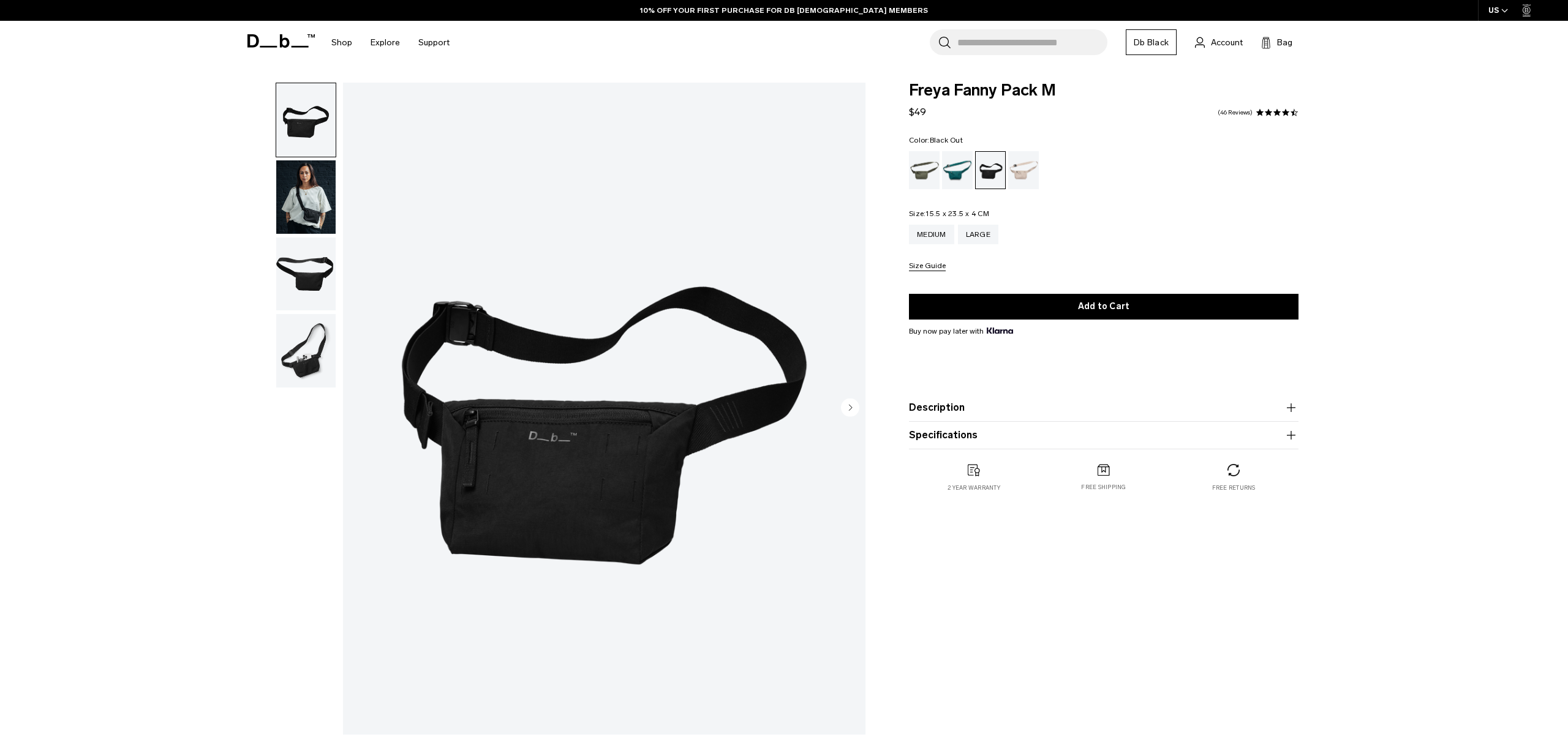
click at [318, 216] on img "button" at bounding box center [305, 197] width 59 height 73
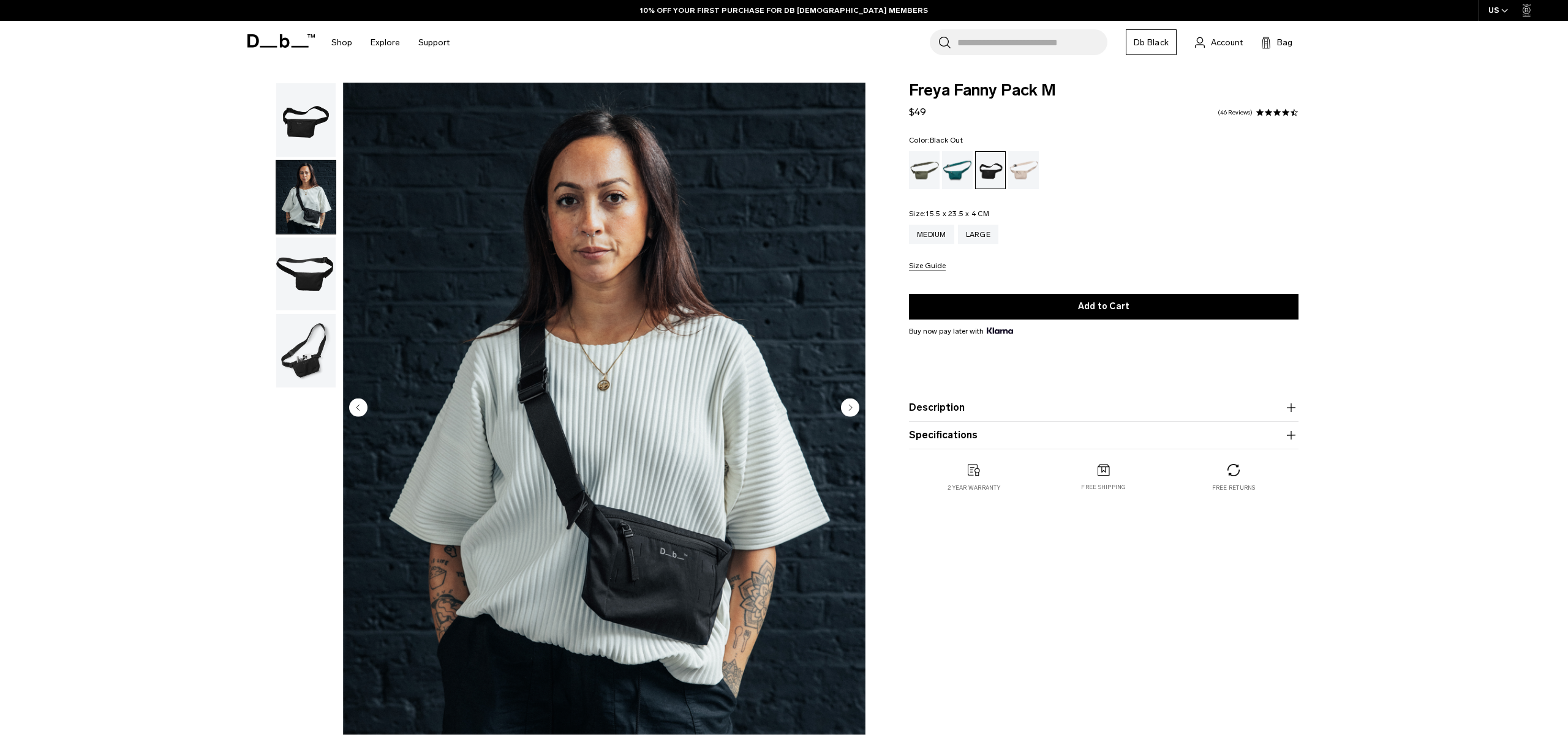
click at [303, 322] on img "button" at bounding box center [305, 350] width 59 height 73
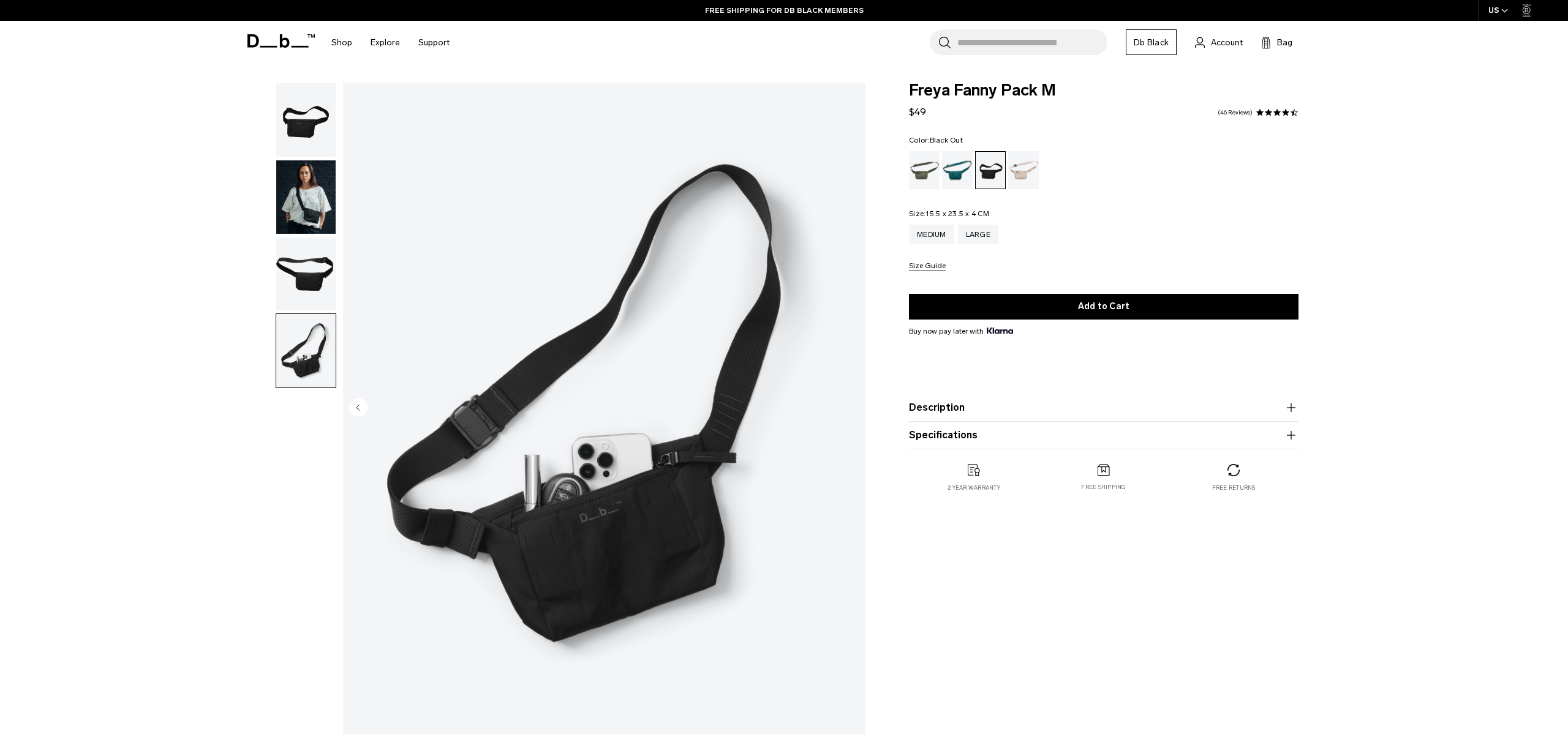
click at [304, 363] on img "button" at bounding box center [305, 350] width 59 height 73
click at [311, 358] on img "button" at bounding box center [305, 350] width 59 height 73
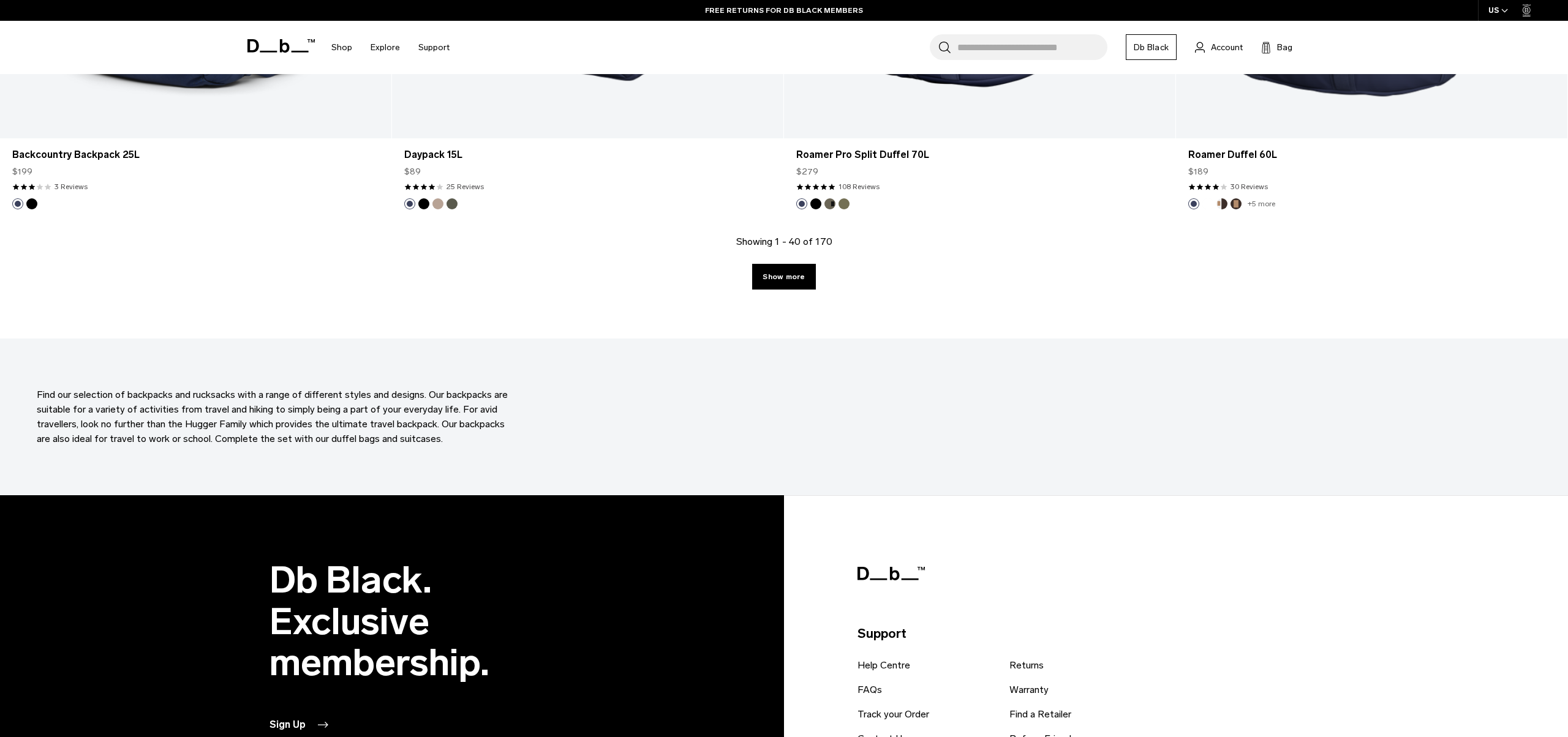
scroll to position [5508, 0]
click at [788, 274] on link "Show more" at bounding box center [783, 277] width 63 height 25
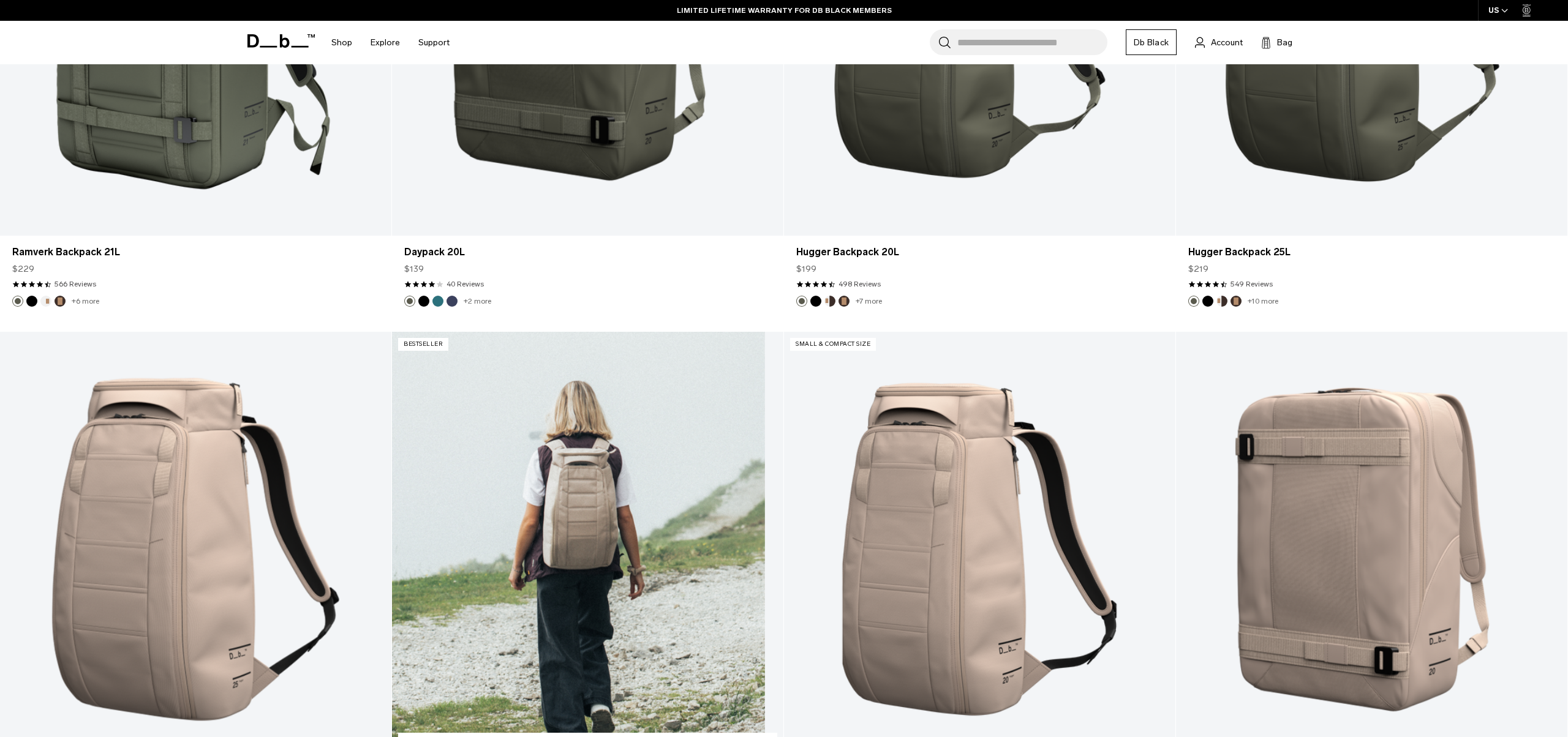
scroll to position [6177, 0]
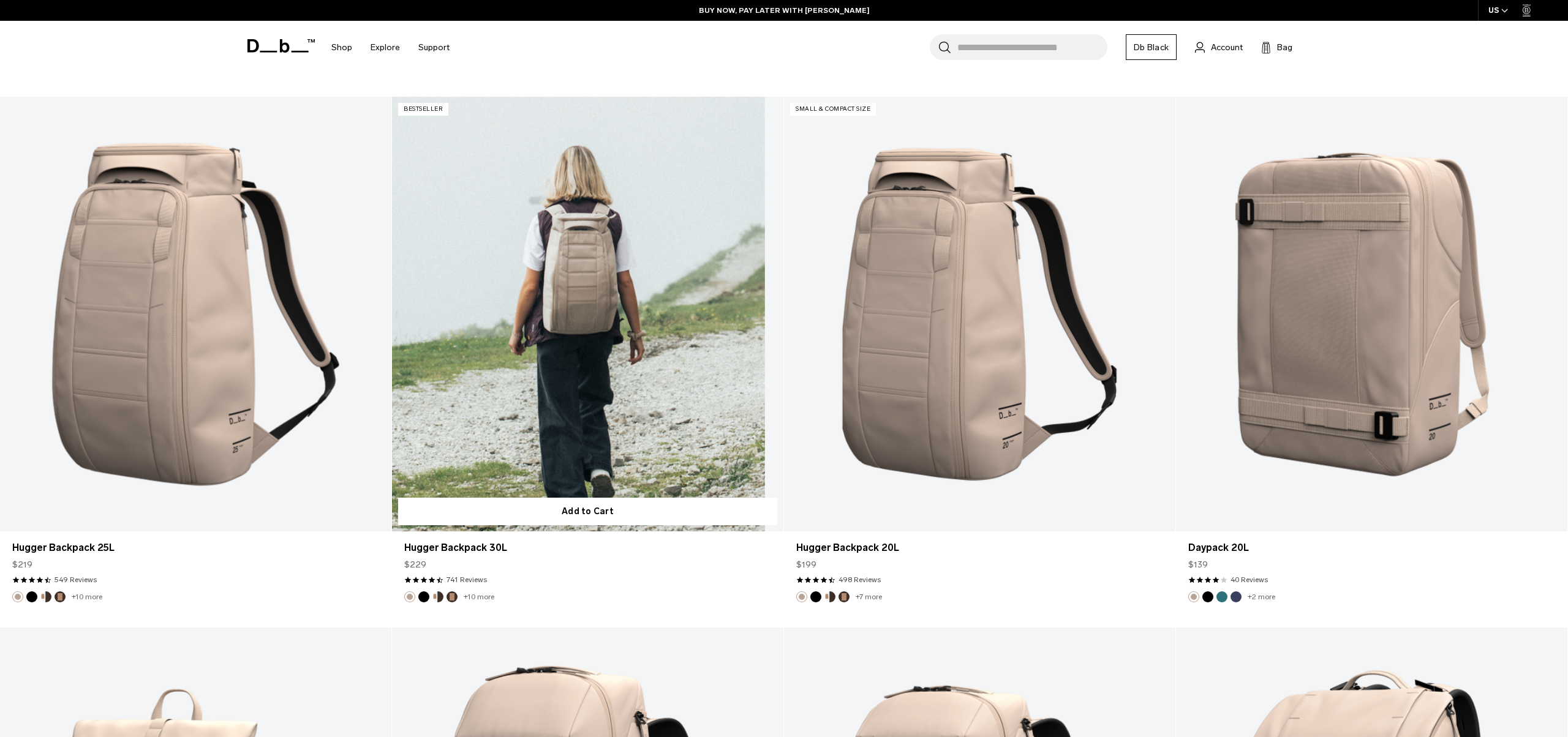
click at [426, 599] on button "Black Out" at bounding box center [423, 597] width 11 height 11
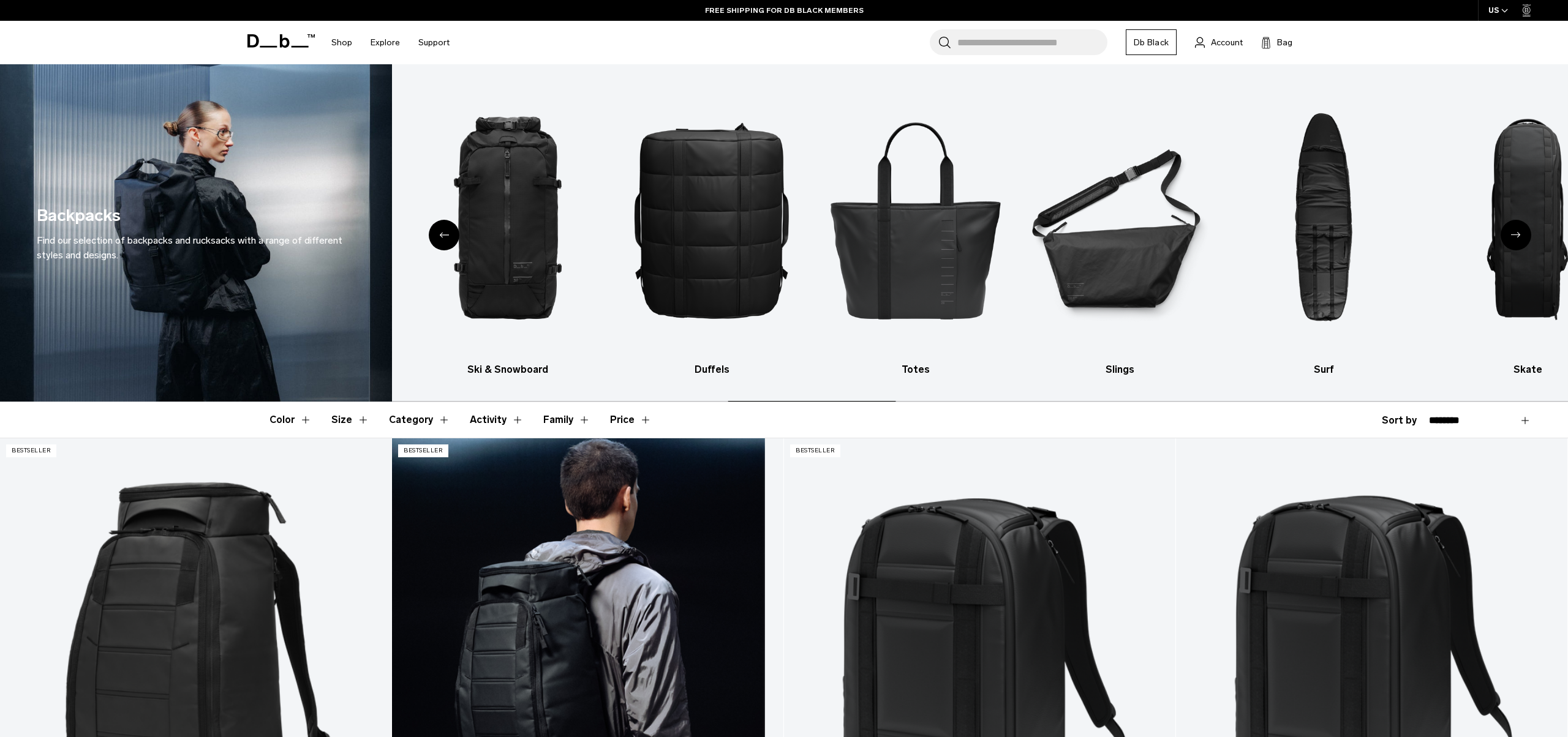
scroll to position [423, 0]
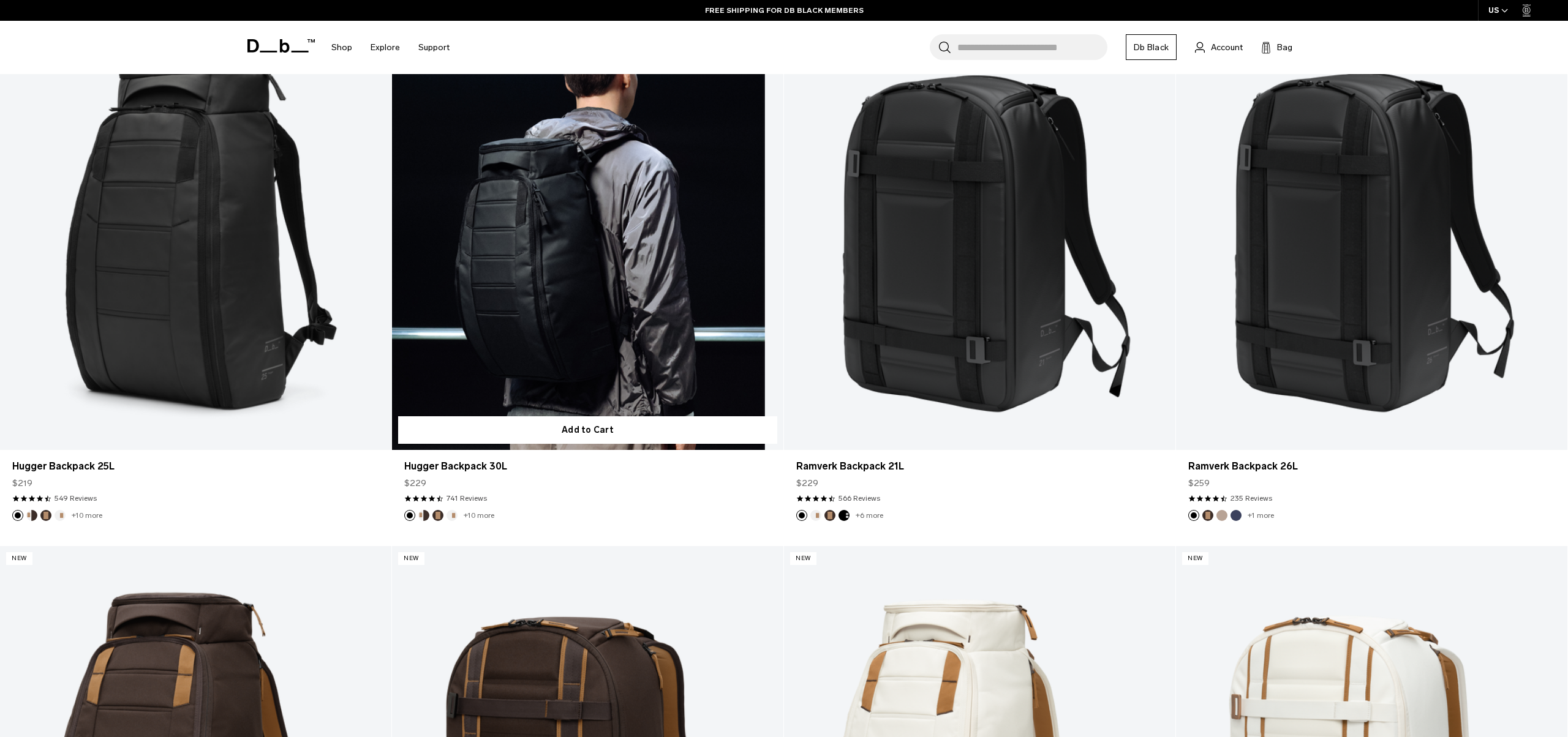
click at [592, 308] on link "Hugger Backpack 30L" at bounding box center [587, 233] width 391 height 435
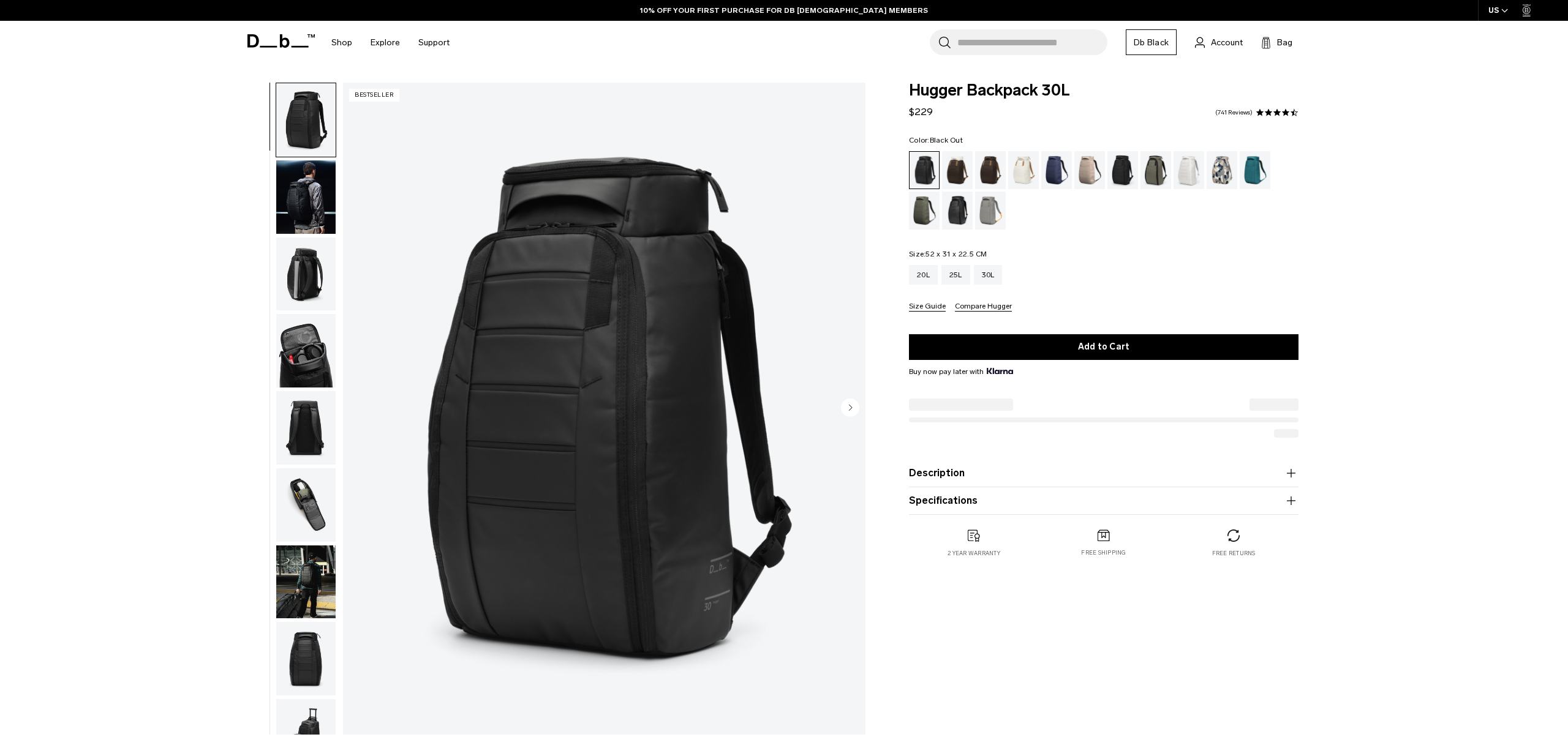
click at [301, 198] on img "button" at bounding box center [305, 197] width 59 height 73
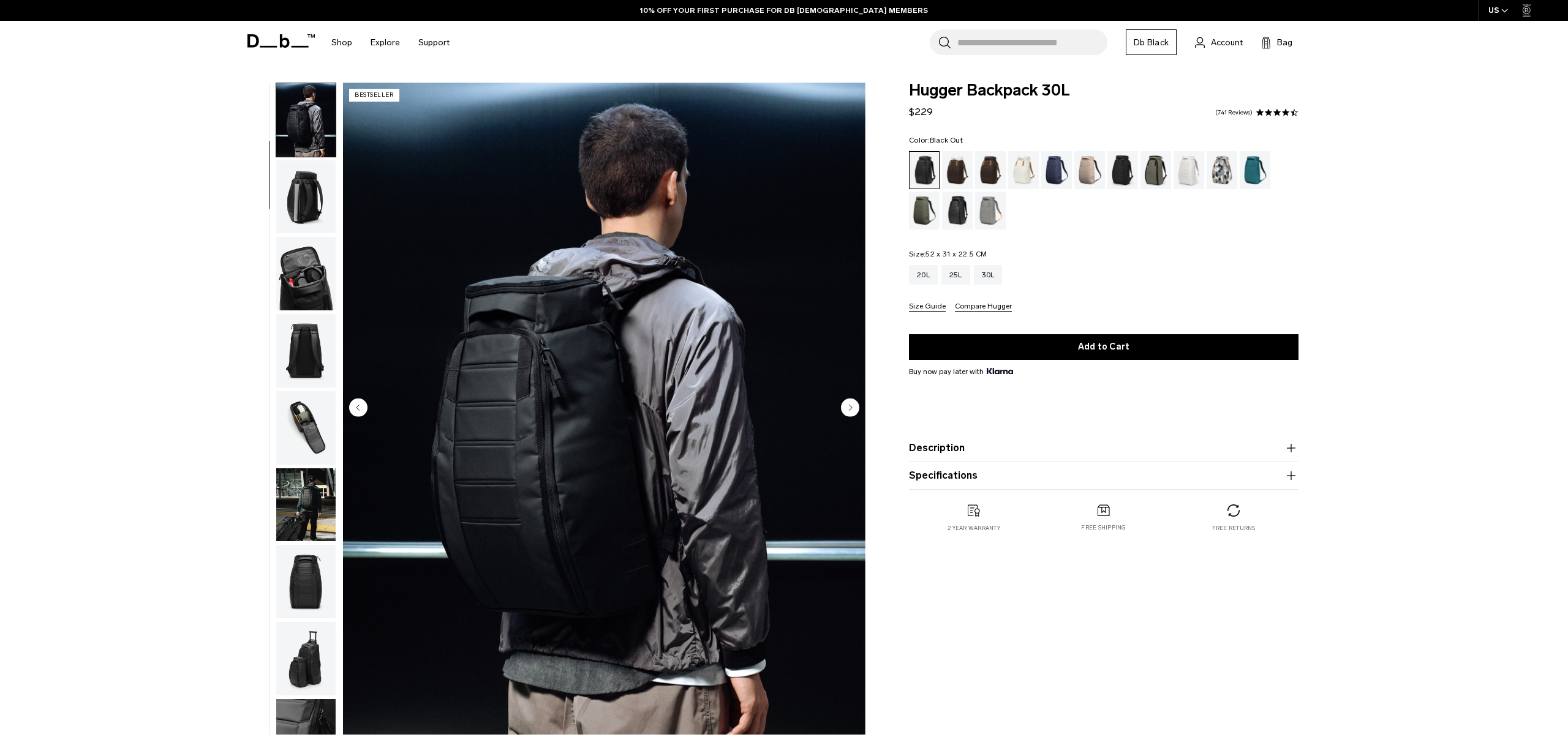
click at [302, 202] on img "button" at bounding box center [305, 197] width 59 height 73
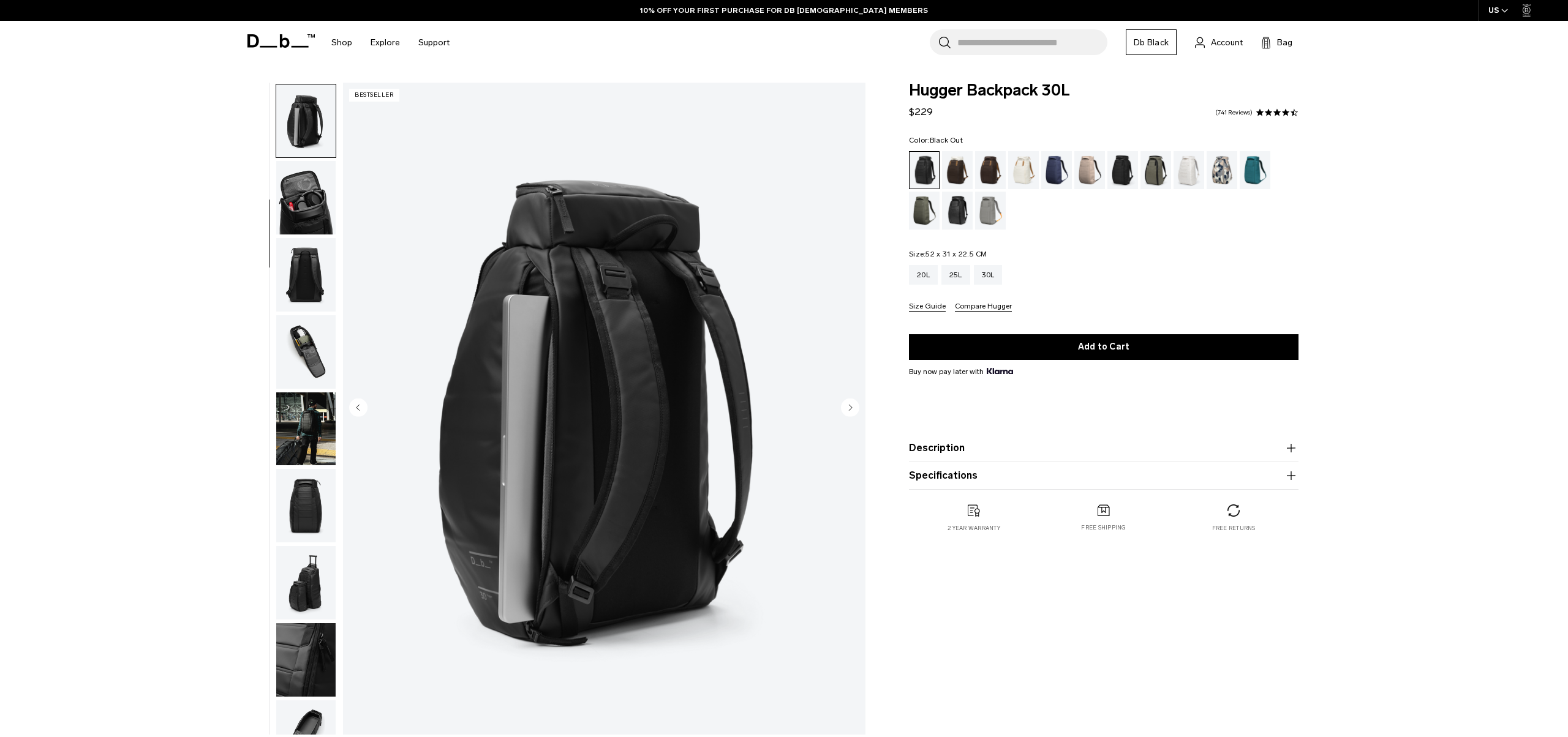
scroll to position [154, 0]
click at [302, 202] on img "button" at bounding box center [305, 196] width 59 height 73
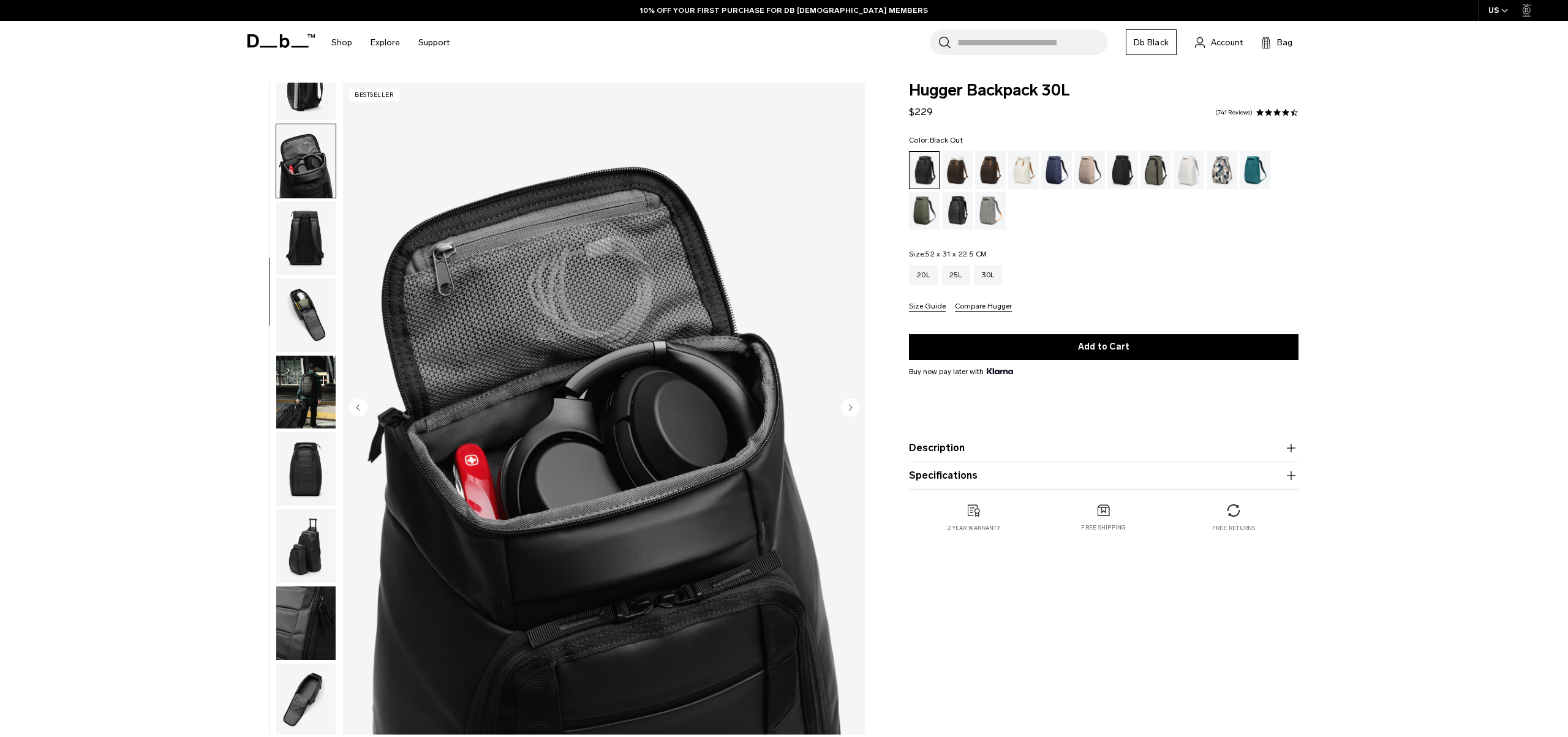
scroll to position [192, 0]
click at [302, 202] on img "button" at bounding box center [305, 235] width 59 height 73
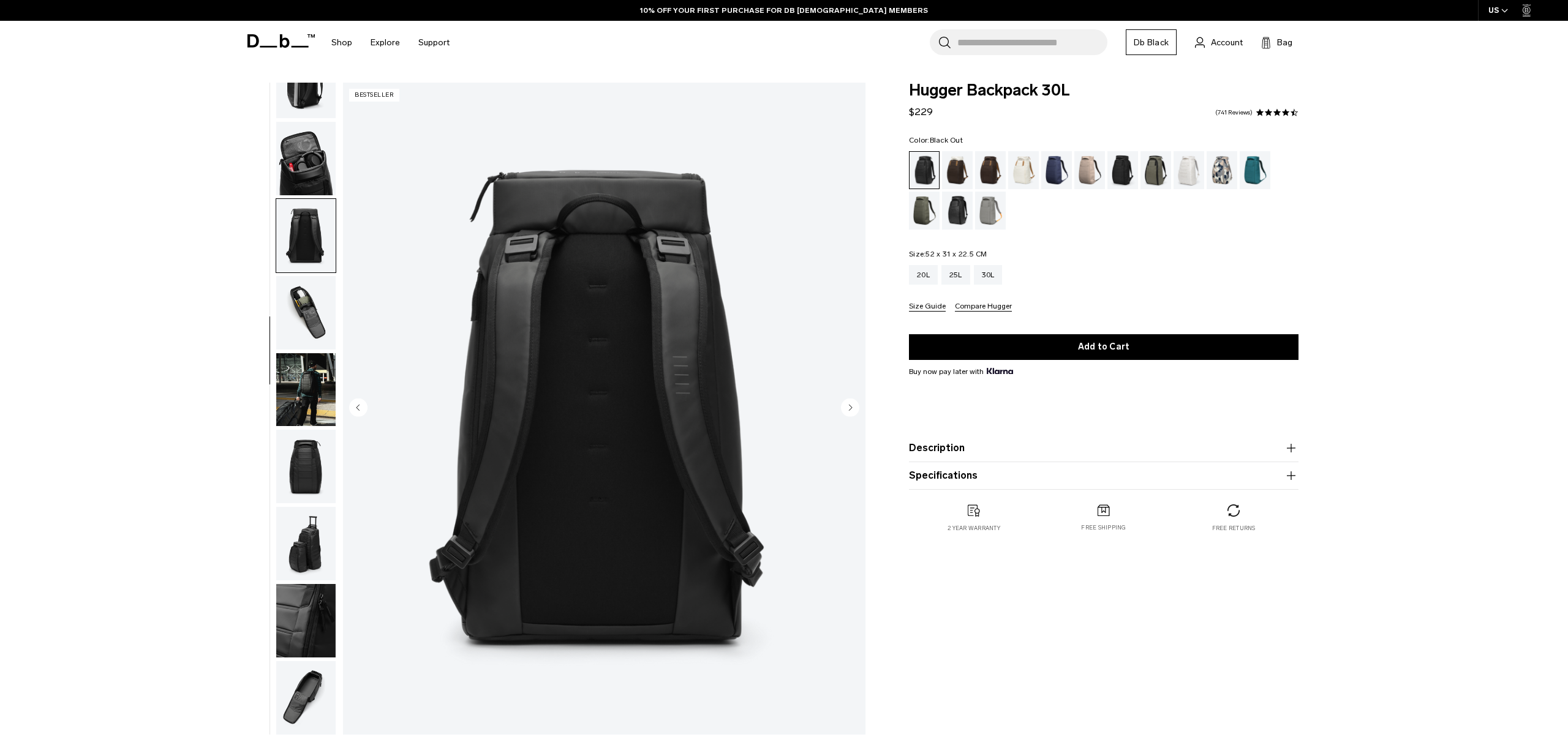
scroll to position [0, 0]
click at [305, 302] on img "button" at bounding box center [305, 312] width 59 height 73
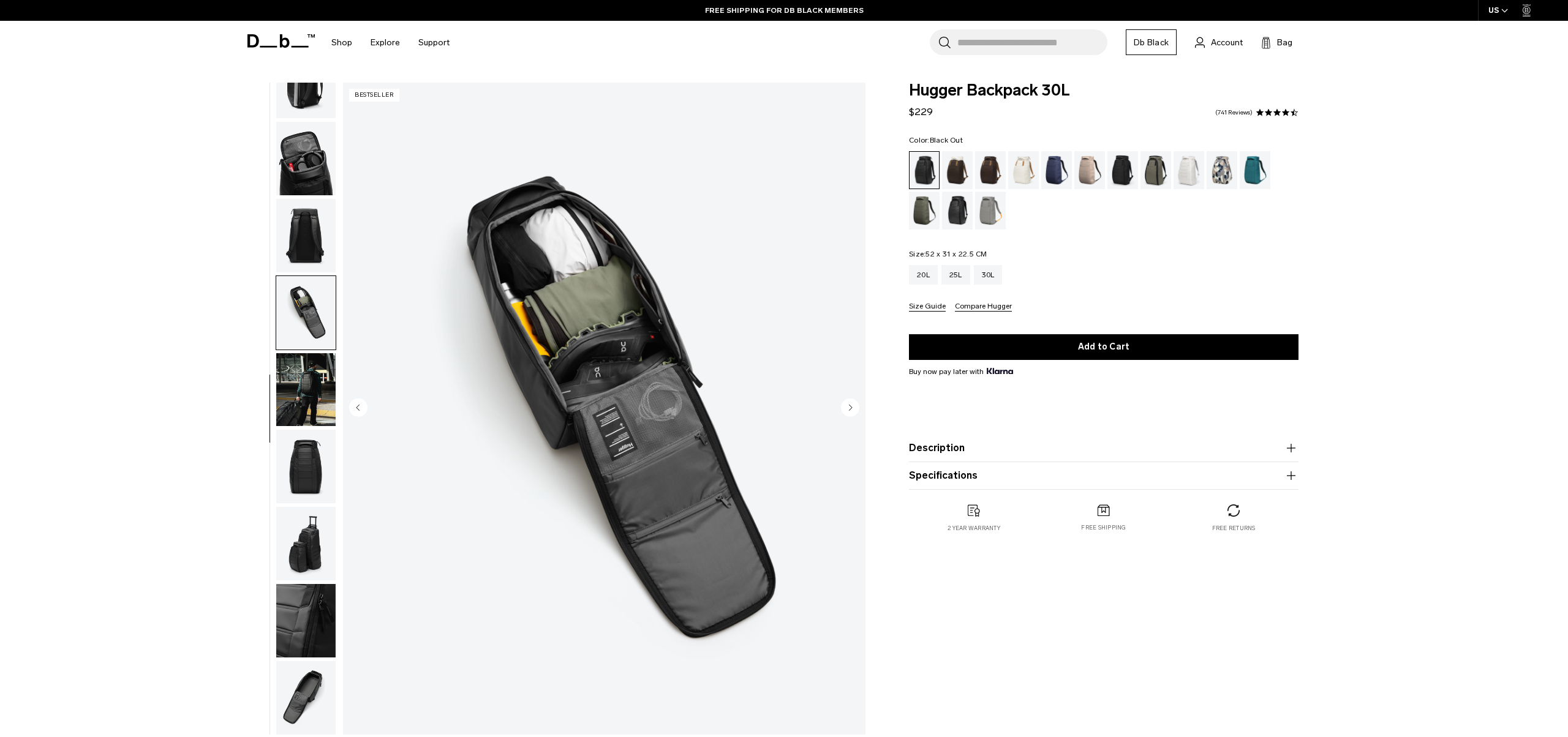
click at [312, 386] on img "button" at bounding box center [305, 389] width 59 height 73
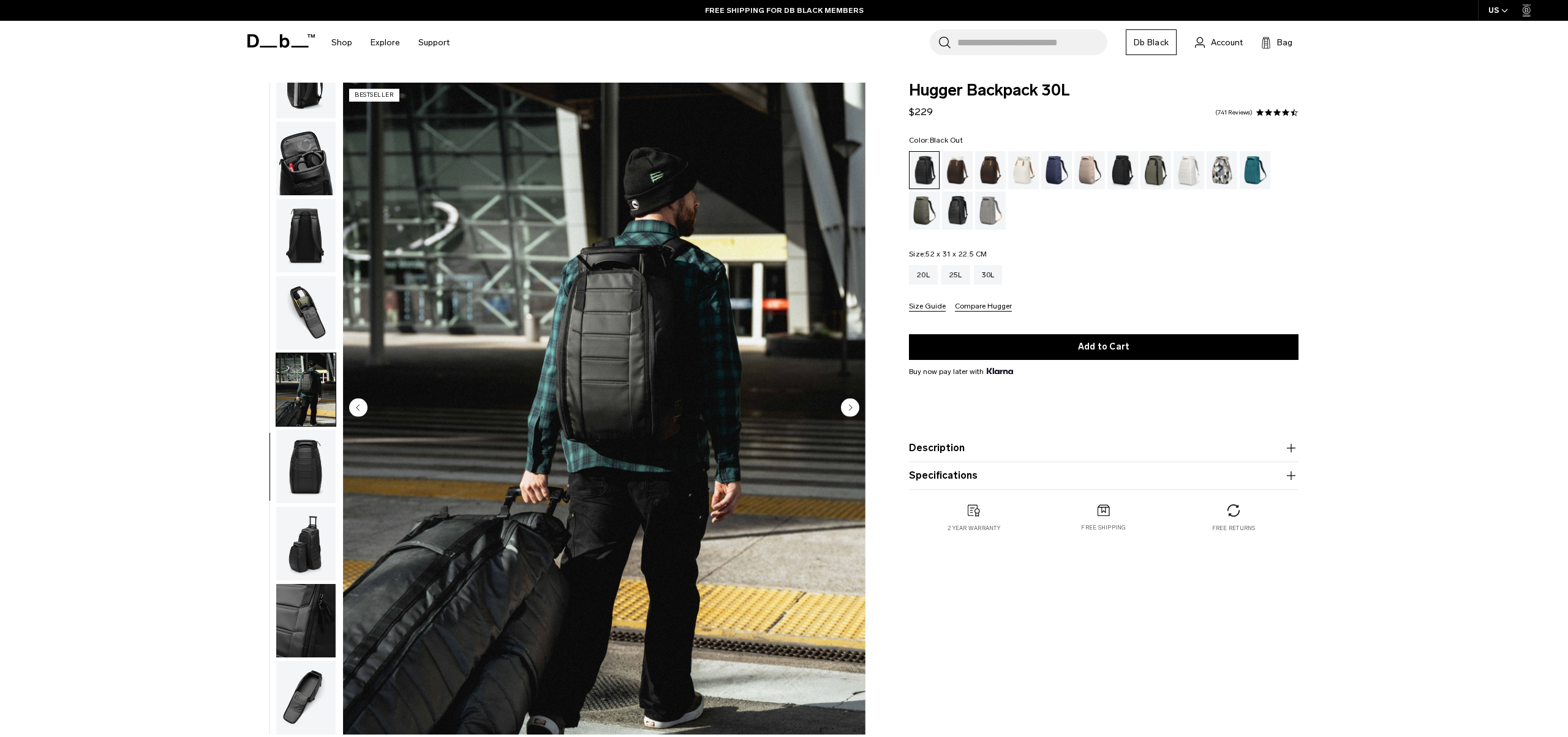
click at [303, 462] on img "button" at bounding box center [305, 466] width 59 height 73
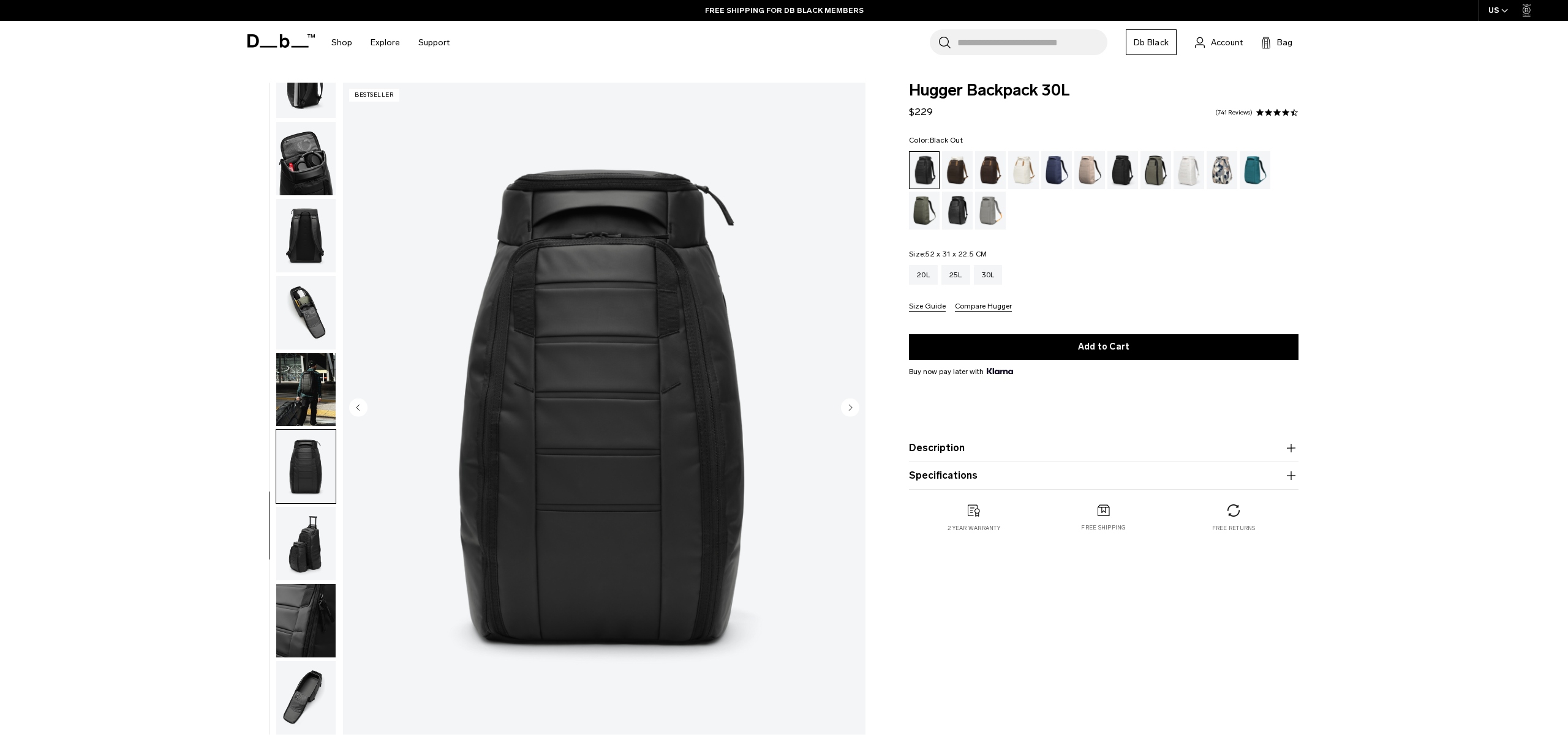
click at [991, 89] on span "Hugger Backpack 30L" at bounding box center [1103, 91] width 389 height 16
copy div "Hugger Backpack 30L"
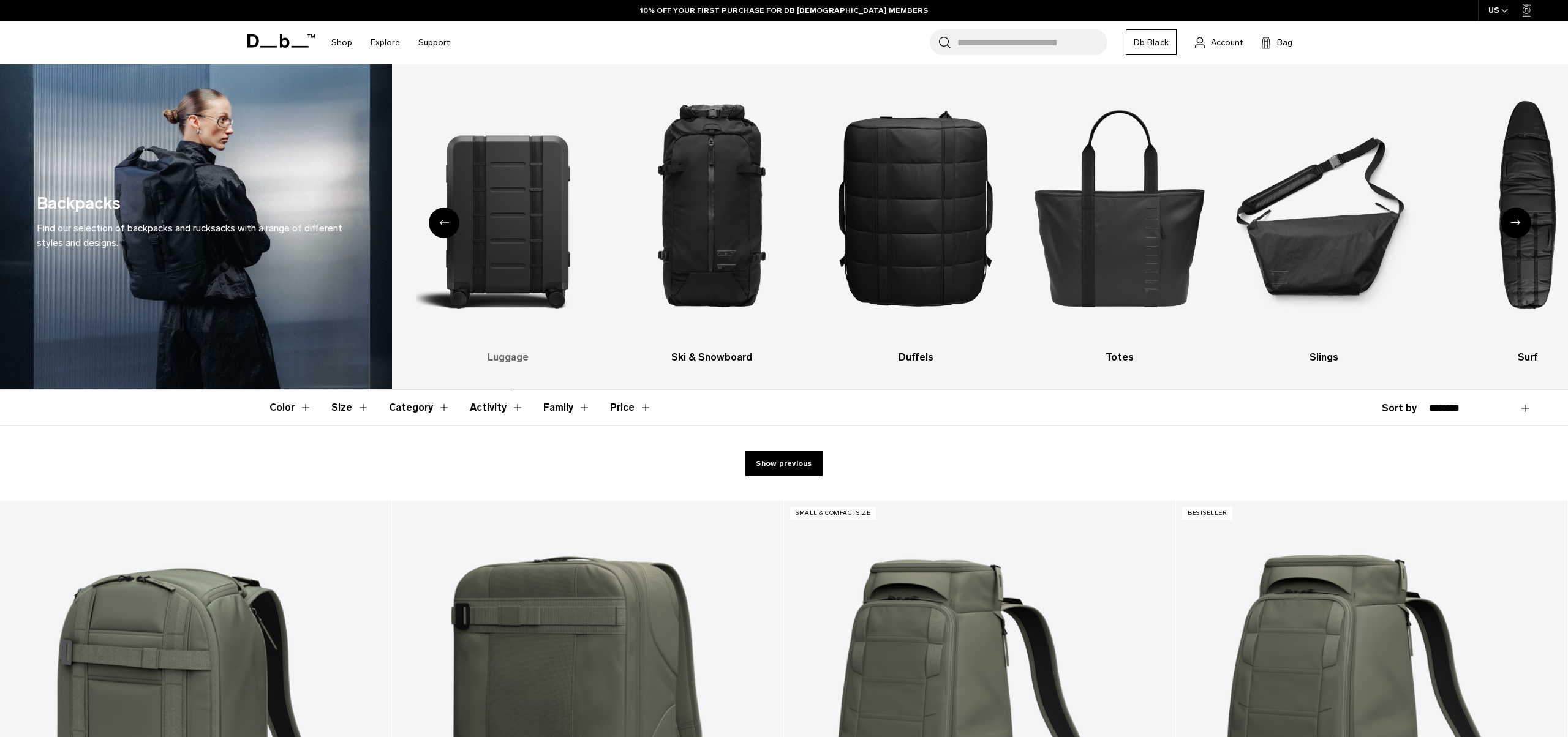
scroll to position [18, 0]
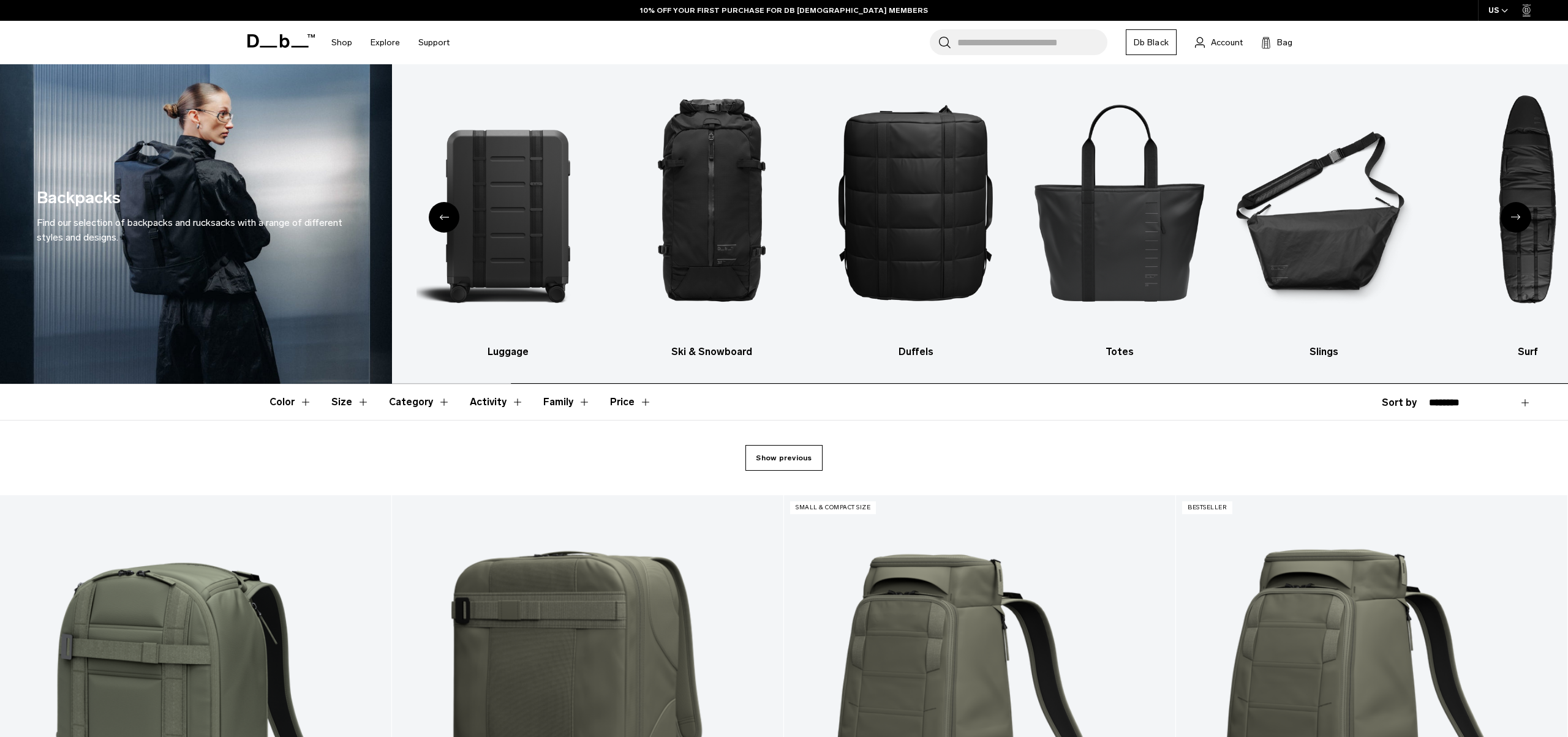
click at [807, 452] on link "Show previous" at bounding box center [783, 458] width 77 height 25
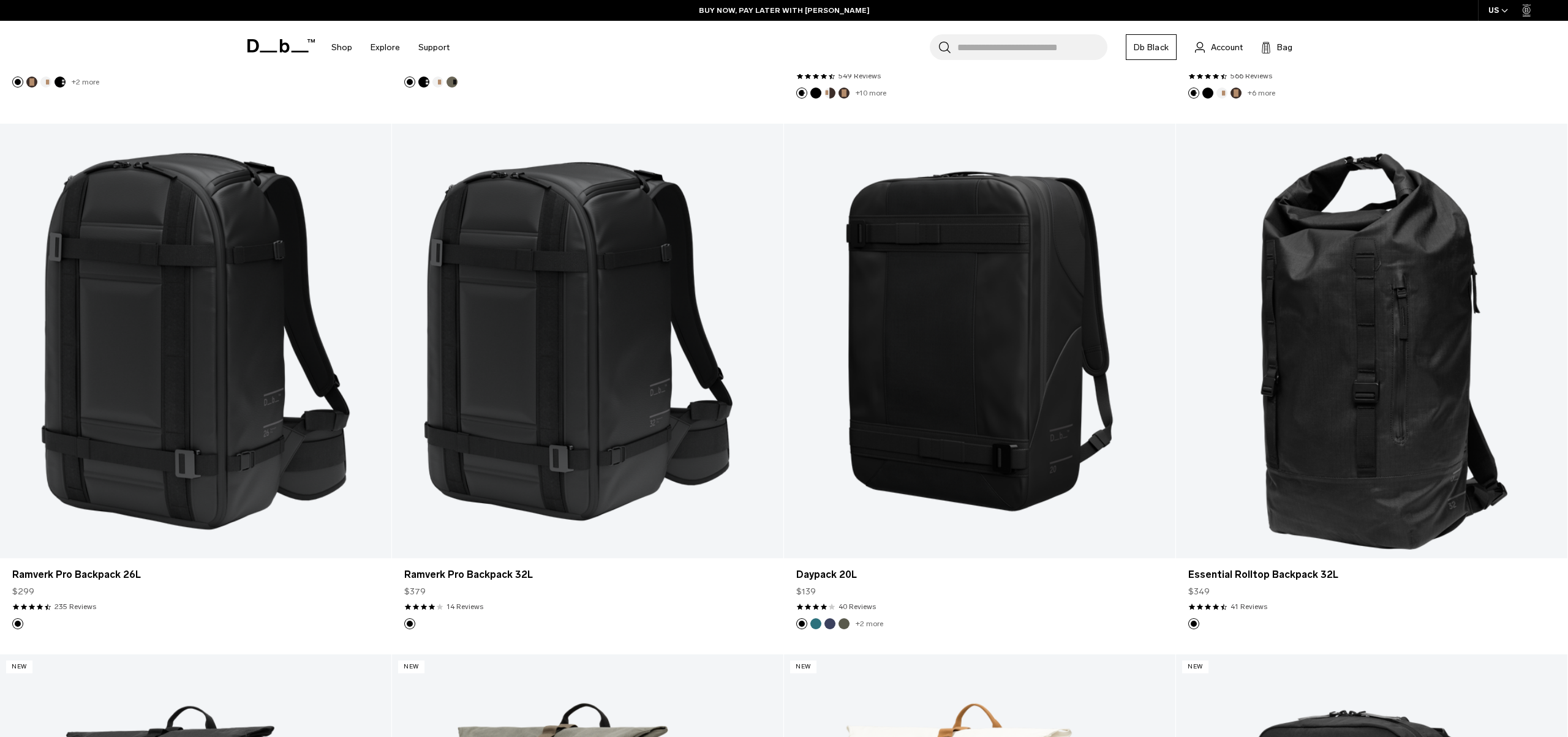
scroll to position [2439, 0]
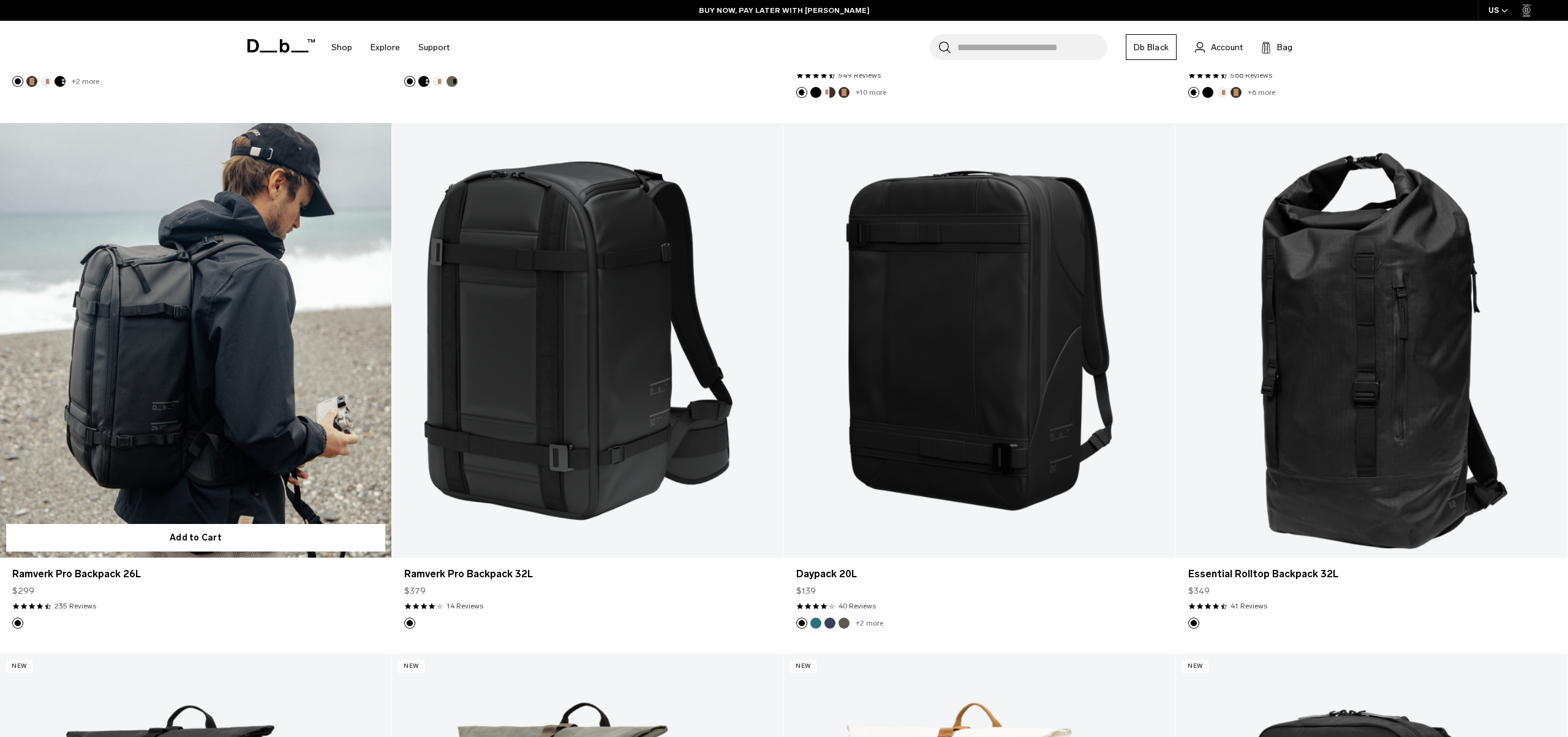
click at [223, 338] on link "Ramverk Pro Backpack 26L" at bounding box center [195, 340] width 391 height 435
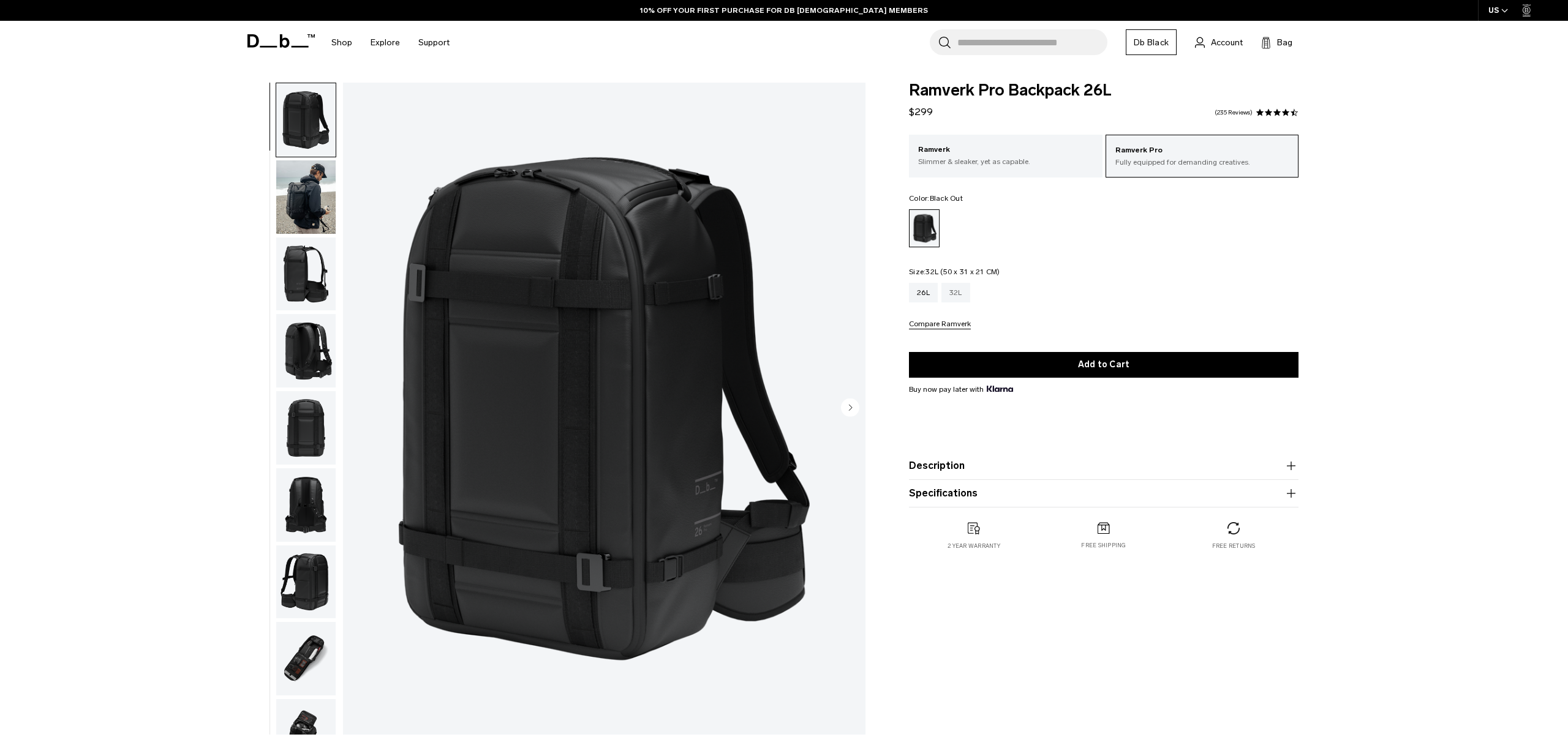
click at [956, 292] on div "32L" at bounding box center [956, 292] width 29 height 19
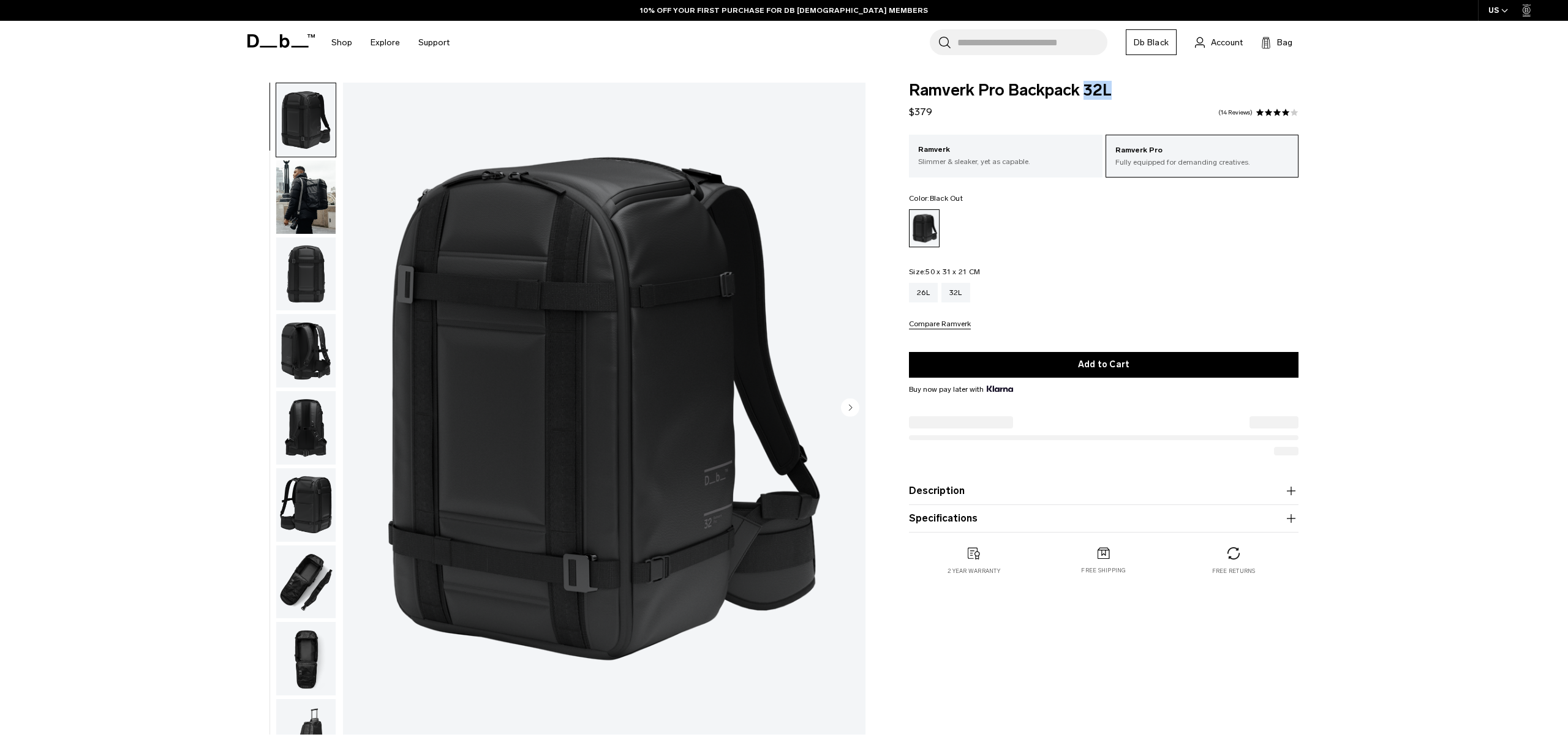
click at [1092, 95] on span "Ramverk Pro Backpack 32L" at bounding box center [1103, 91] width 389 height 16
copy div "Ramverk Pro Backpack 32L"
click at [336, 176] on div "01 / 10" at bounding box center [553, 411] width 640 height 658
click at [293, 201] on img "button" at bounding box center [305, 197] width 59 height 73
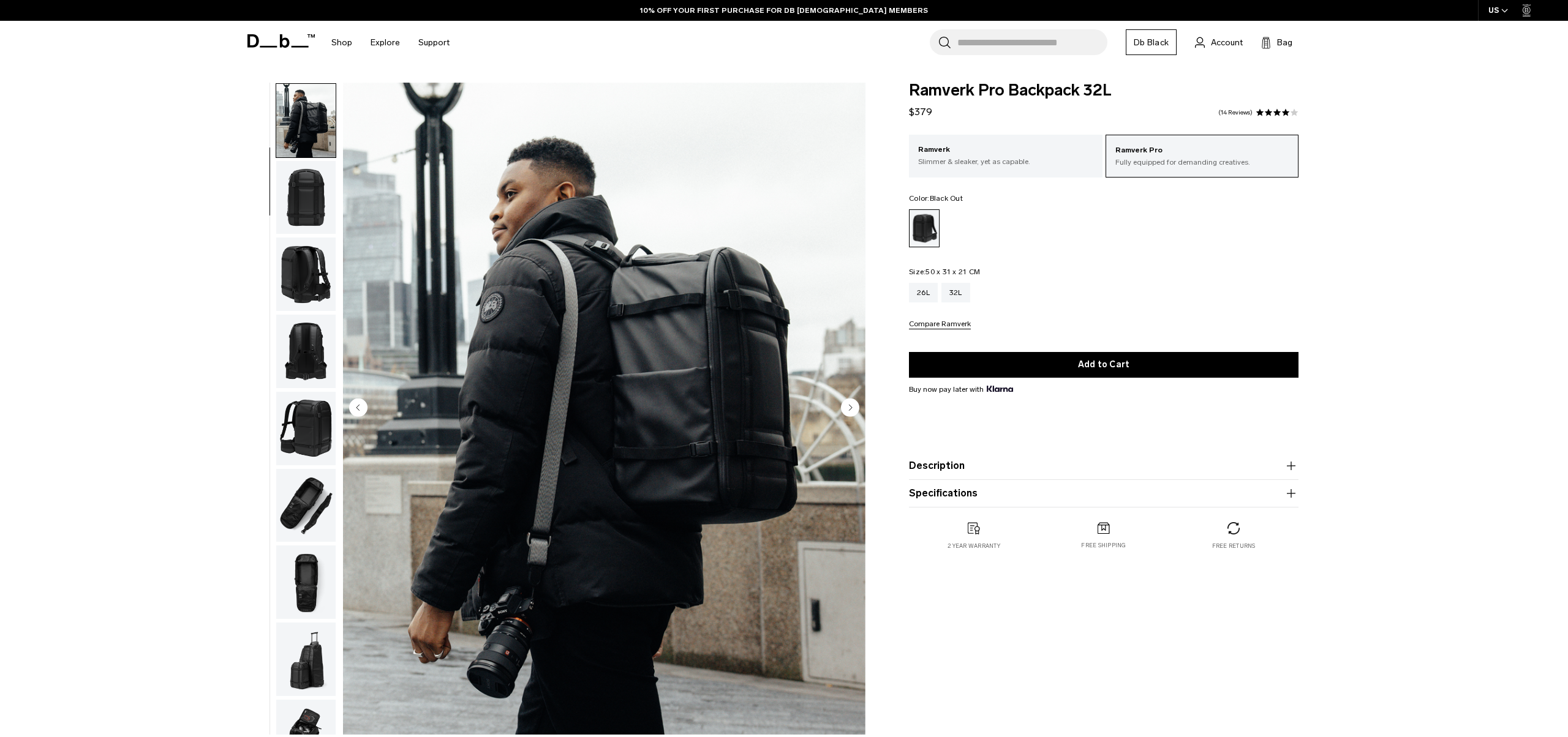
scroll to position [77, 0]
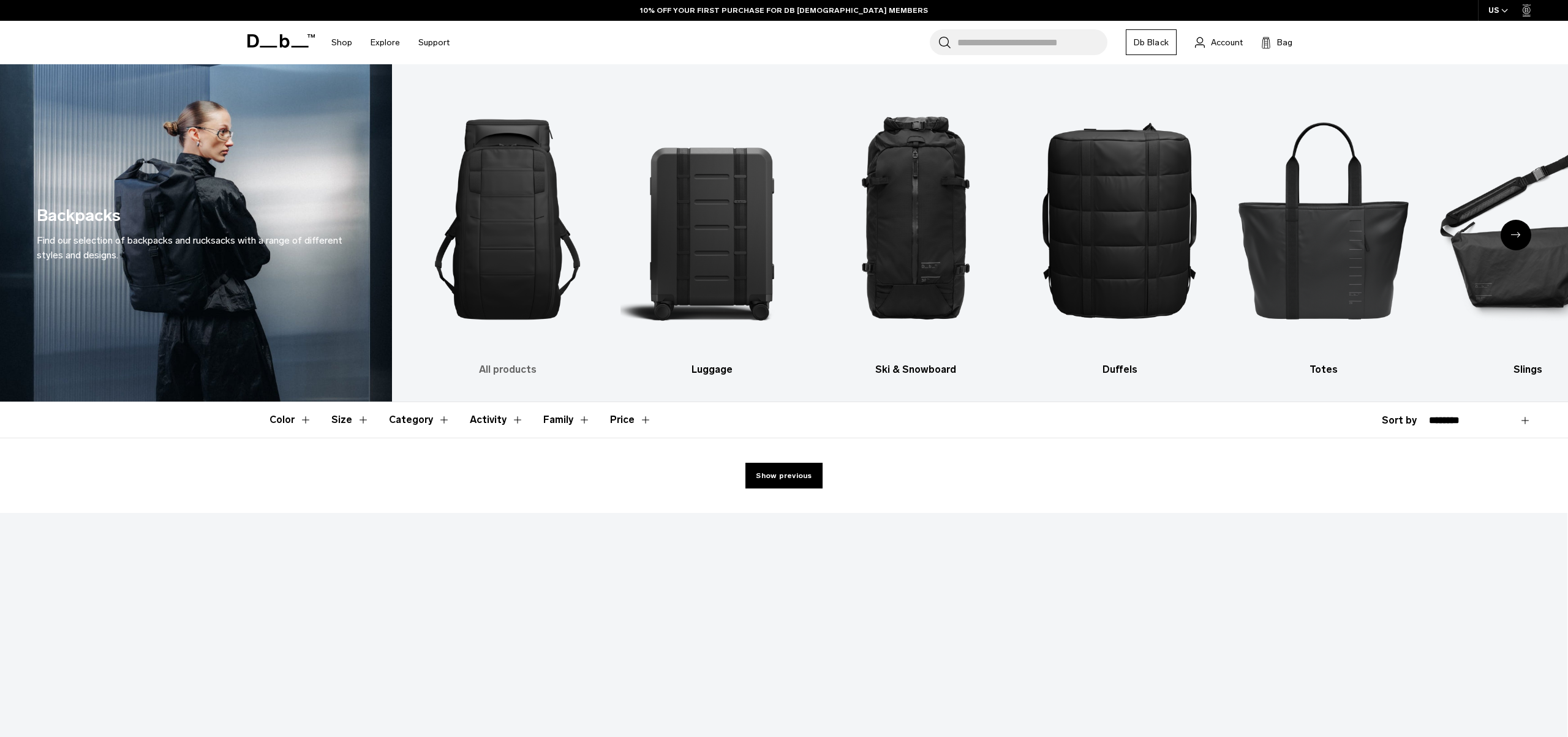
click at [515, 226] on img "1 / 10" at bounding box center [507, 219] width 182 height 274
click at [516, 360] on link "All products" at bounding box center [507, 230] width 182 height 294
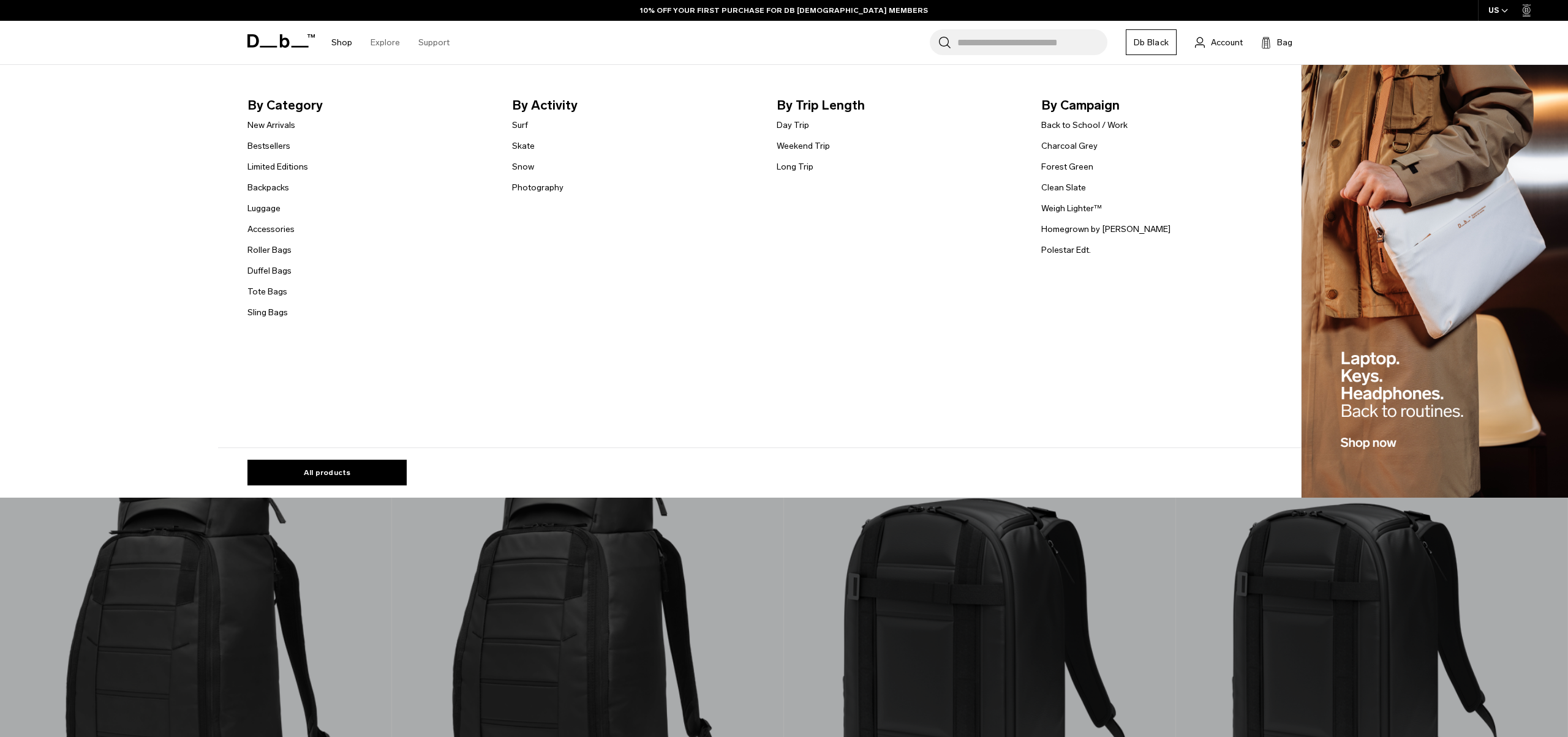
click at [668, 253] on li "By Activity Surf Skate Snow Photography" at bounding box center [634, 208] width 245 height 224
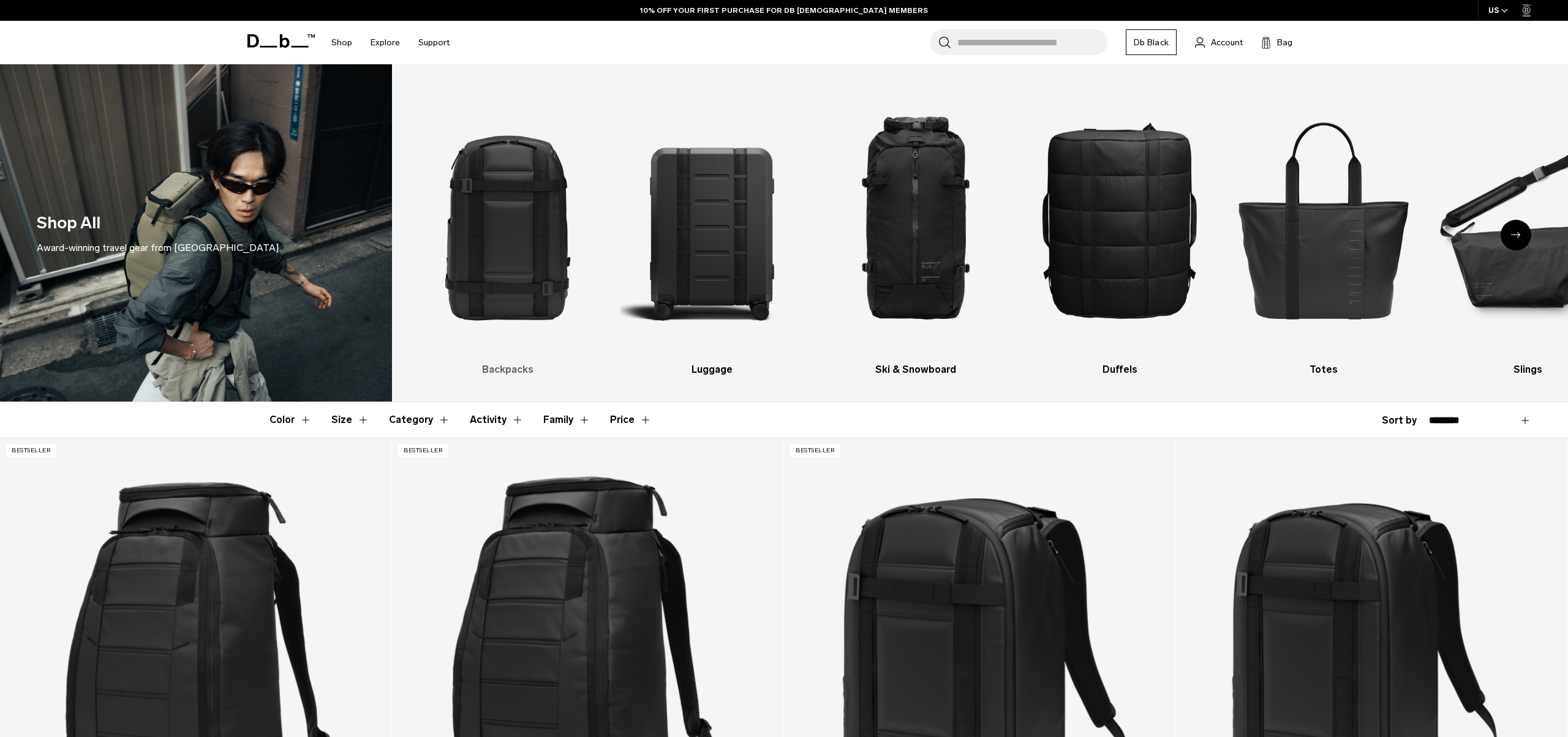
click at [484, 293] on img "1 / 10" at bounding box center [507, 219] width 182 height 274
click at [515, 368] on h3 "Backpacks" at bounding box center [507, 369] width 182 height 15
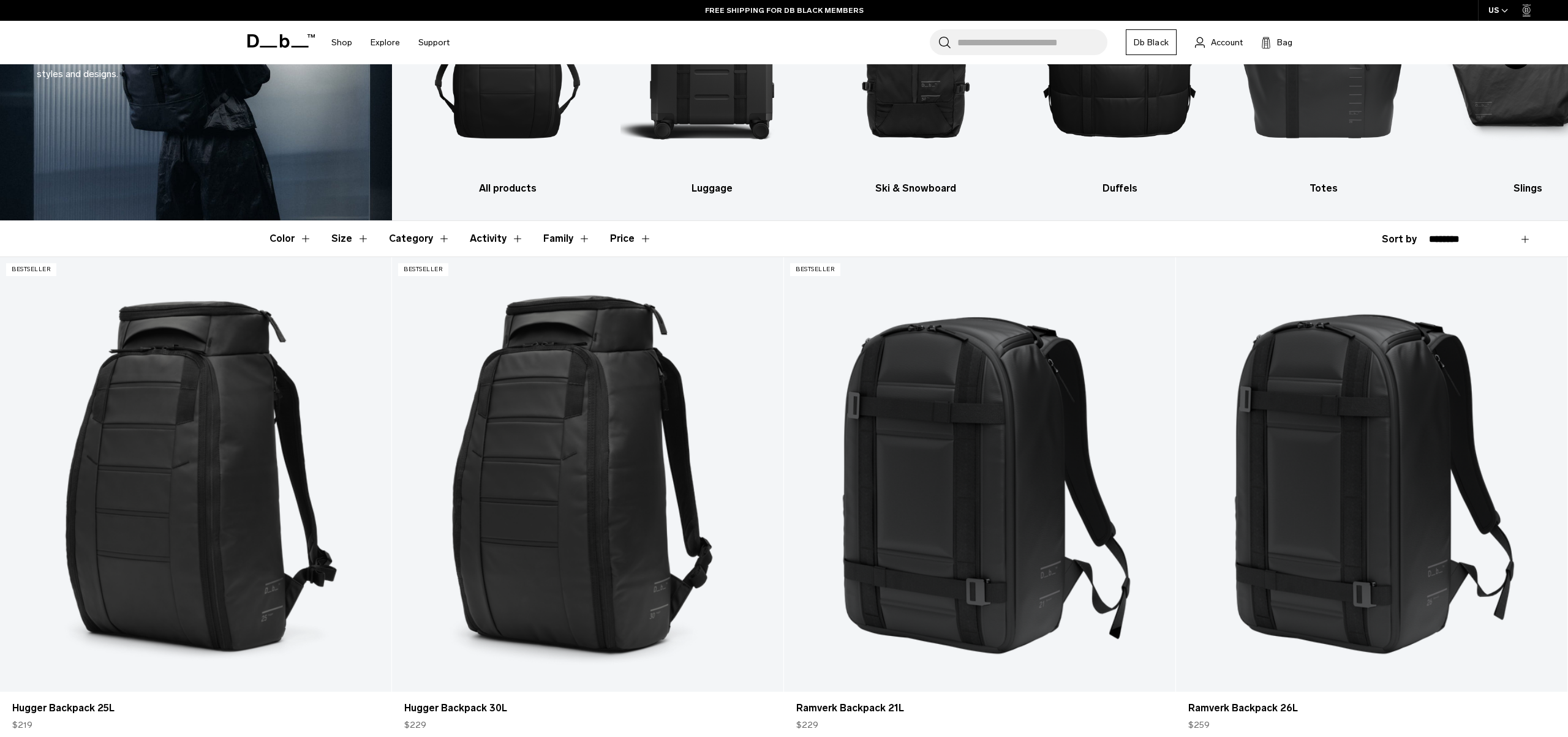
scroll to position [274, 0]
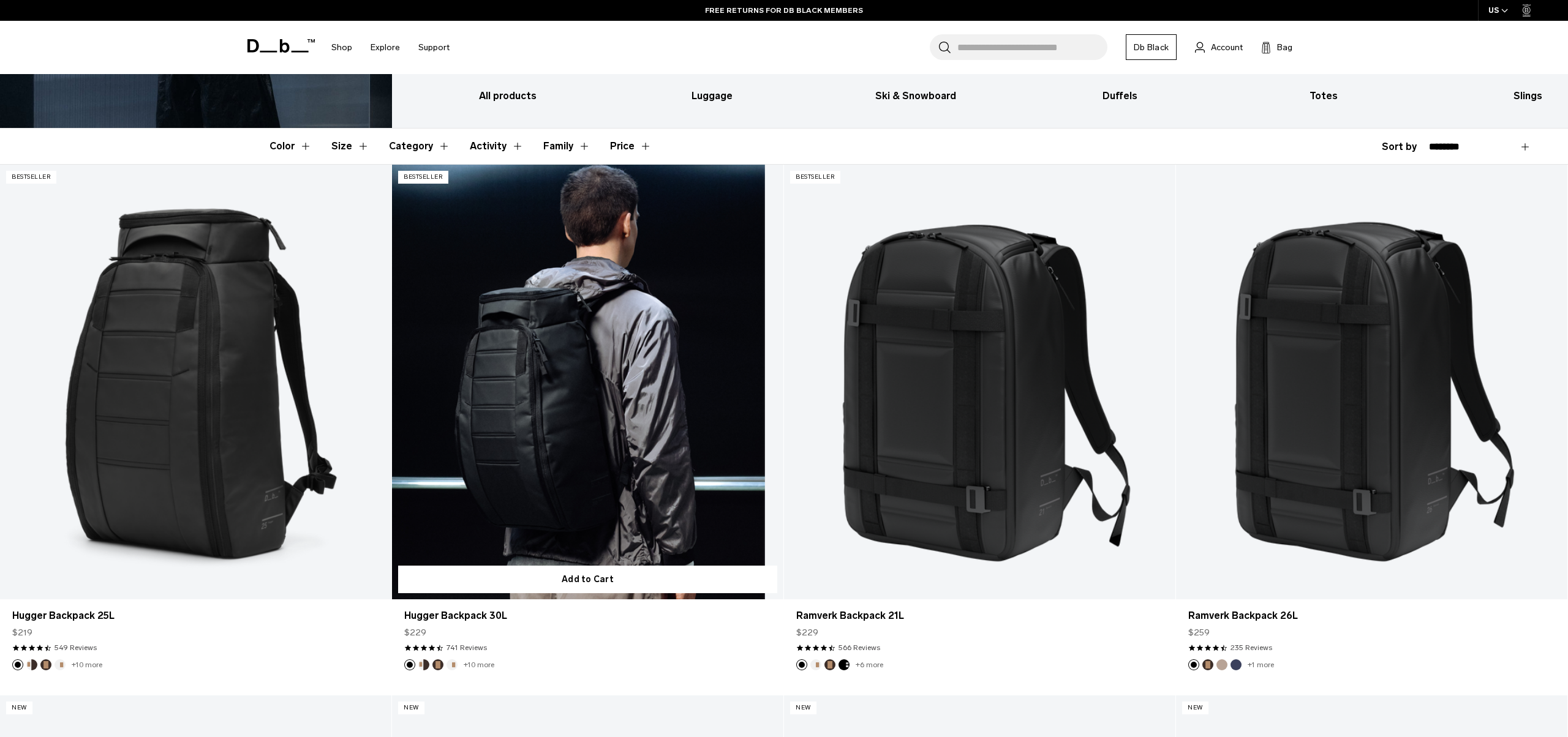
click at [686, 314] on link "Hugger Backpack 30L" at bounding box center [587, 382] width 391 height 435
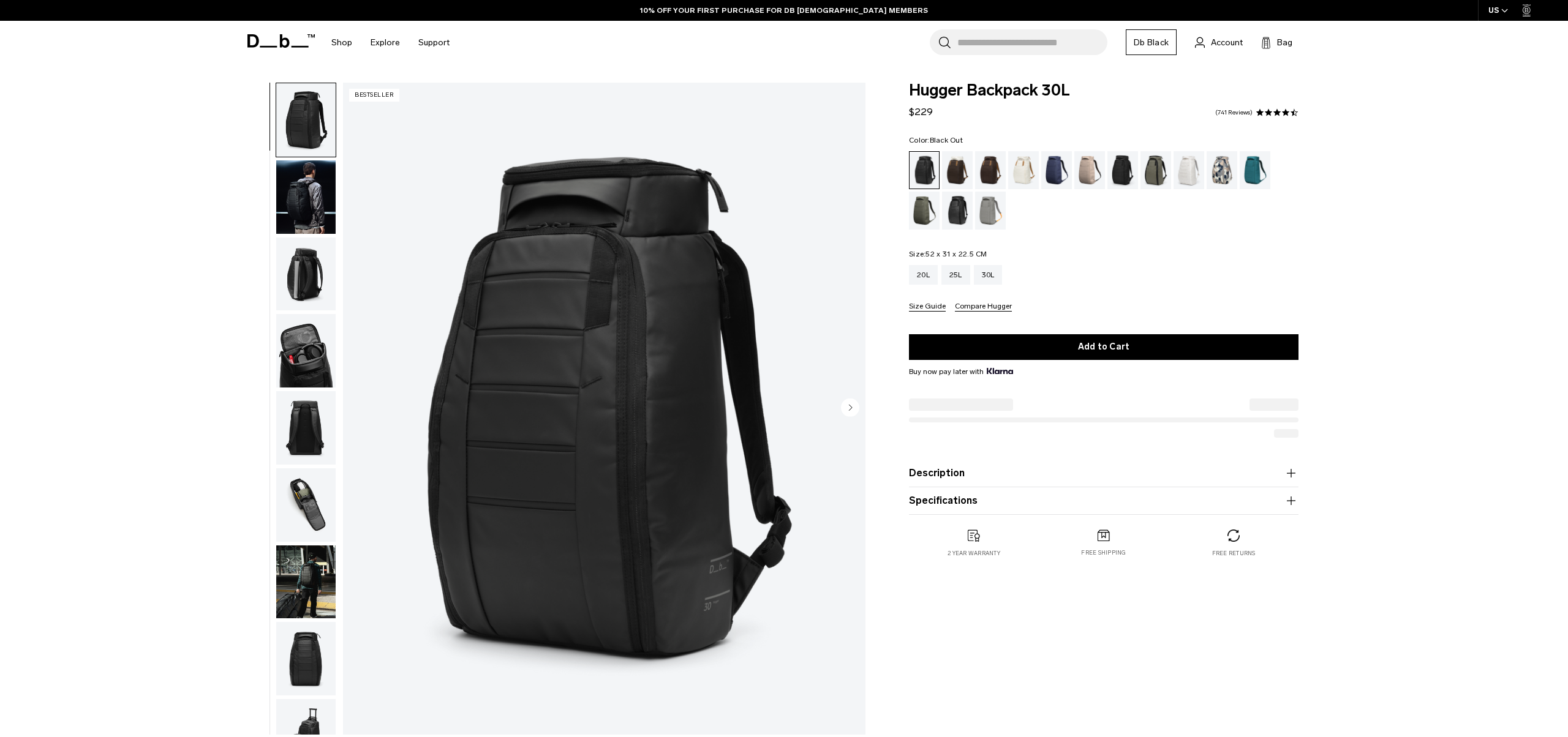
click at [299, 297] on img "button" at bounding box center [305, 274] width 59 height 73
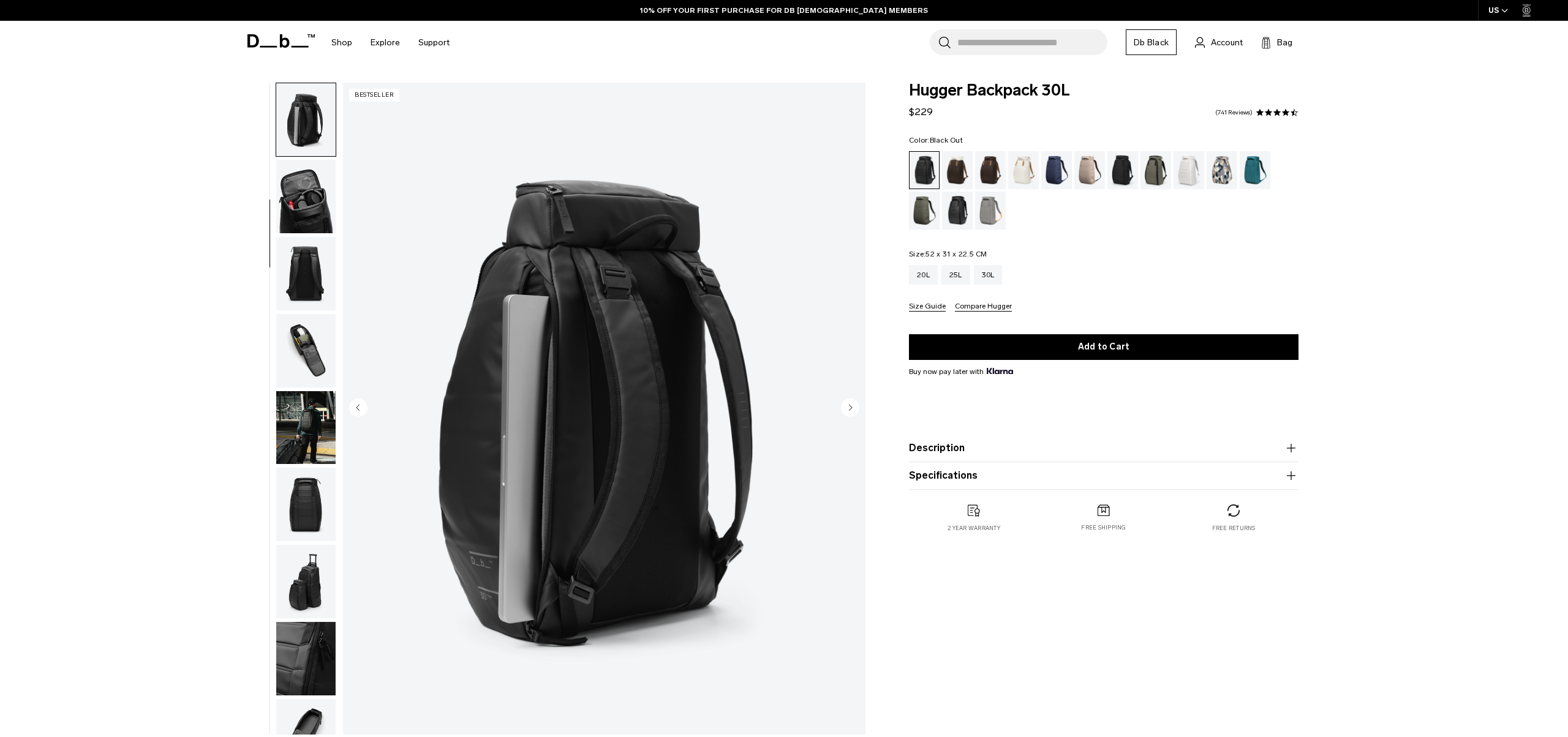
click at [293, 243] on img "button" at bounding box center [305, 273] width 59 height 73
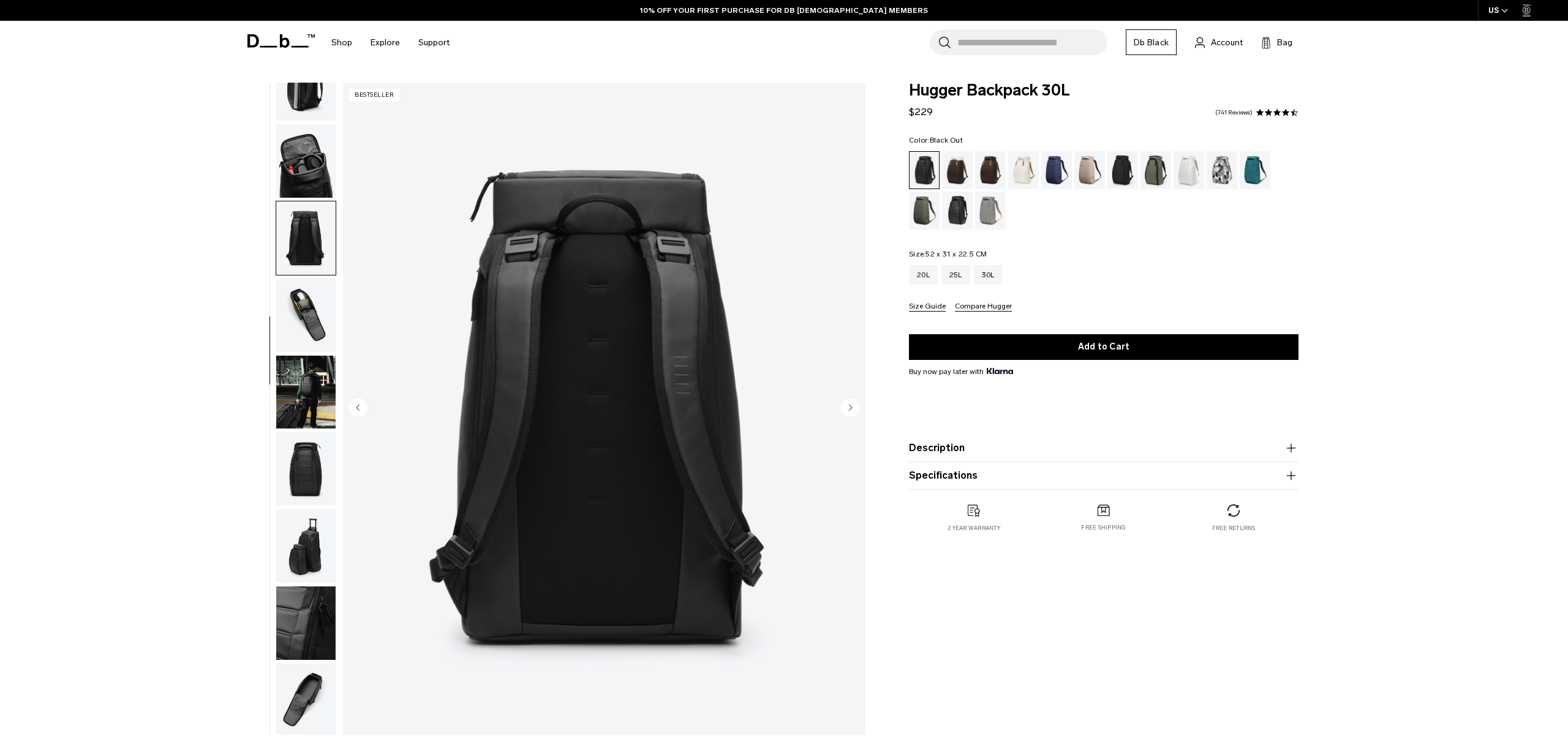
scroll to position [192, 0]
click at [293, 245] on img "button" at bounding box center [305, 235] width 59 height 73
click at [304, 265] on img "button" at bounding box center [305, 235] width 59 height 73
click at [312, 313] on img "button" at bounding box center [305, 312] width 59 height 73
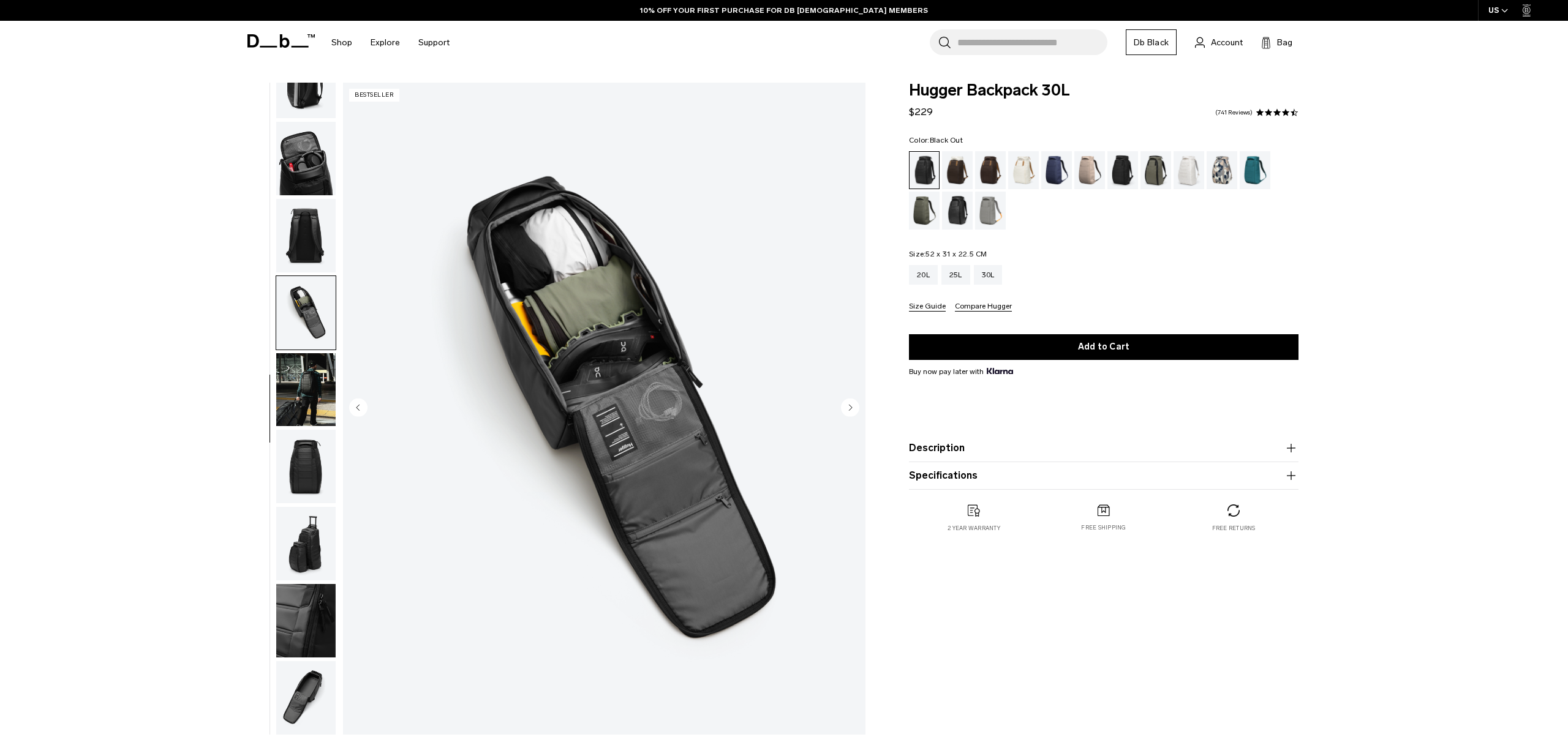
click at [302, 212] on img "button" at bounding box center [305, 235] width 59 height 73
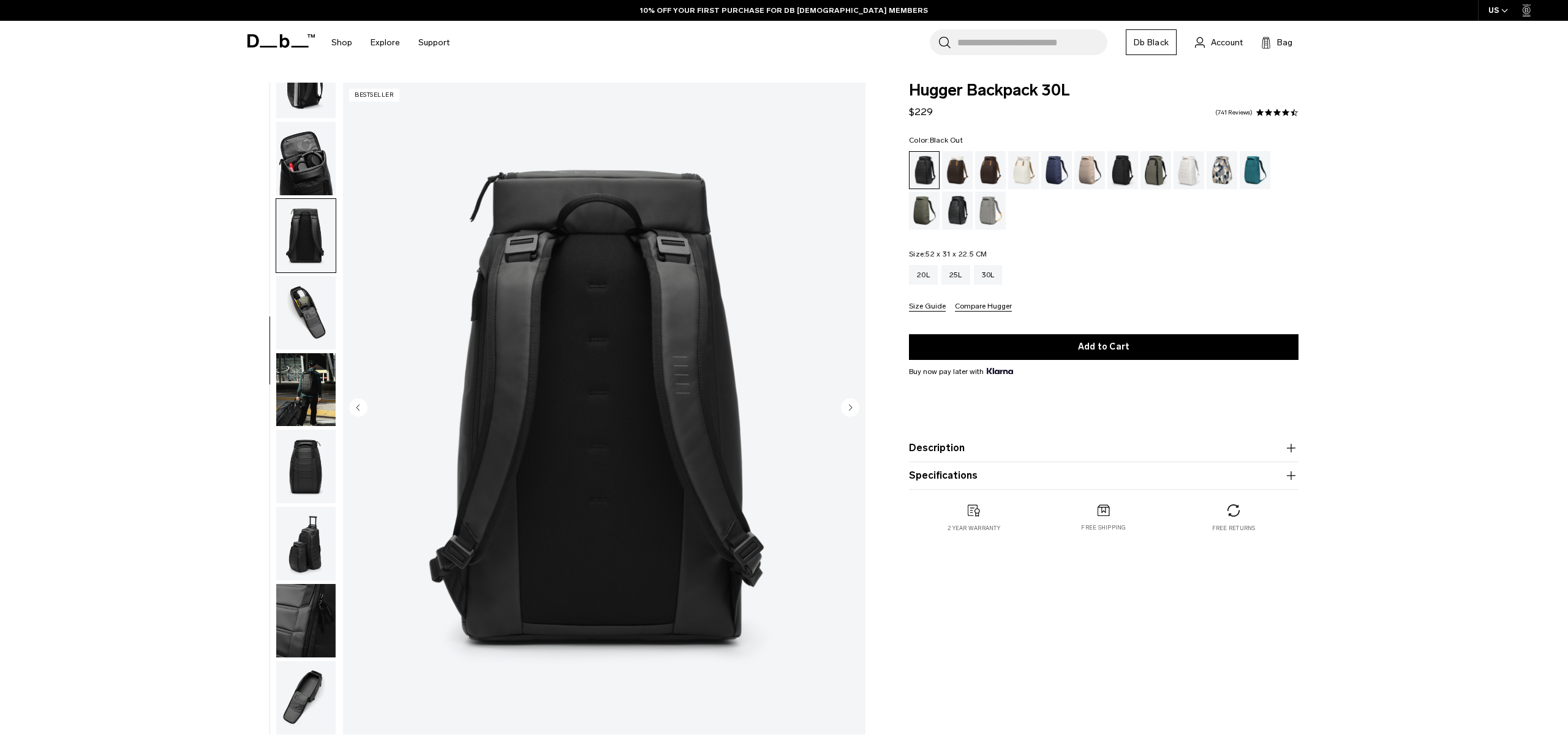
click at [311, 269] on img "button" at bounding box center [305, 235] width 59 height 73
click at [317, 298] on img "button" at bounding box center [305, 312] width 59 height 73
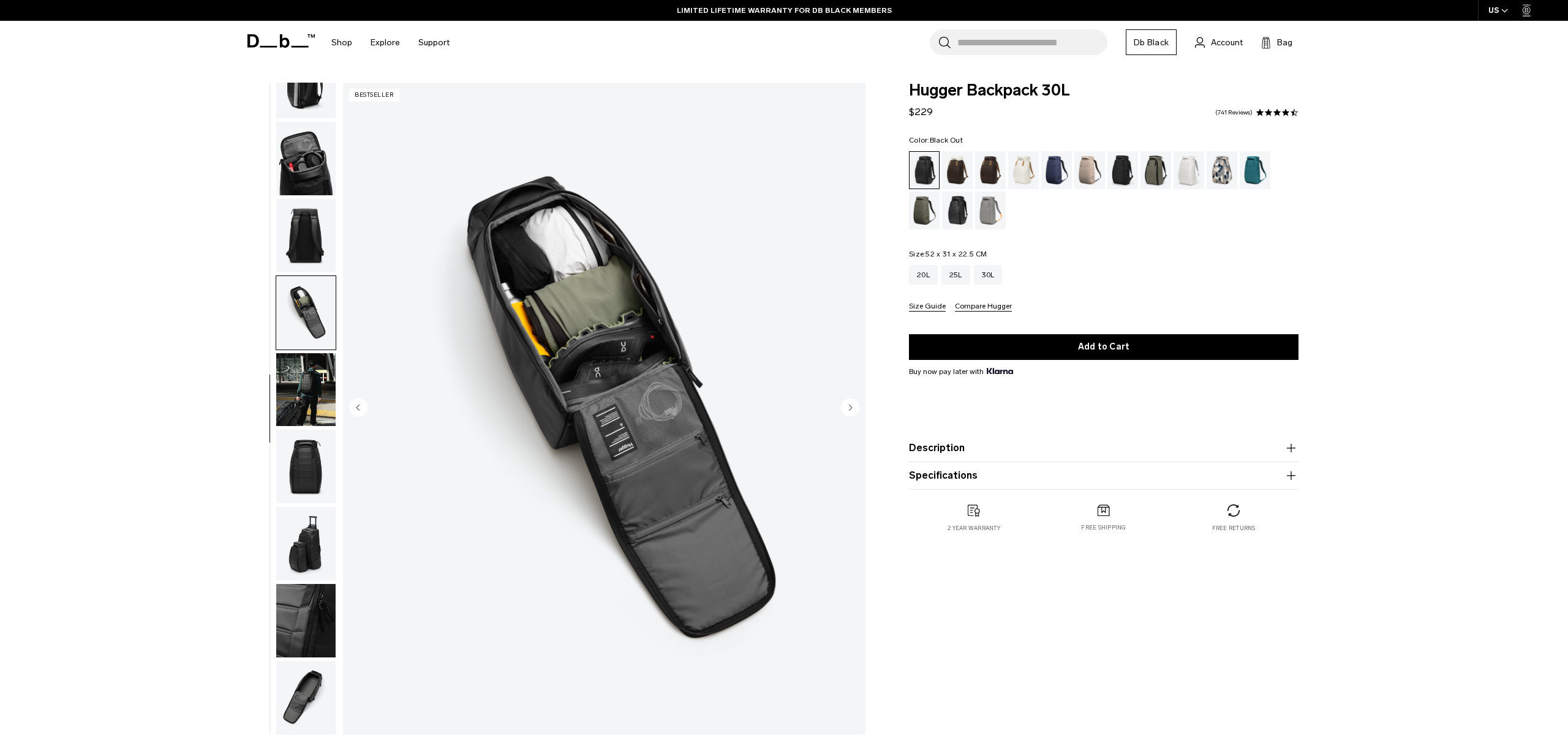
click at [292, 387] on img "button" at bounding box center [305, 389] width 59 height 73
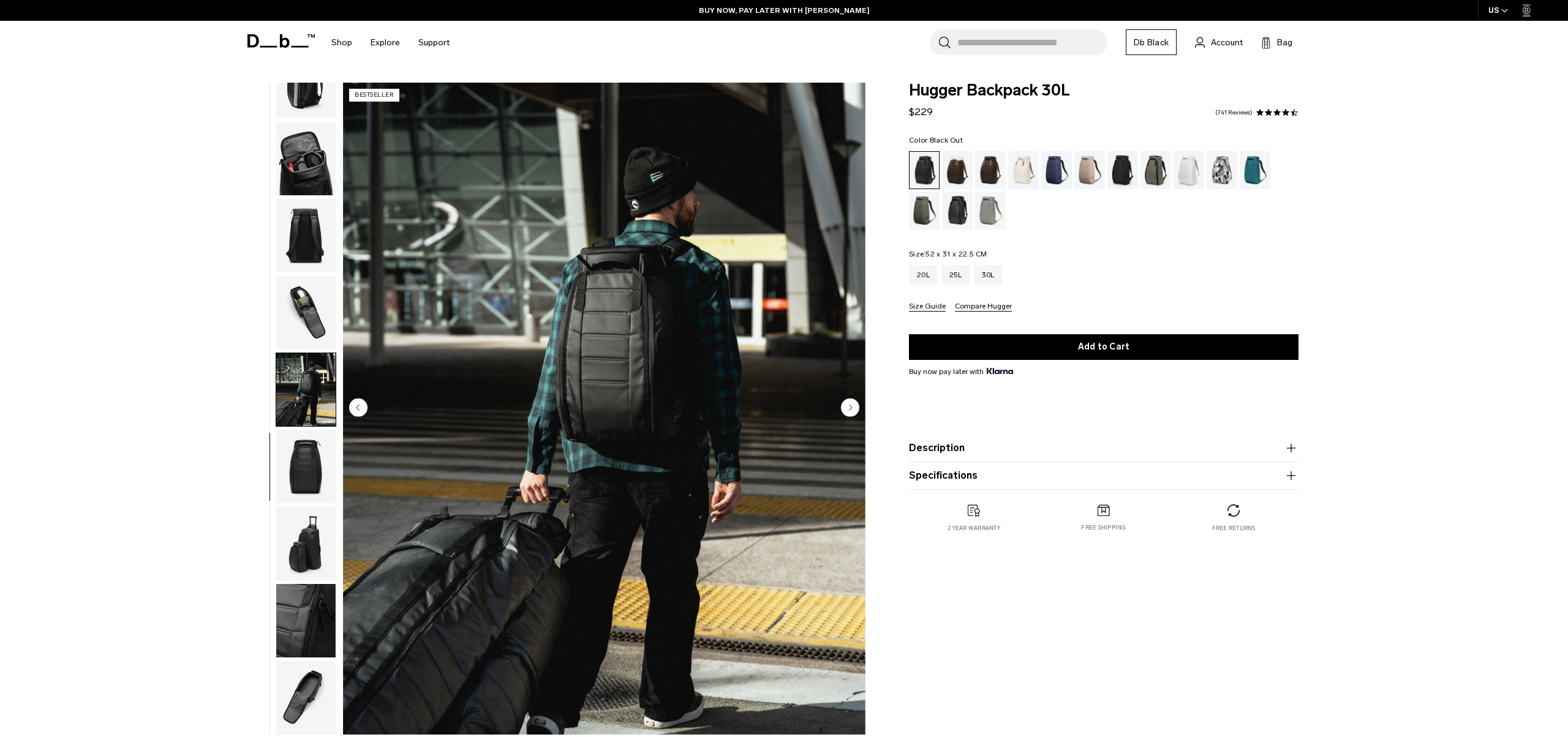
click at [304, 455] on img "button" at bounding box center [305, 466] width 59 height 73
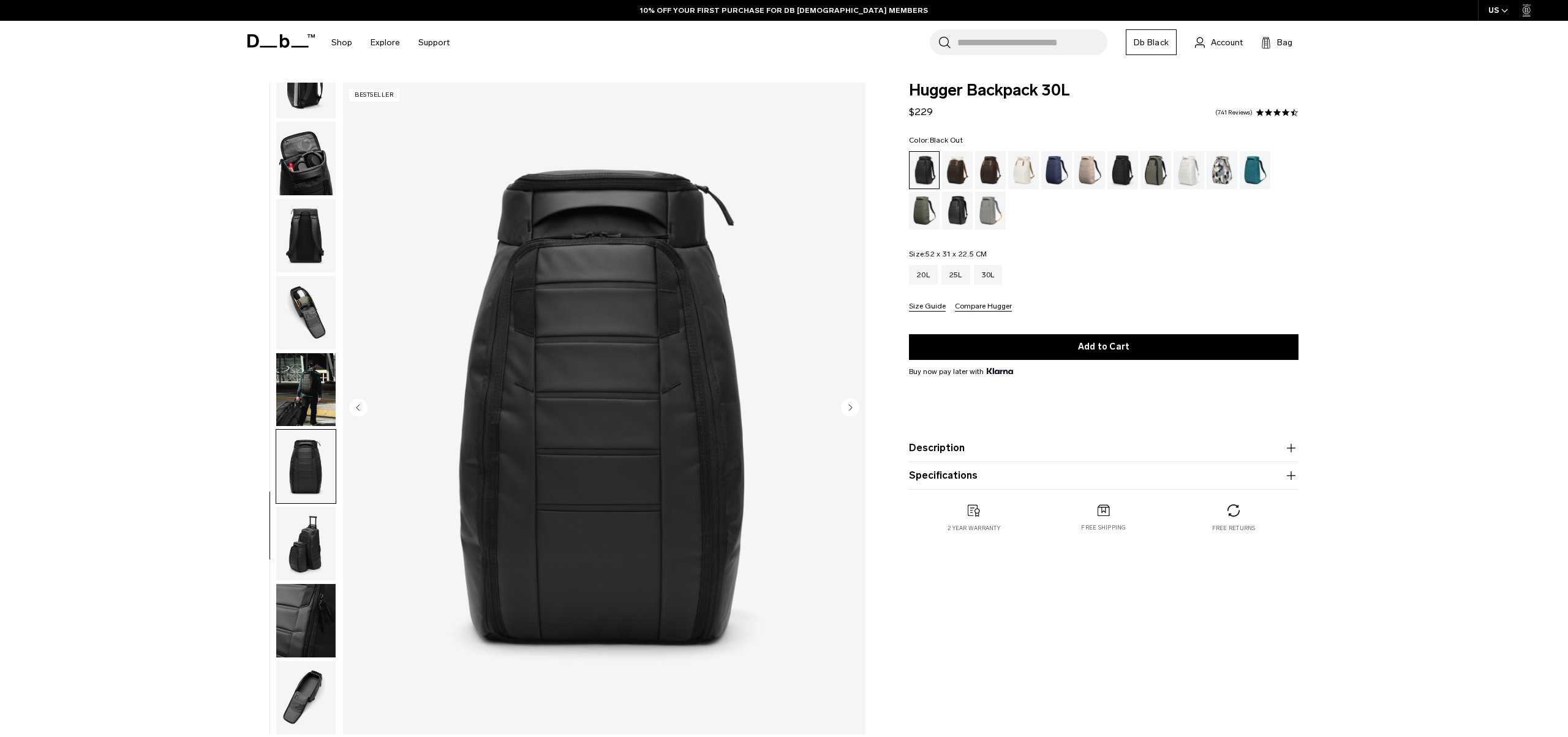
click at [321, 391] on img "button" at bounding box center [305, 389] width 59 height 73
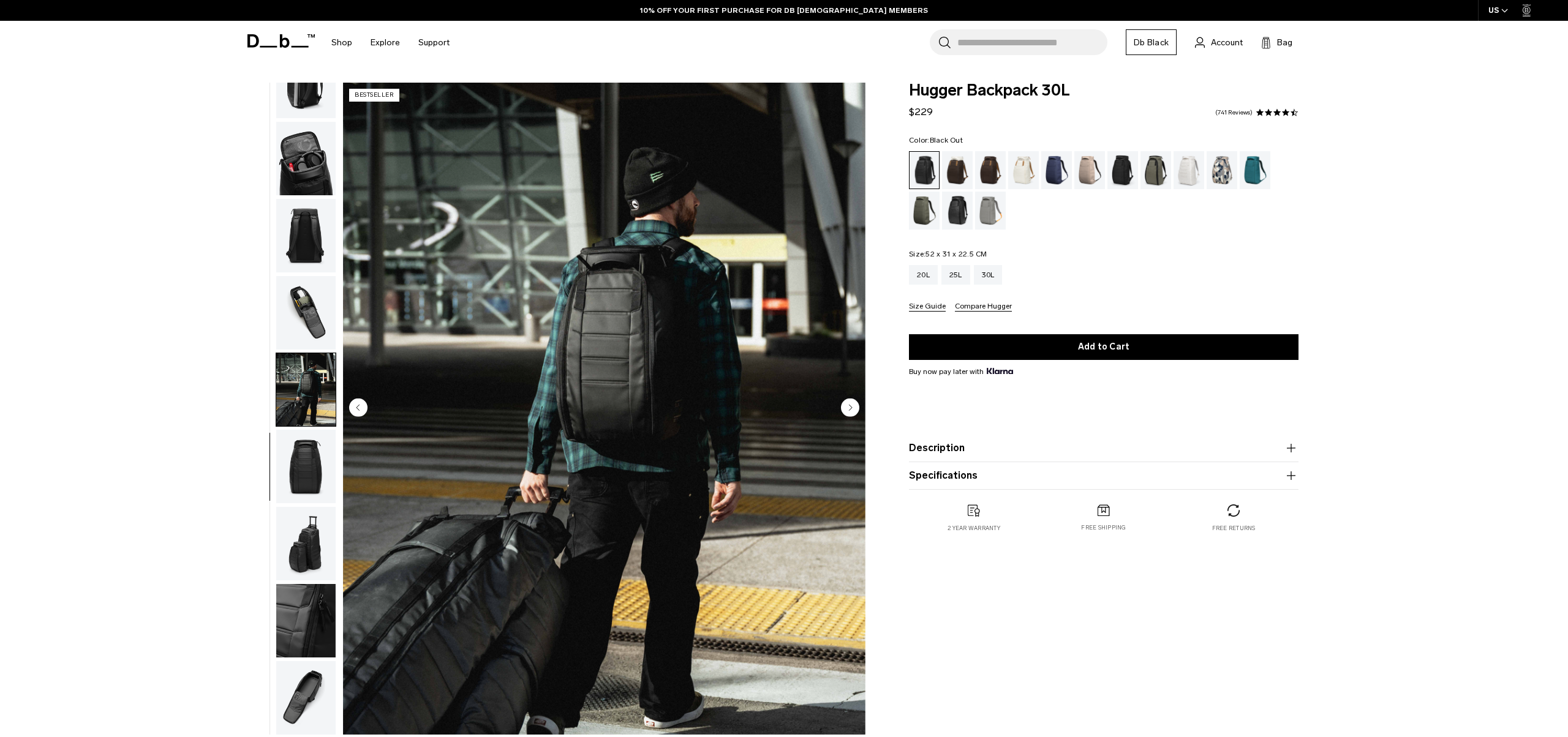
click at [323, 426] on button "button" at bounding box center [306, 390] width 60 height 75
click at [326, 489] on img "button" at bounding box center [305, 466] width 59 height 73
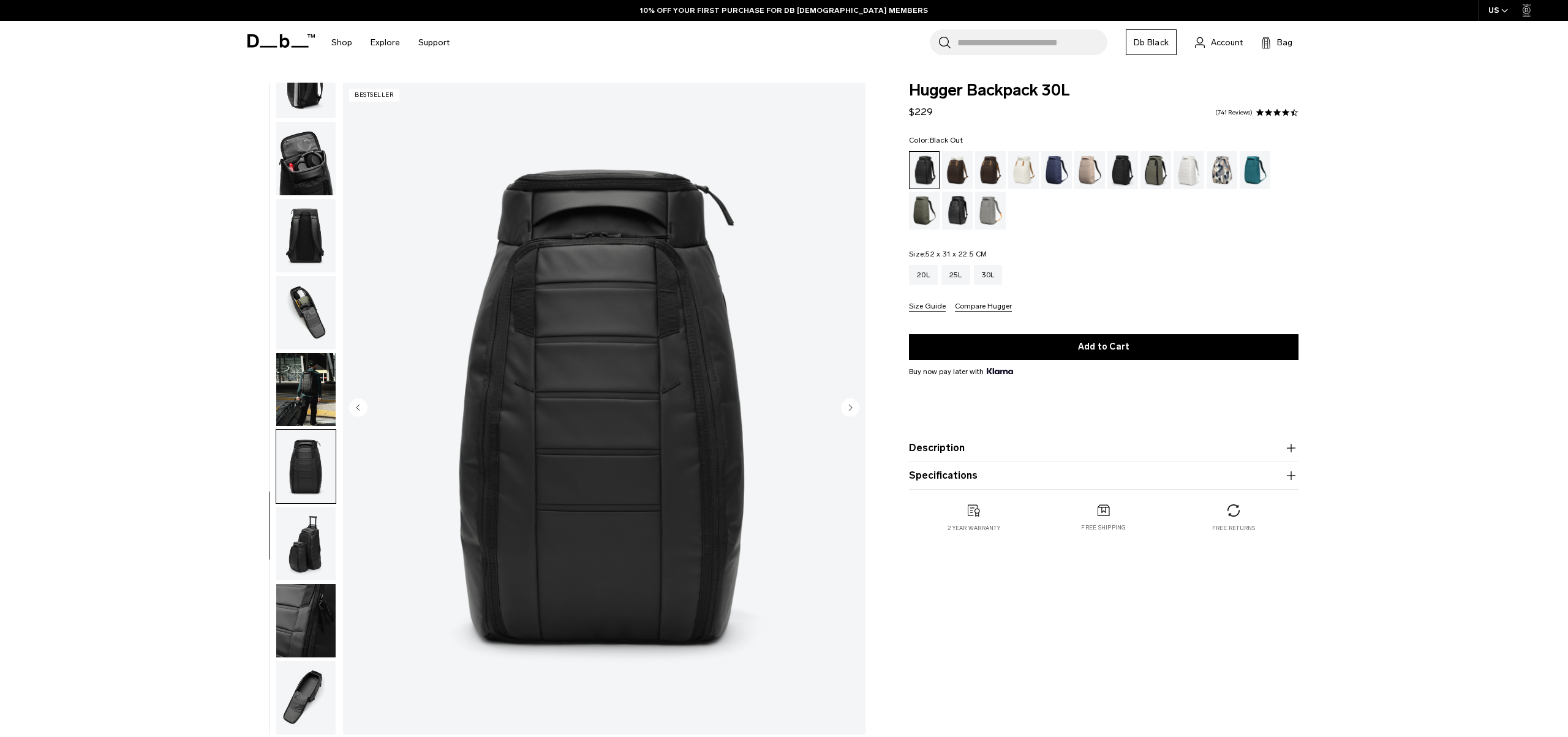
click at [319, 527] on img "button" at bounding box center [305, 543] width 59 height 73
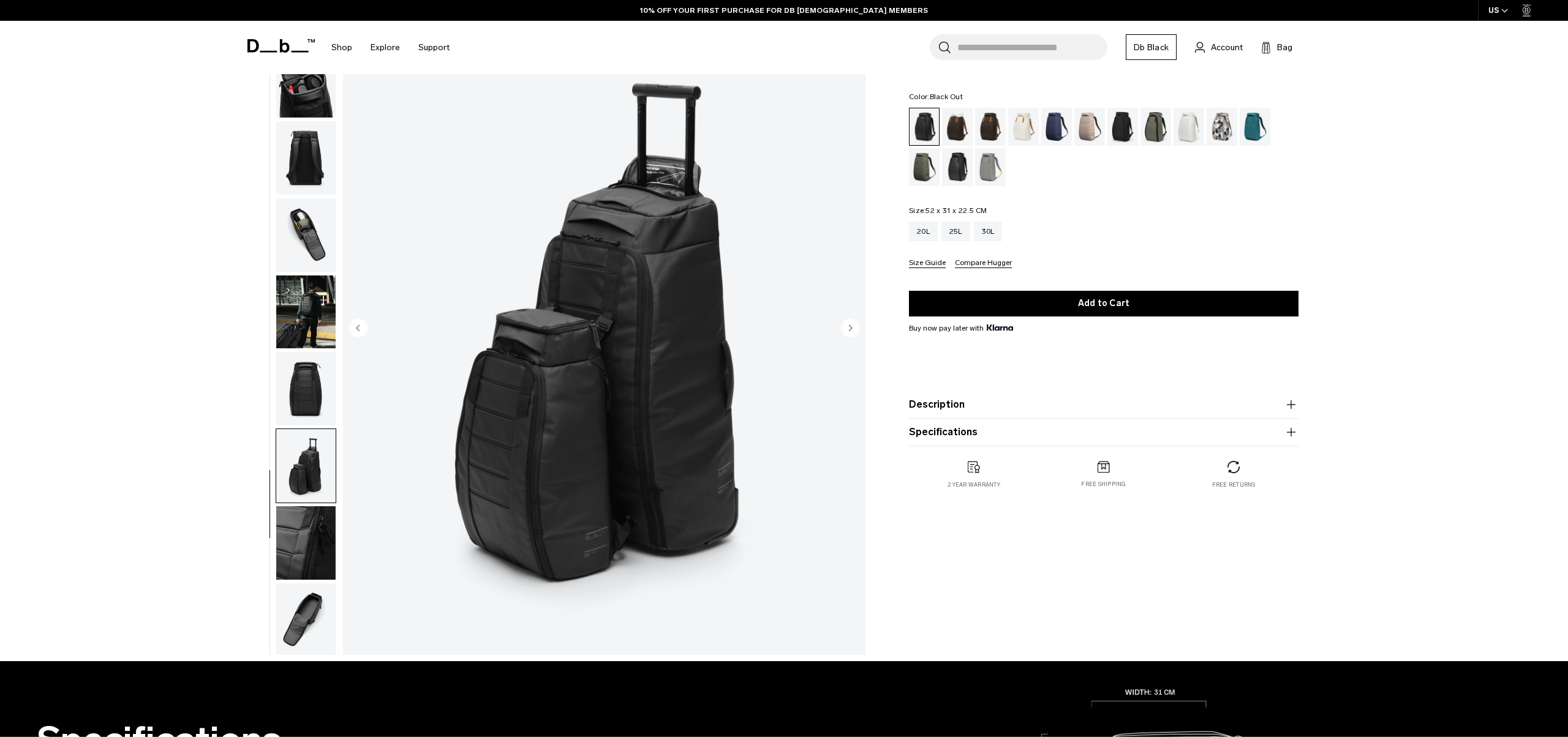
scroll to position [190, 0]
click at [321, 590] on img "button" at bounding box center [305, 620] width 59 height 73
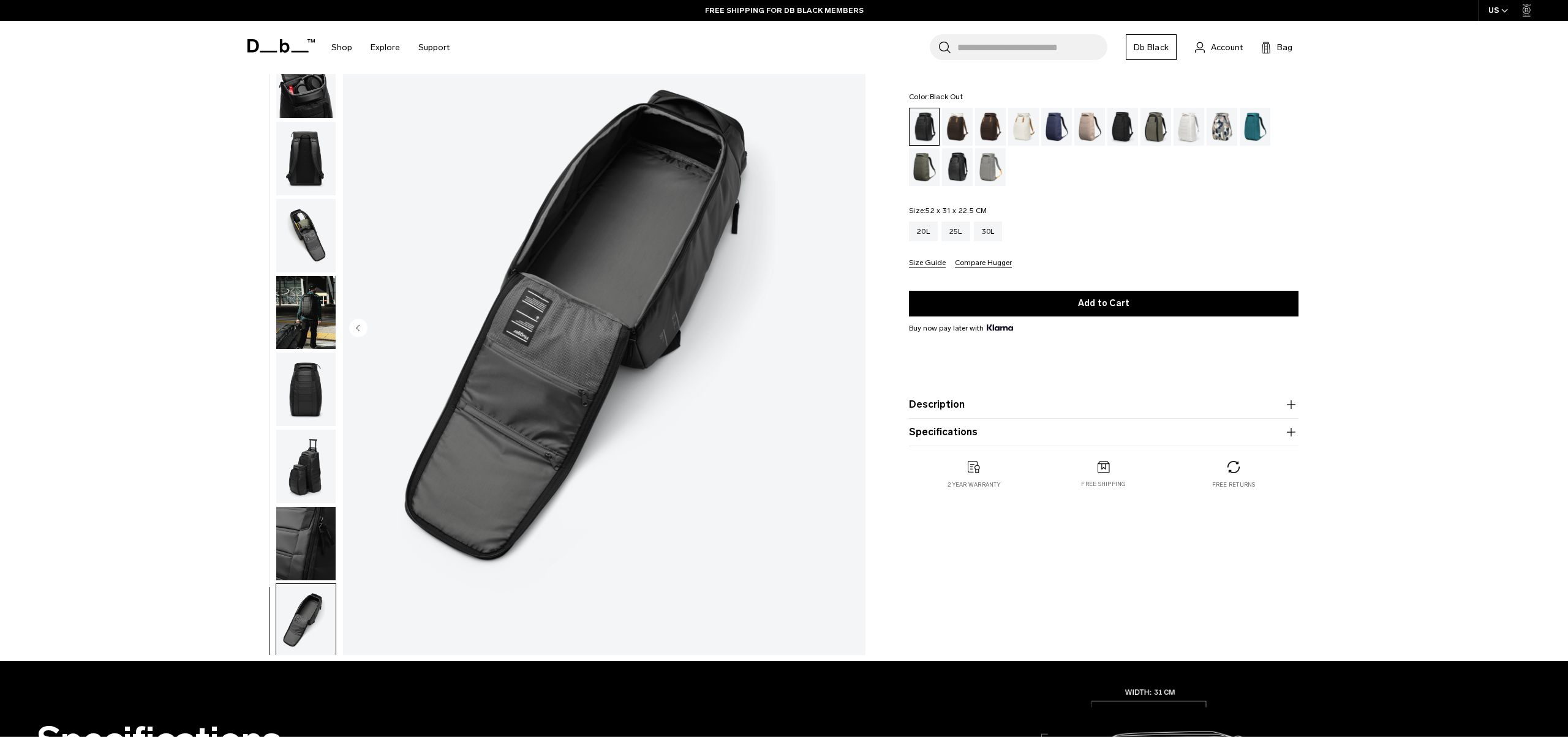
scroll to position [192, 0]
click at [311, 542] on img "button" at bounding box center [305, 541] width 59 height 73
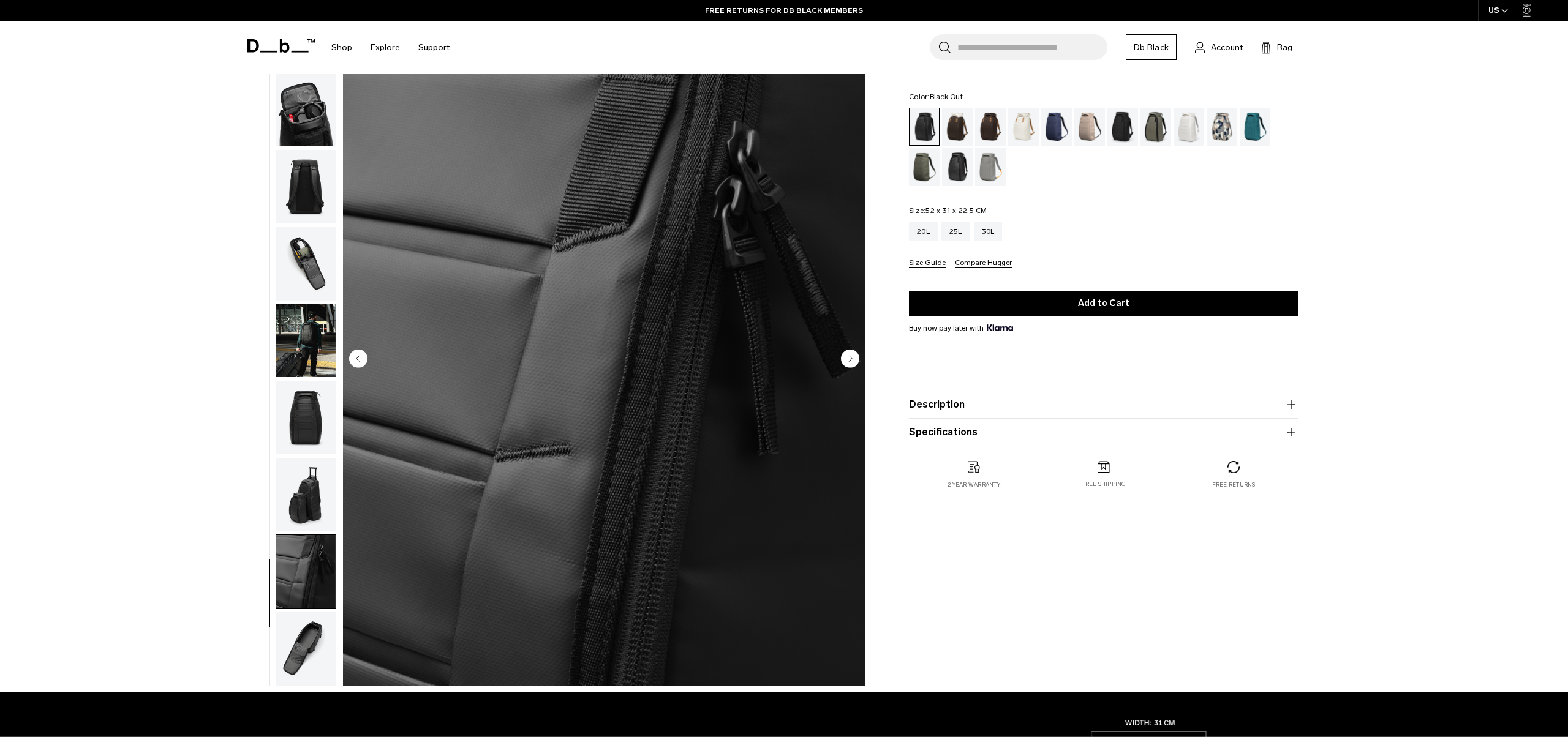
scroll to position [0, 0]
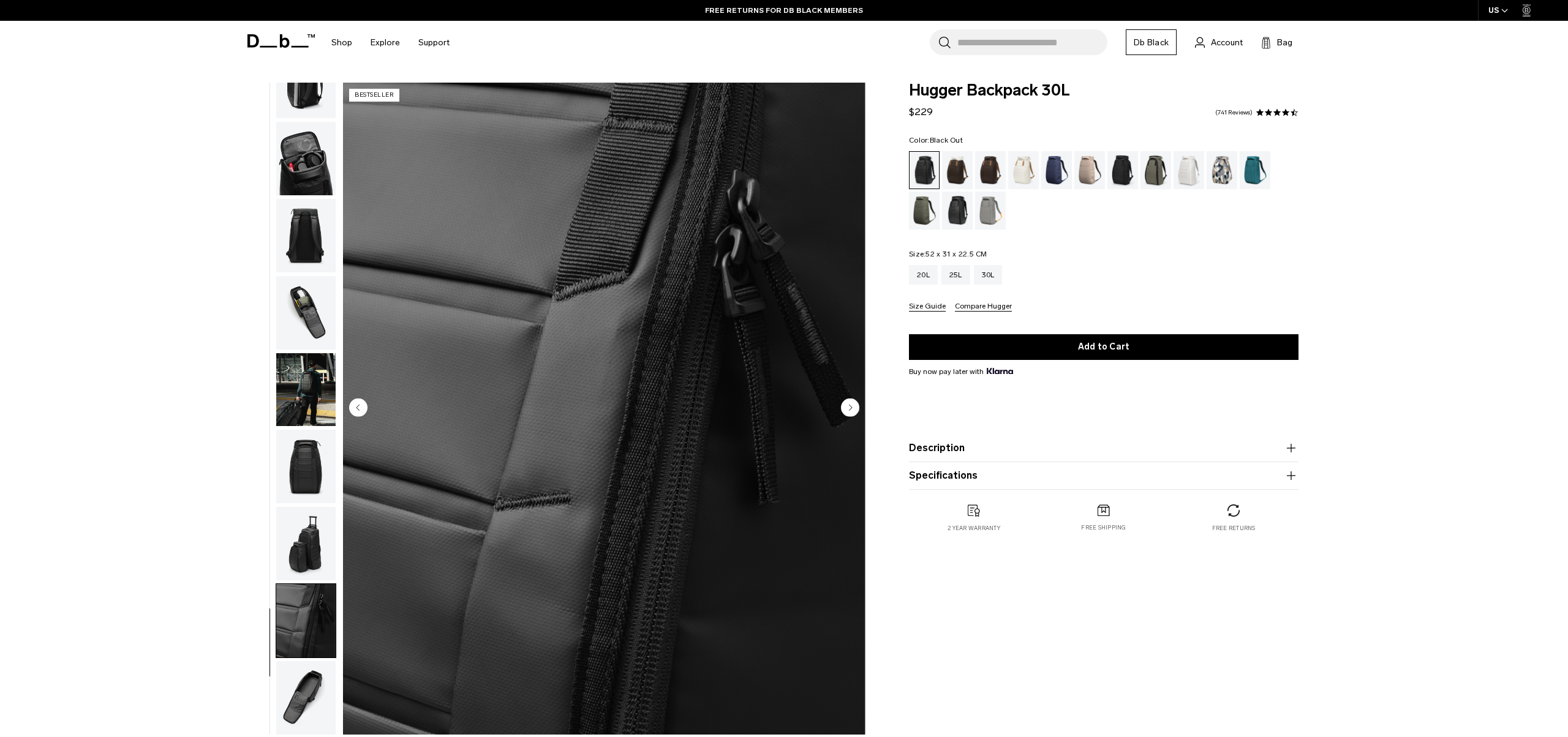
click at [977, 95] on span "Hugger Backpack 30L" at bounding box center [1103, 91] width 389 height 16
